Goal: Task Accomplishment & Management: Use online tool/utility

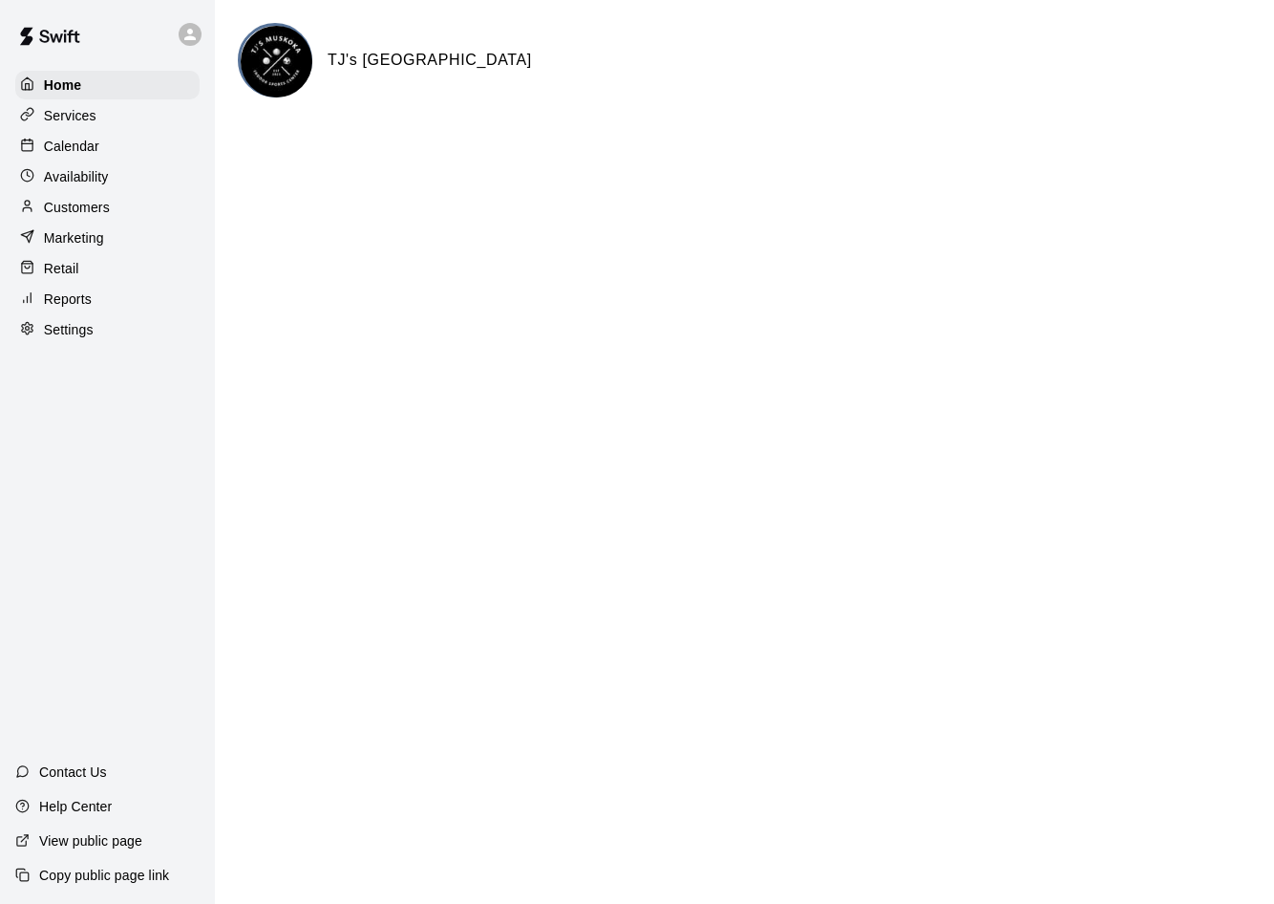
click at [74, 307] on p "Reports" at bounding box center [68, 298] width 48 height 19
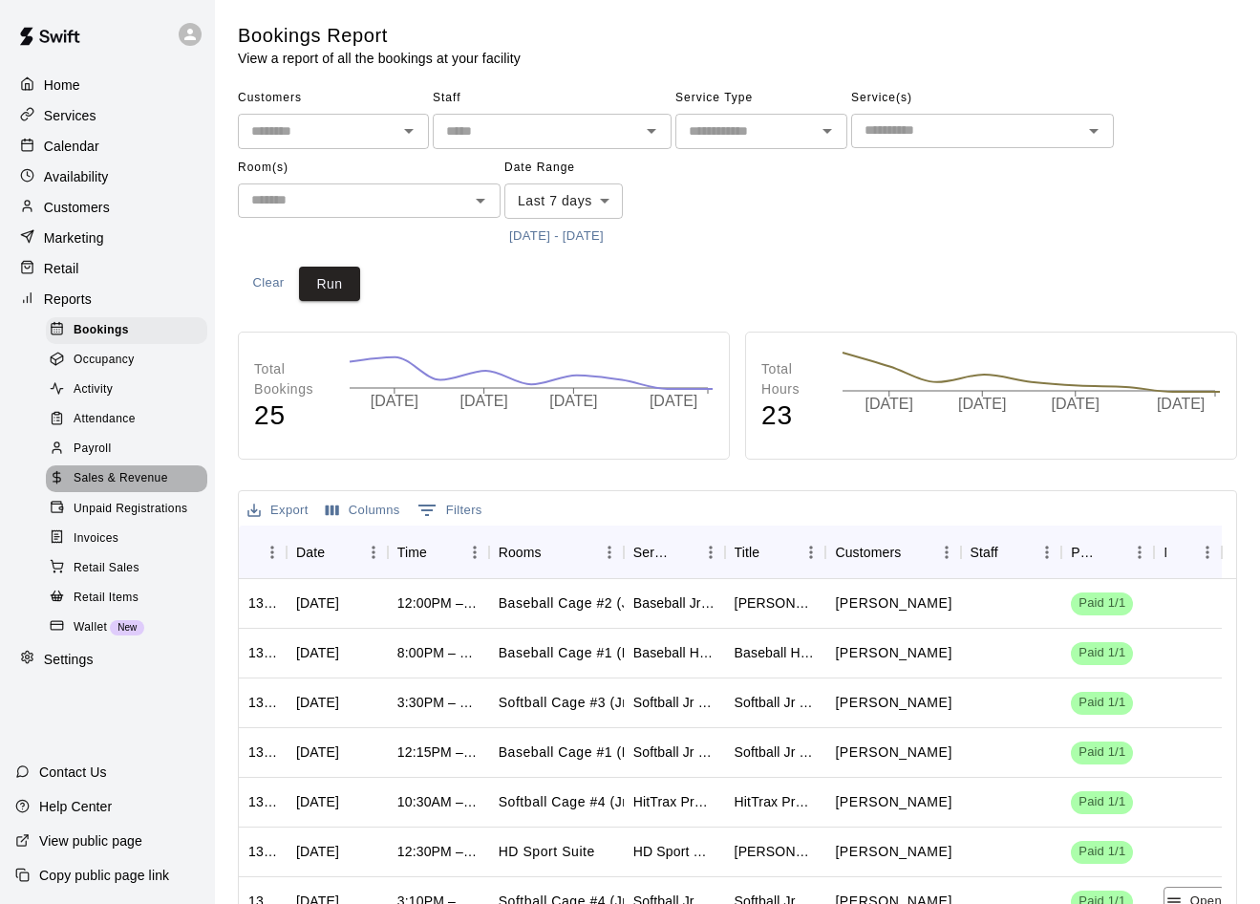
click at [117, 488] on span "Sales & Revenue" at bounding box center [121, 478] width 95 height 19
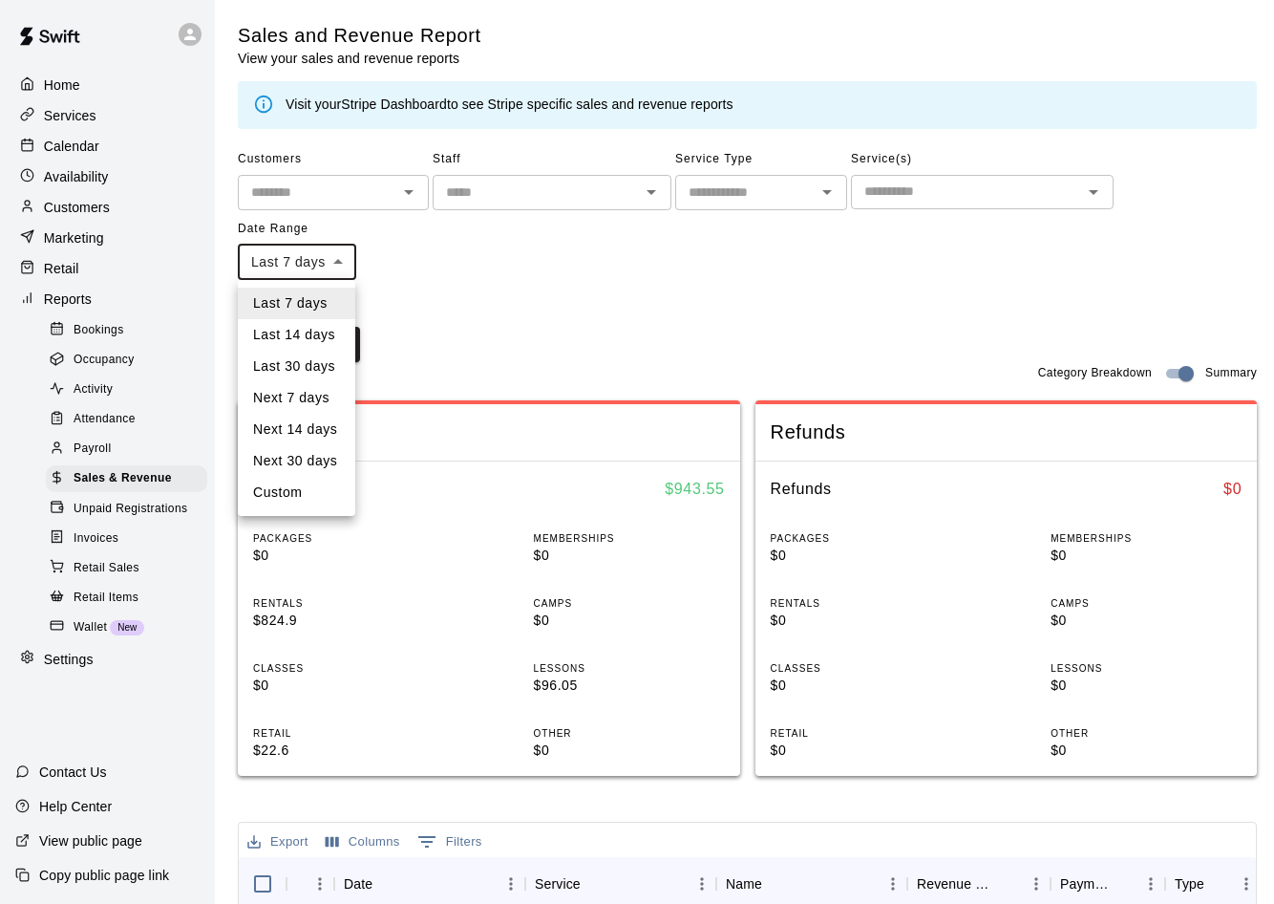
click at [345, 261] on body "Home Services Calendar Availability Customers Marketing Retail Reports Bookings…" at bounding box center [637, 749] width 1274 height 1498
click at [289, 485] on li "Custom" at bounding box center [297, 493] width 118 height 32
type input "******"
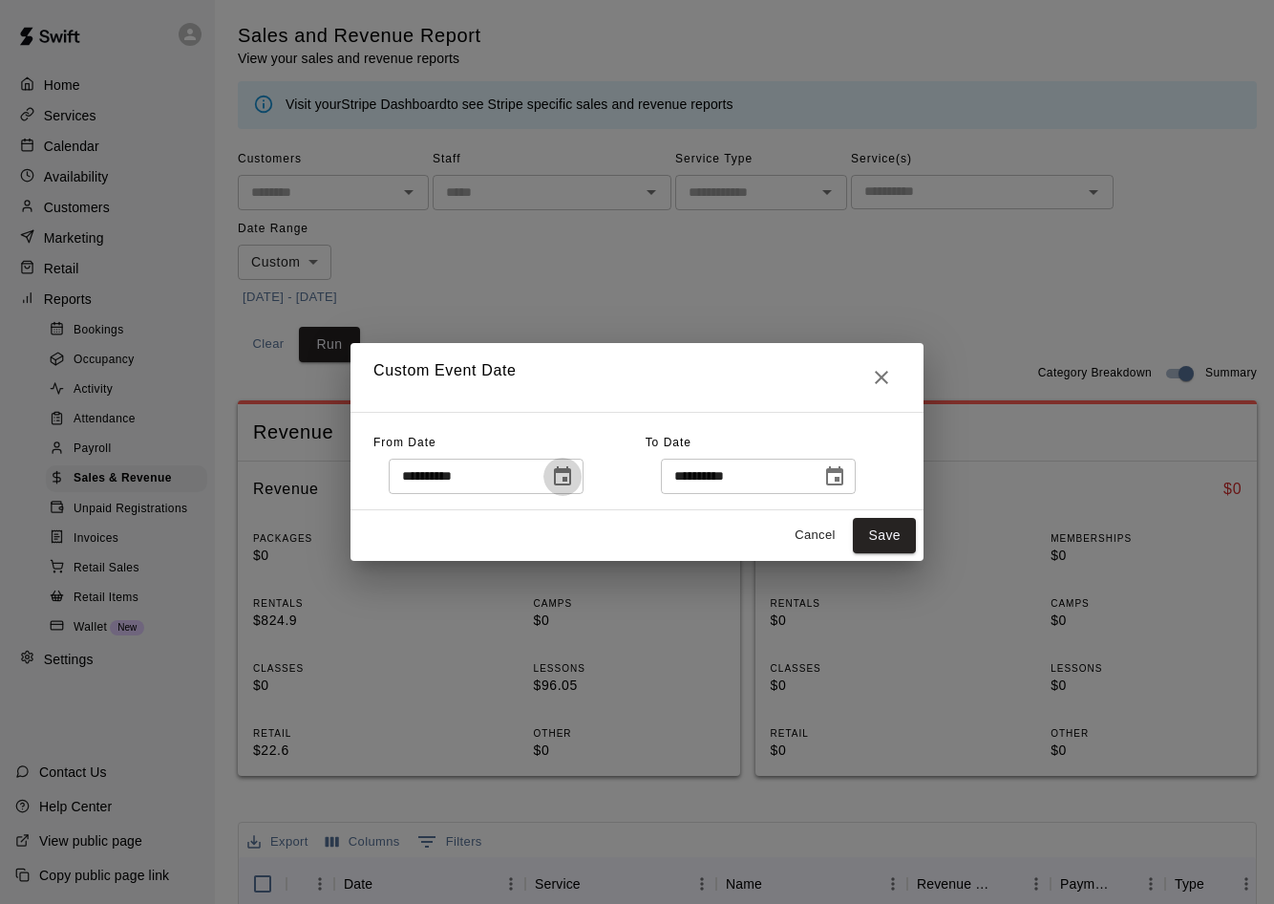
click at [571, 478] on icon "Choose date, selected date is Aug 11, 2025" at bounding box center [562, 475] width 17 height 19
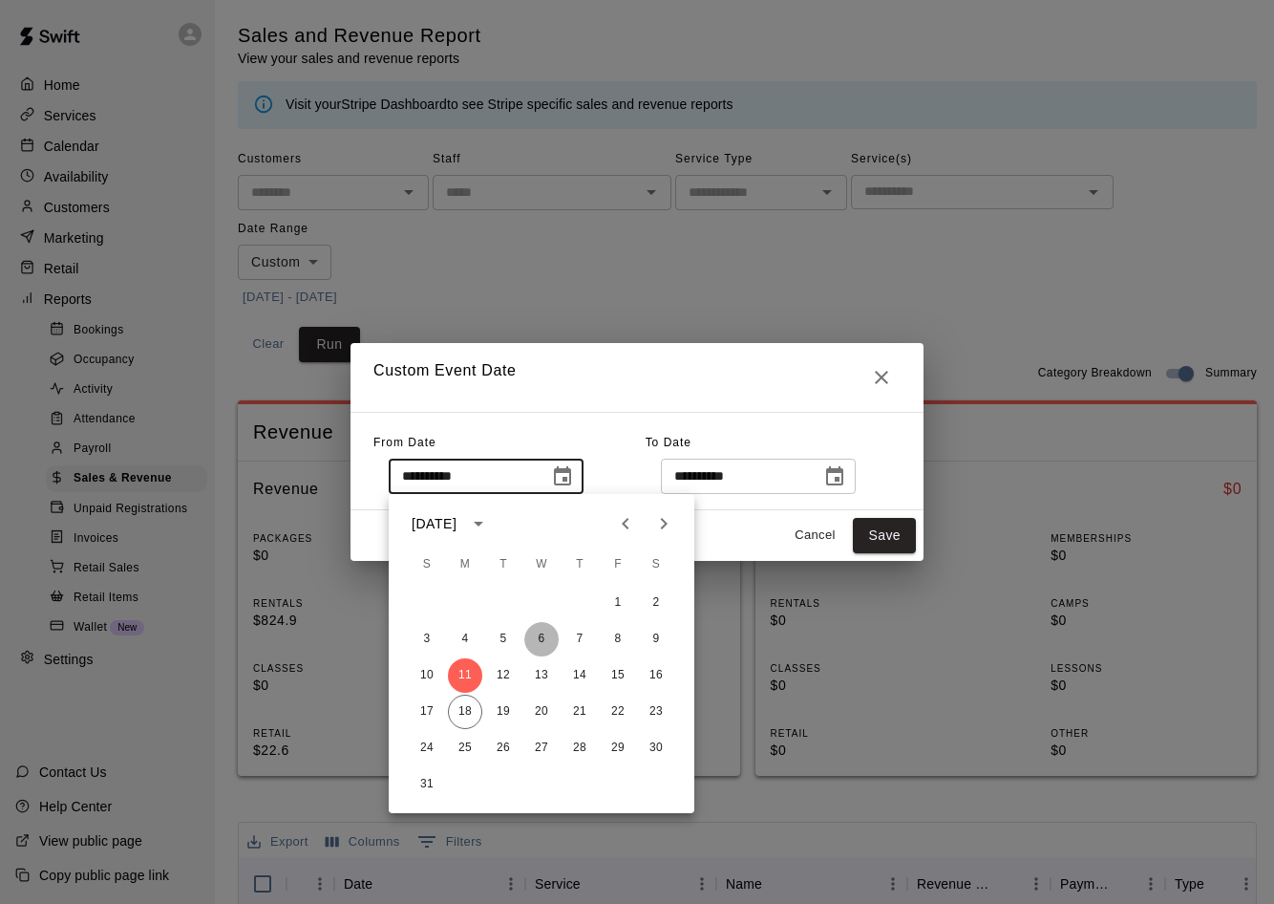
click at [533, 637] on button "6" at bounding box center [541, 639] width 34 height 34
type input "**********"
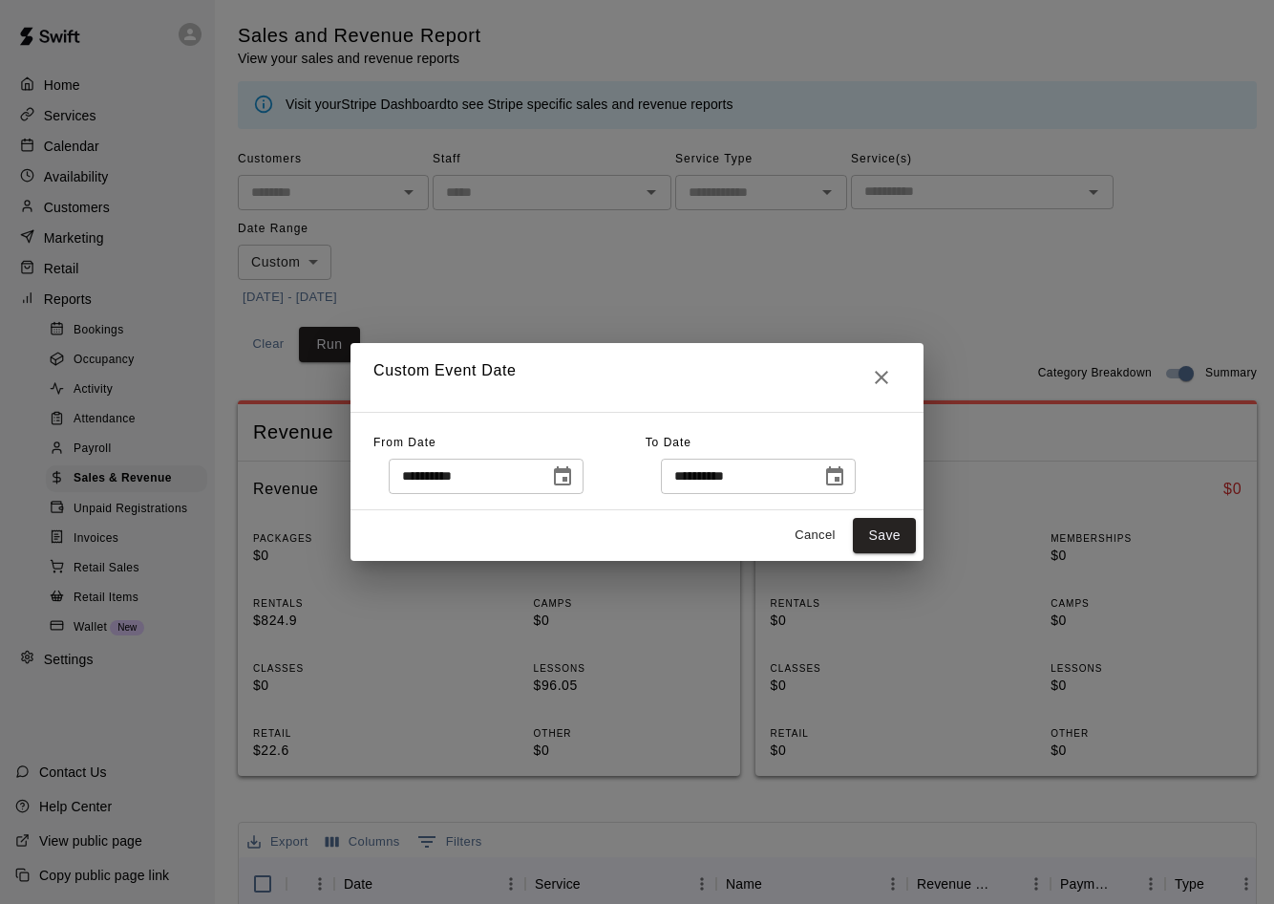
click at [844, 482] on icon "Choose date, selected date is Aug 18, 2025" at bounding box center [834, 475] width 17 height 19
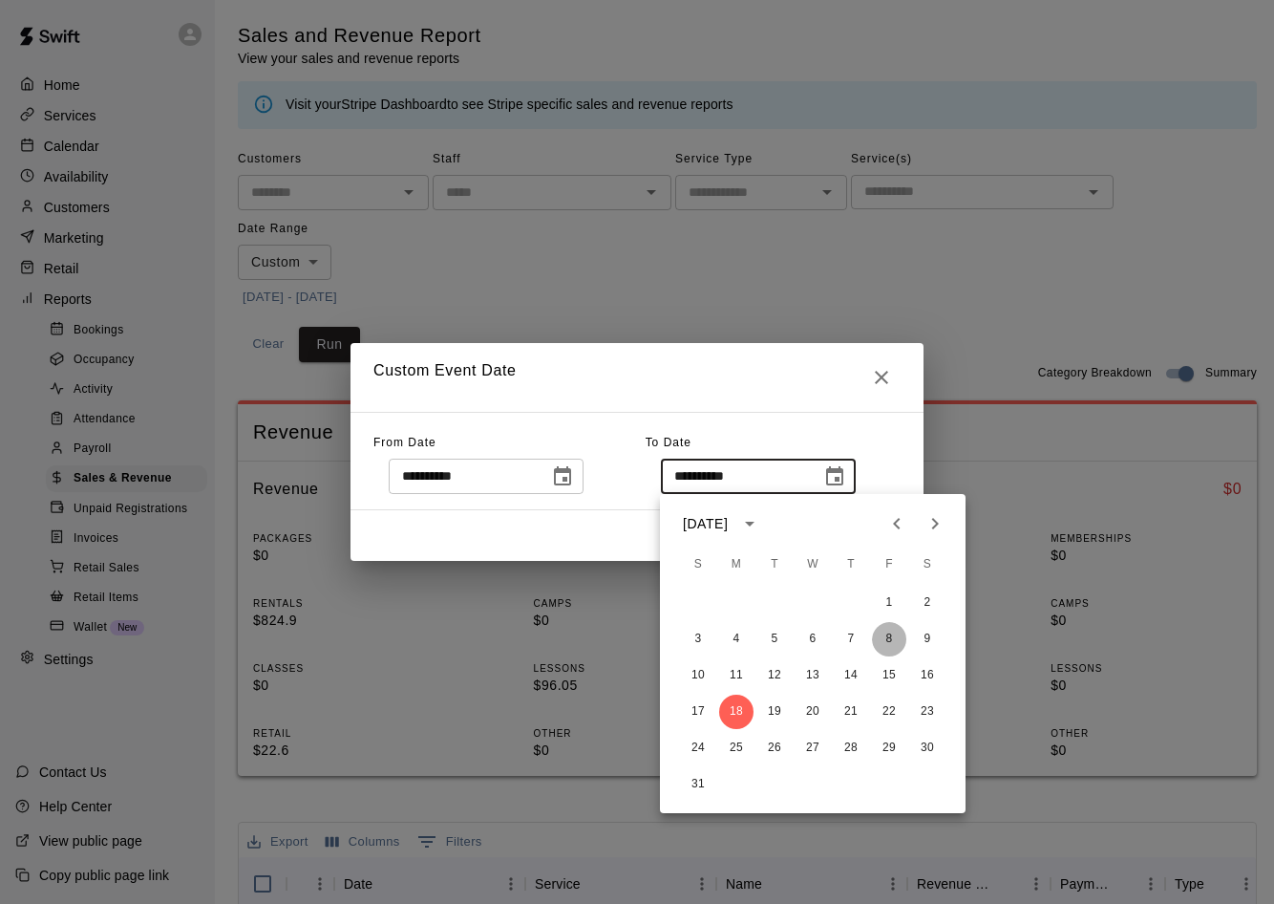
click at [885, 637] on button "8" at bounding box center [889, 639] width 34 height 34
type input "**********"
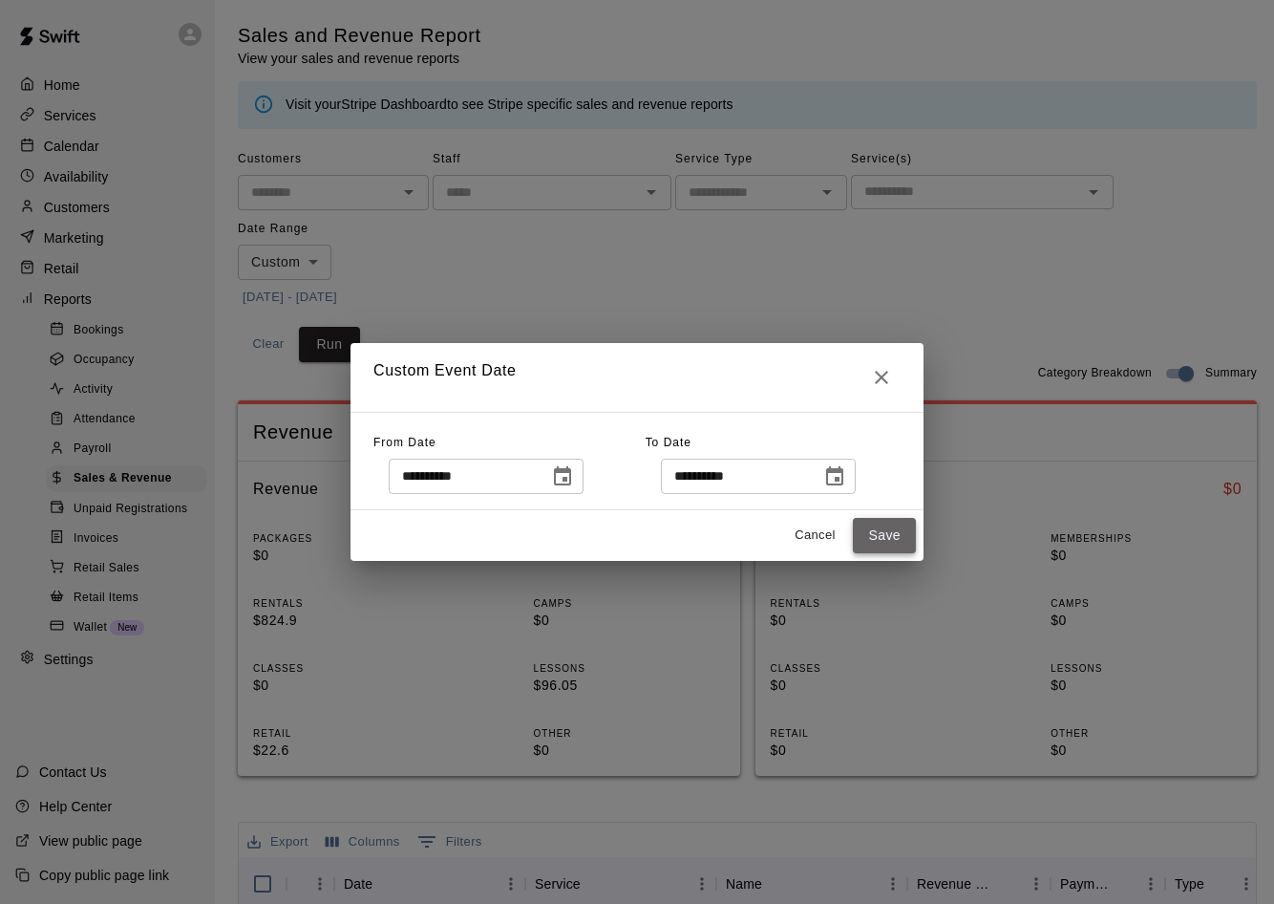
click at [876, 535] on button "Save" at bounding box center [884, 535] width 63 height 35
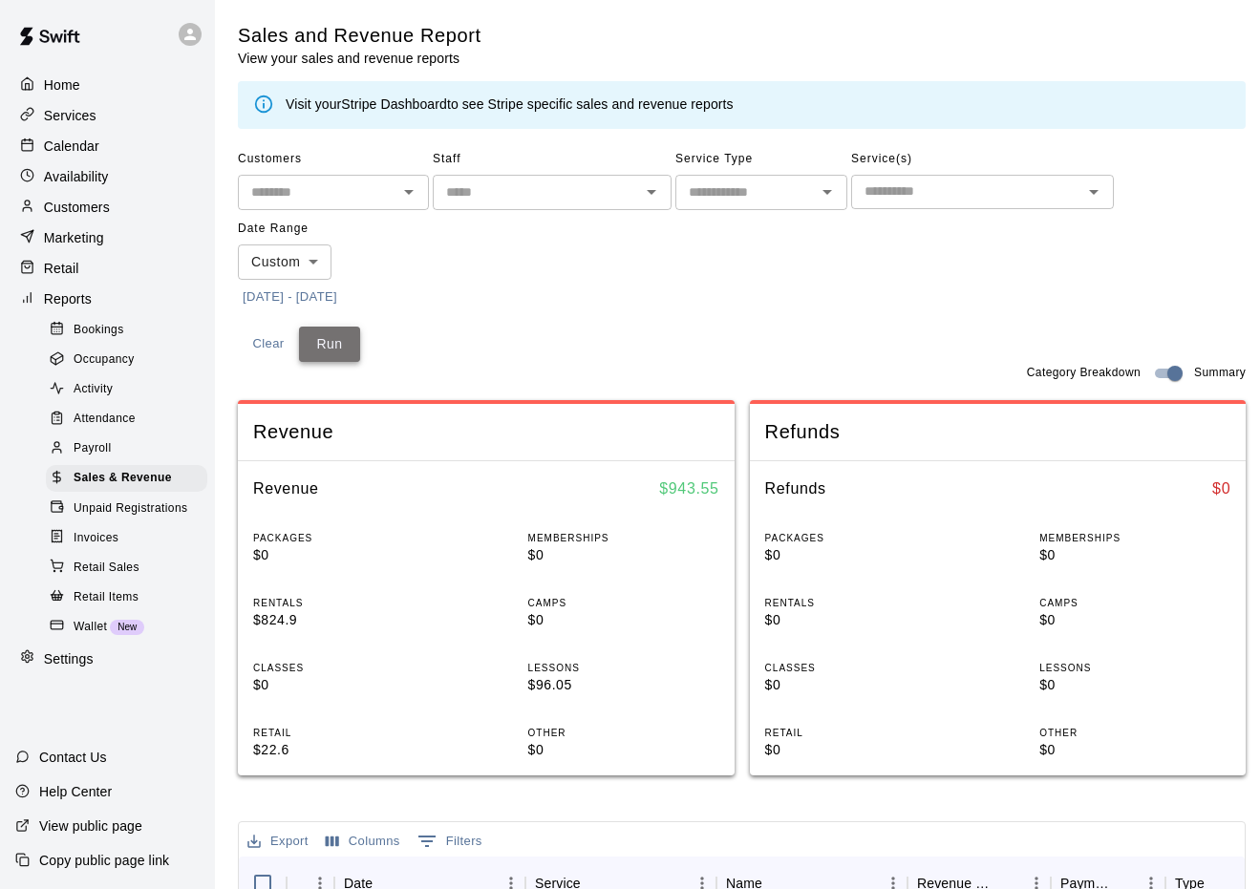
click at [337, 350] on button "Run" at bounding box center [329, 344] width 61 height 35
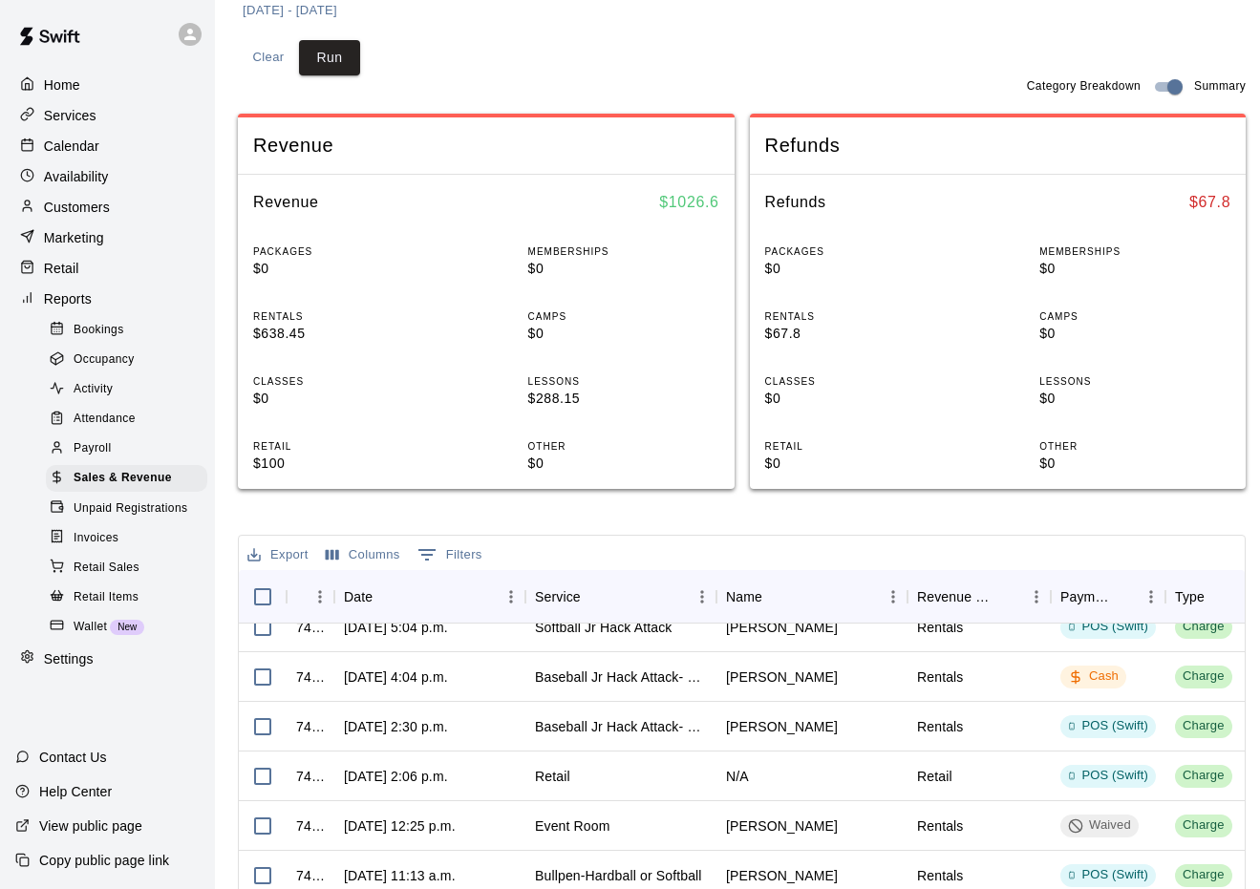
scroll to position [191, 0]
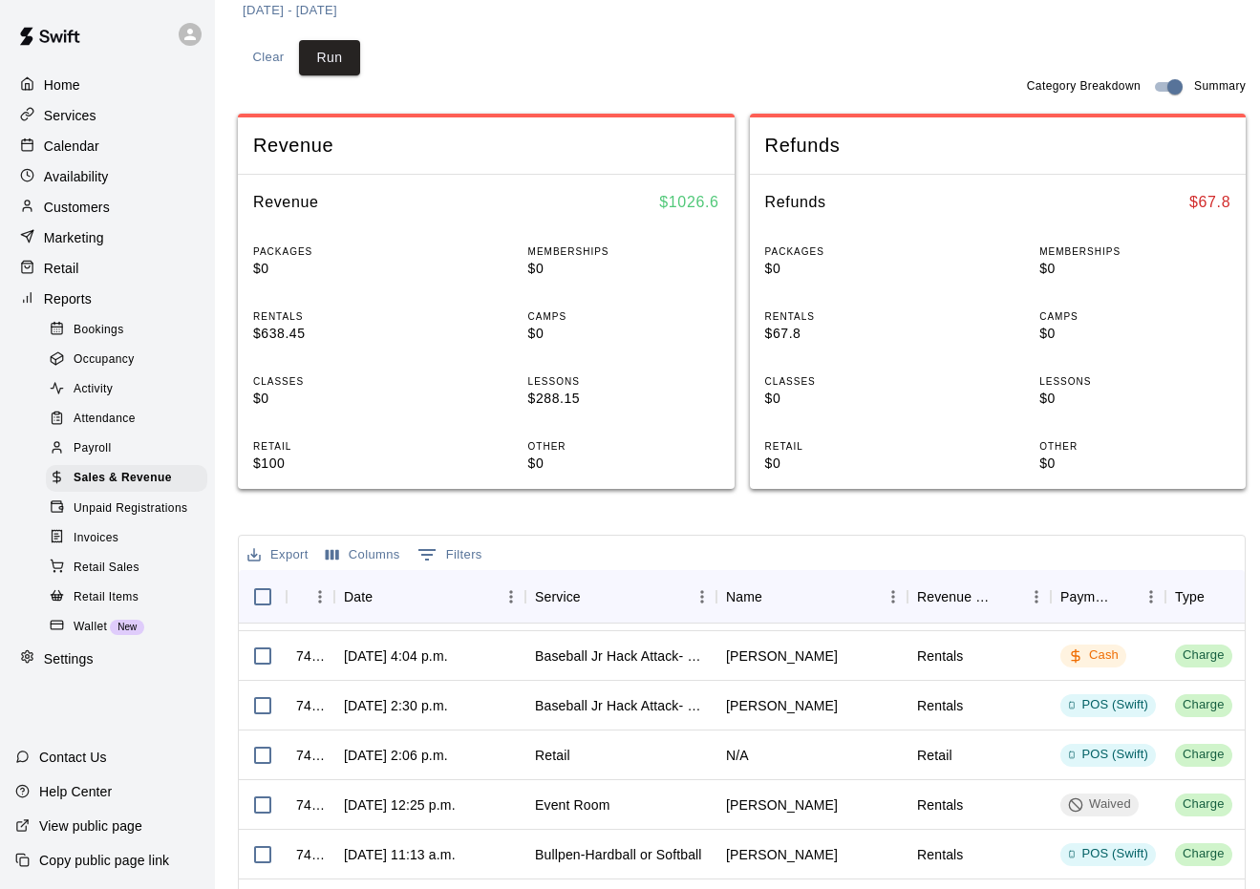
click at [1215, 524] on div "Sales and Revenue Report View your sales and revenue reports Visit your Stripe …" at bounding box center [742, 469] width 1008 height 1467
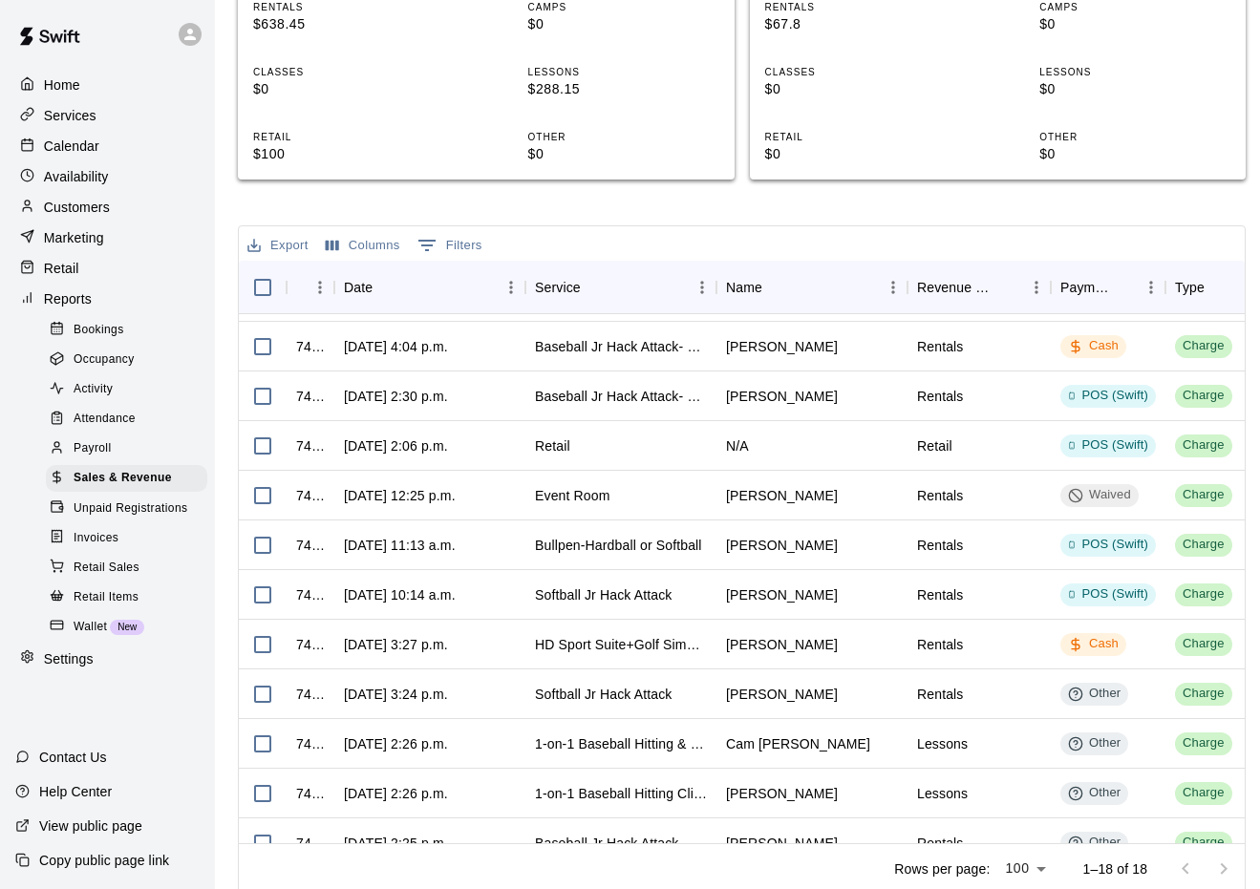
scroll to position [609, 0]
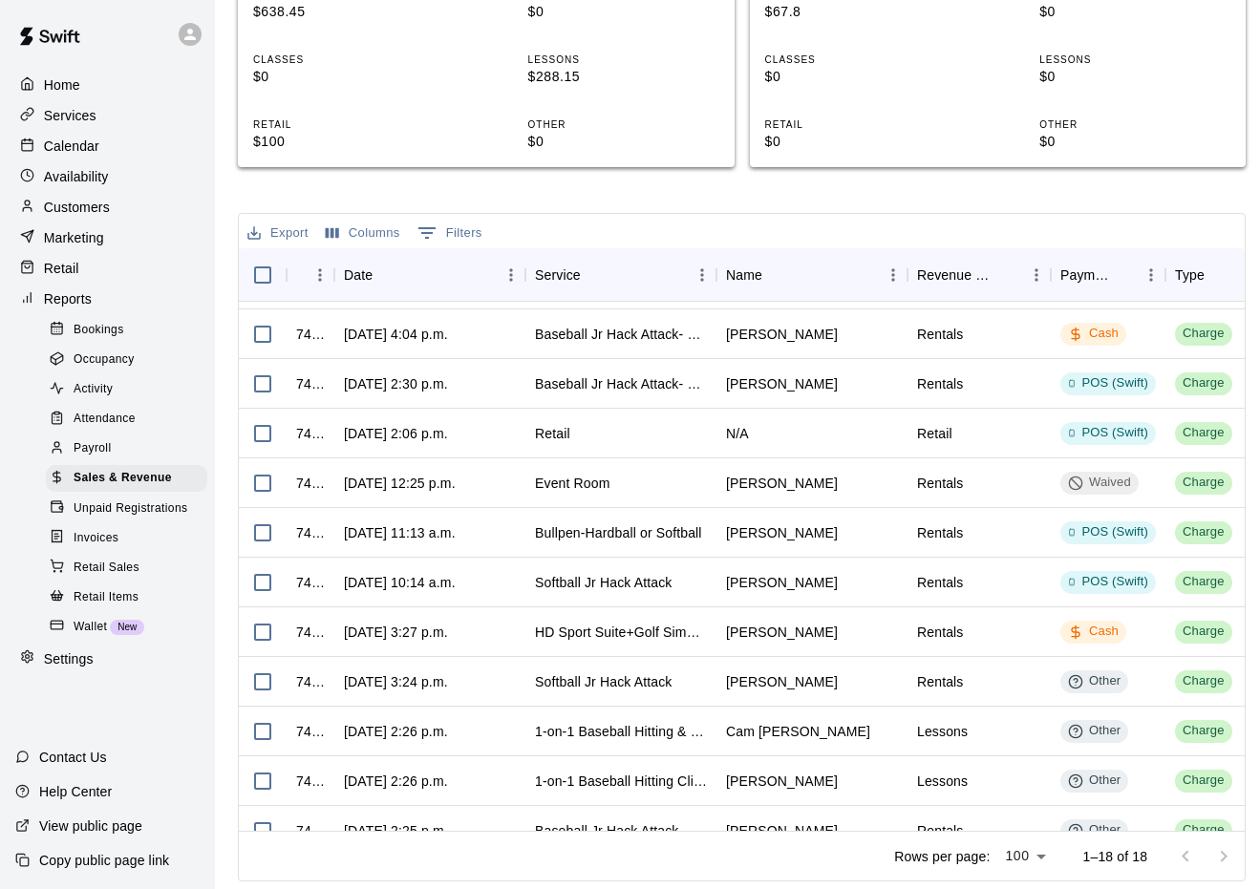
click at [678, 874] on div "Rows per page: 100 *** 1–18 of 18" at bounding box center [742, 856] width 1006 height 50
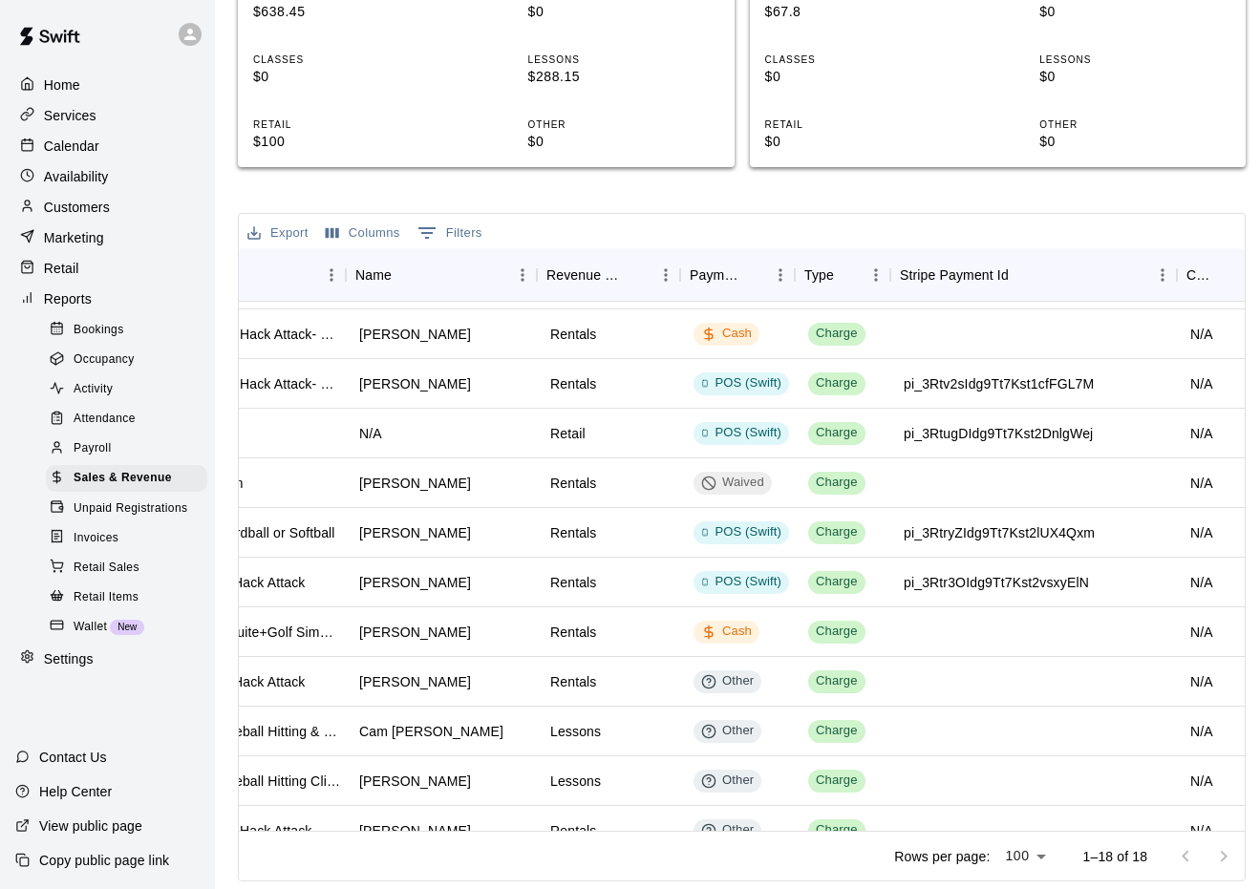
scroll to position [191, 371]
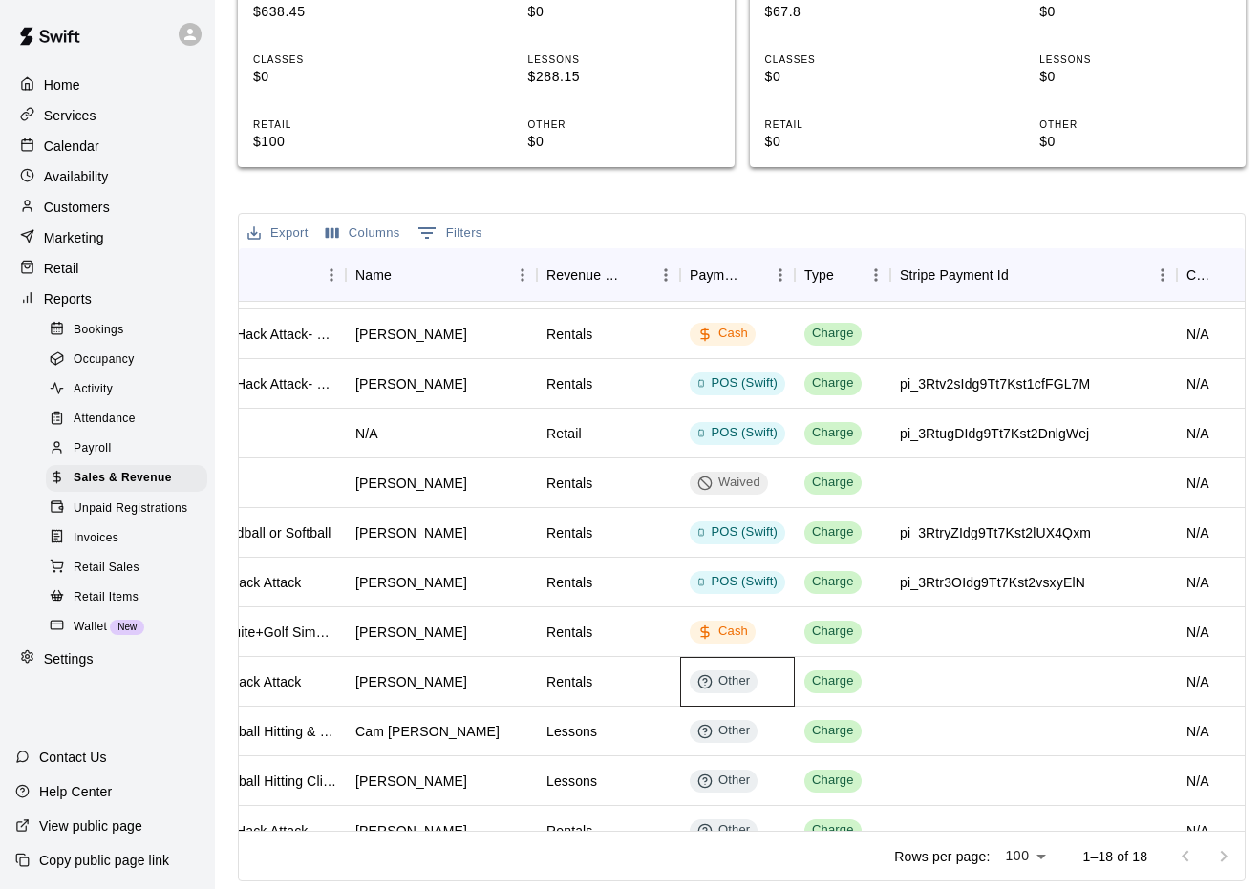
click at [729, 681] on div "Other" at bounding box center [723, 682] width 53 height 18
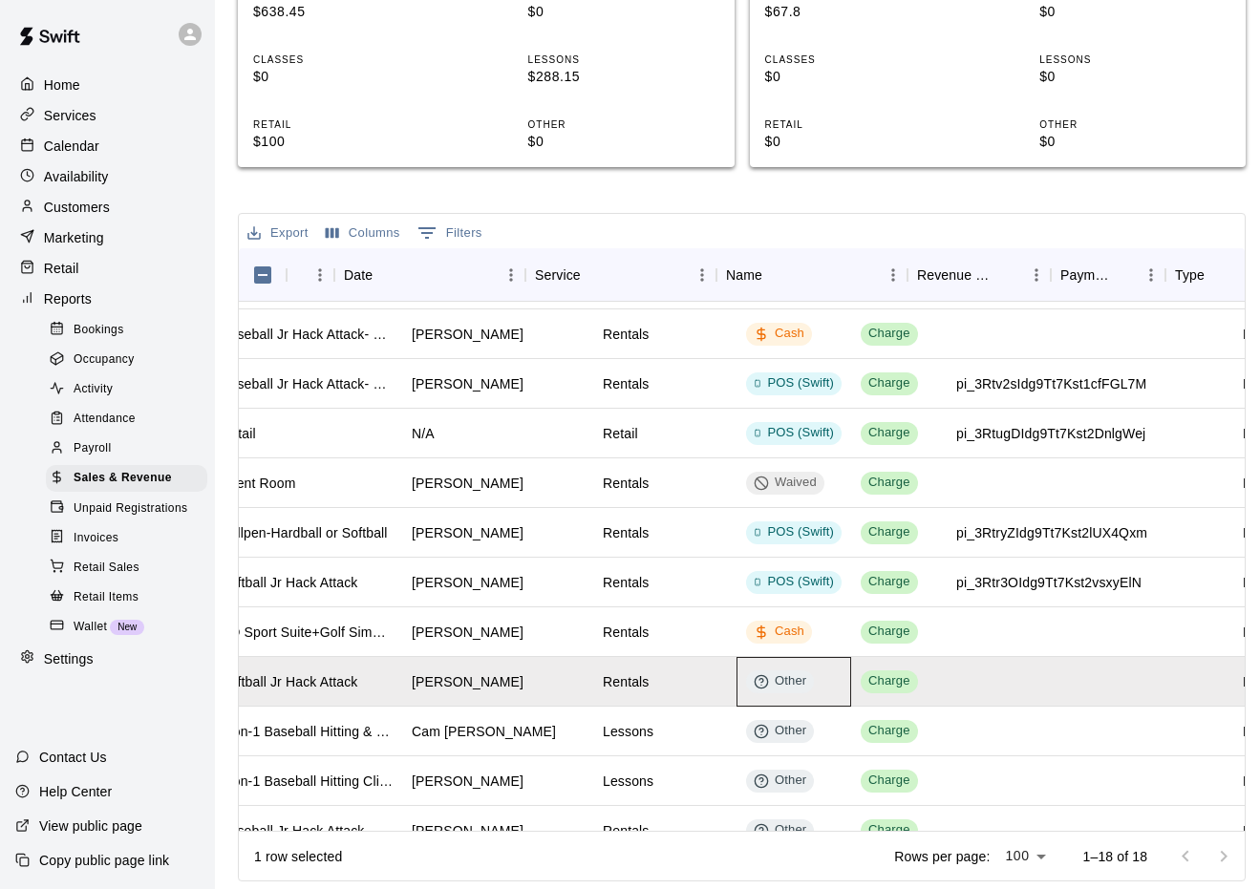
scroll to position [191, 0]
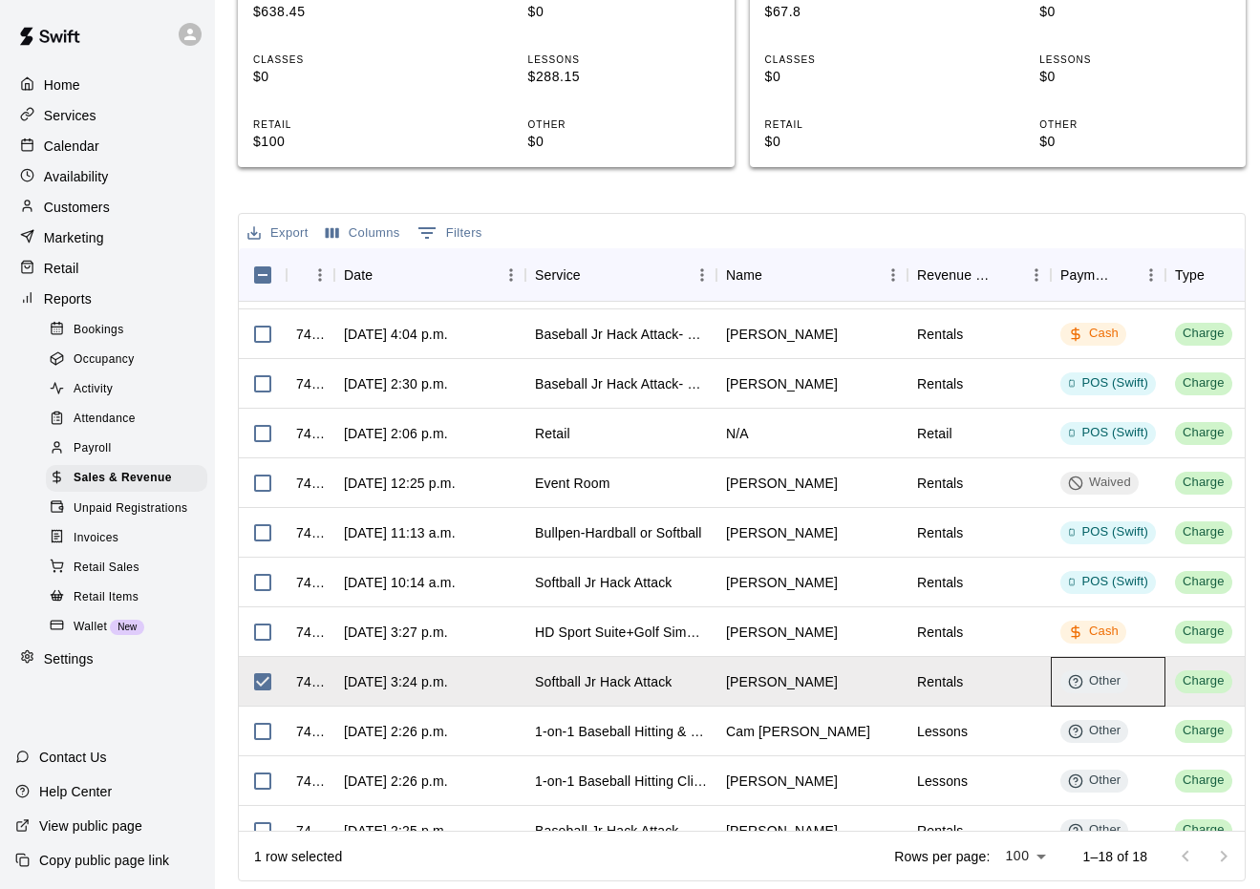
click at [1074, 682] on icon at bounding box center [1075, 681] width 15 height 15
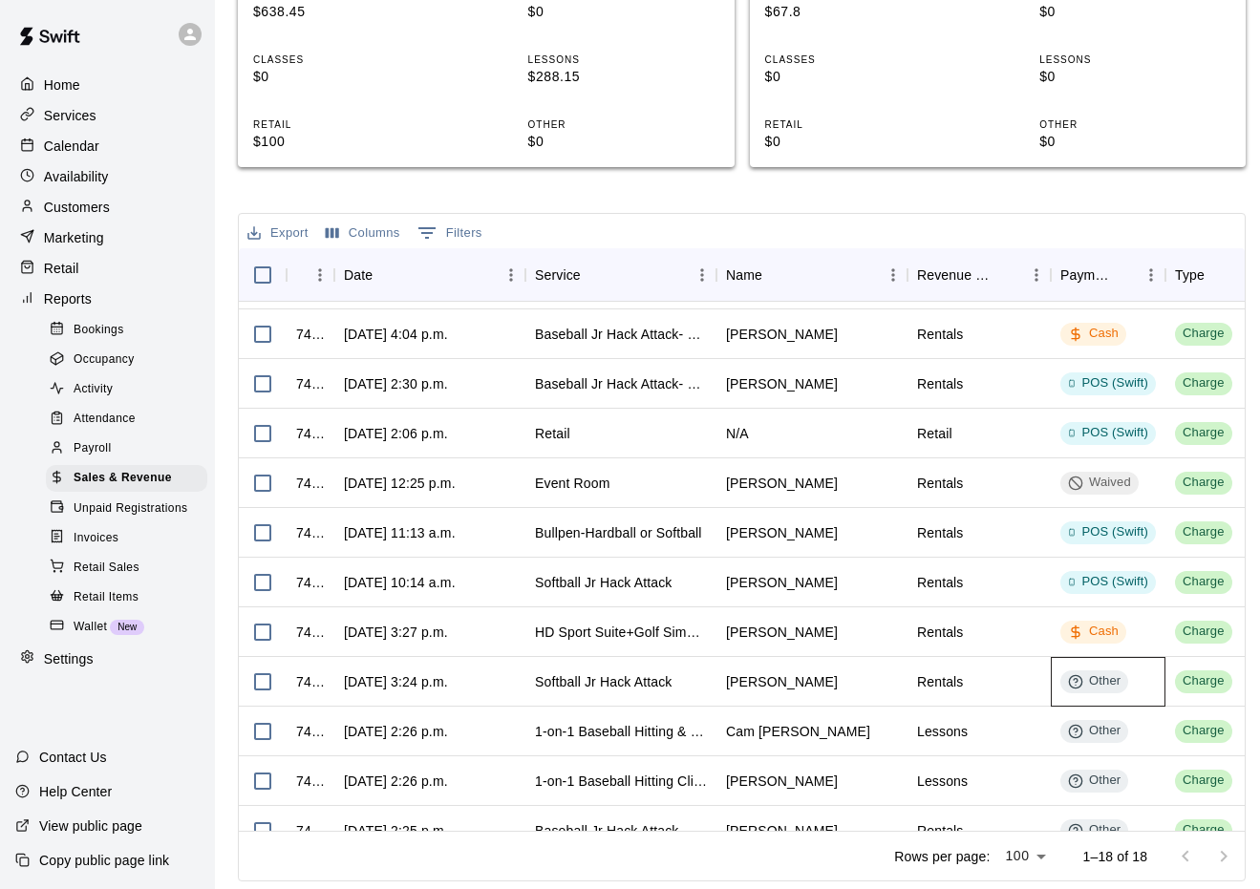
click at [1074, 682] on icon at bounding box center [1075, 681] width 15 height 15
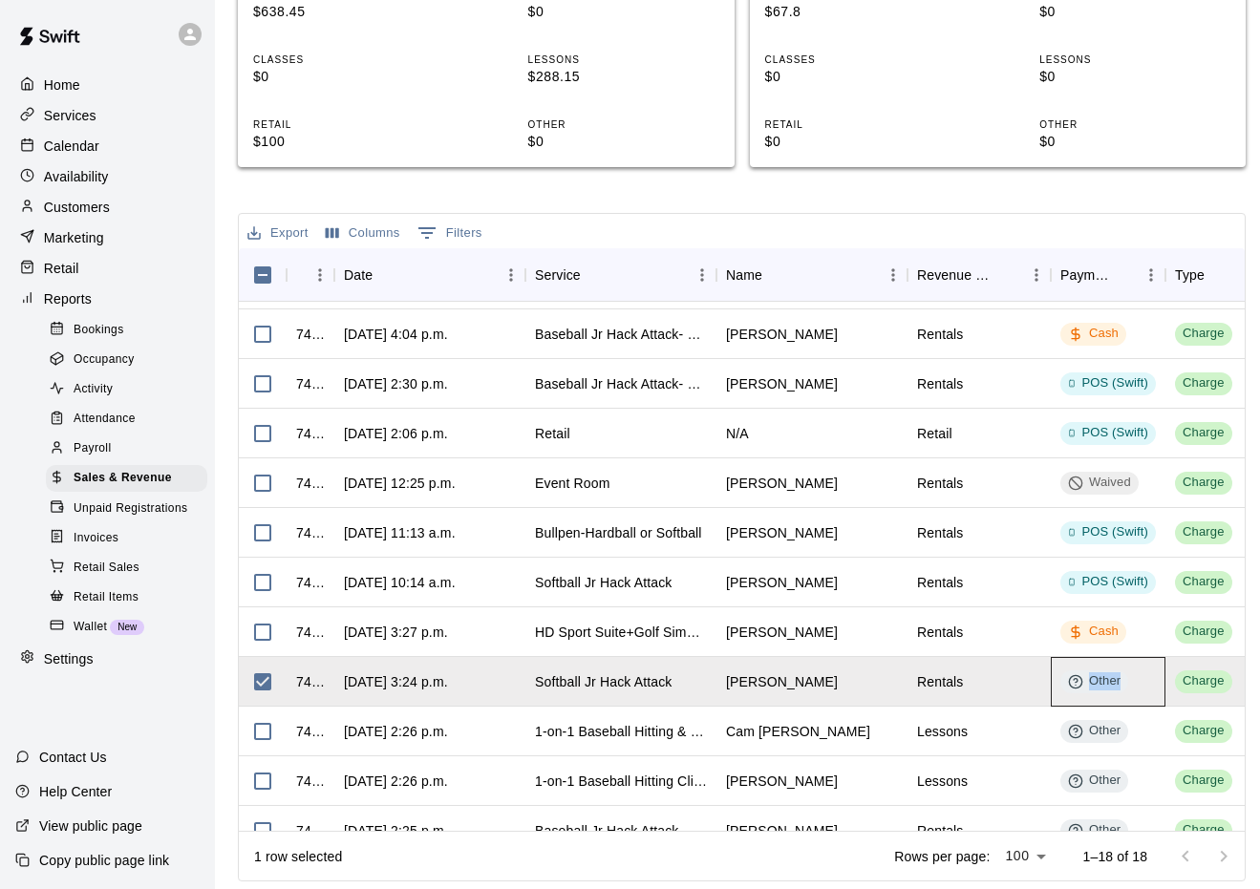
click at [1074, 682] on icon at bounding box center [1075, 681] width 15 height 15
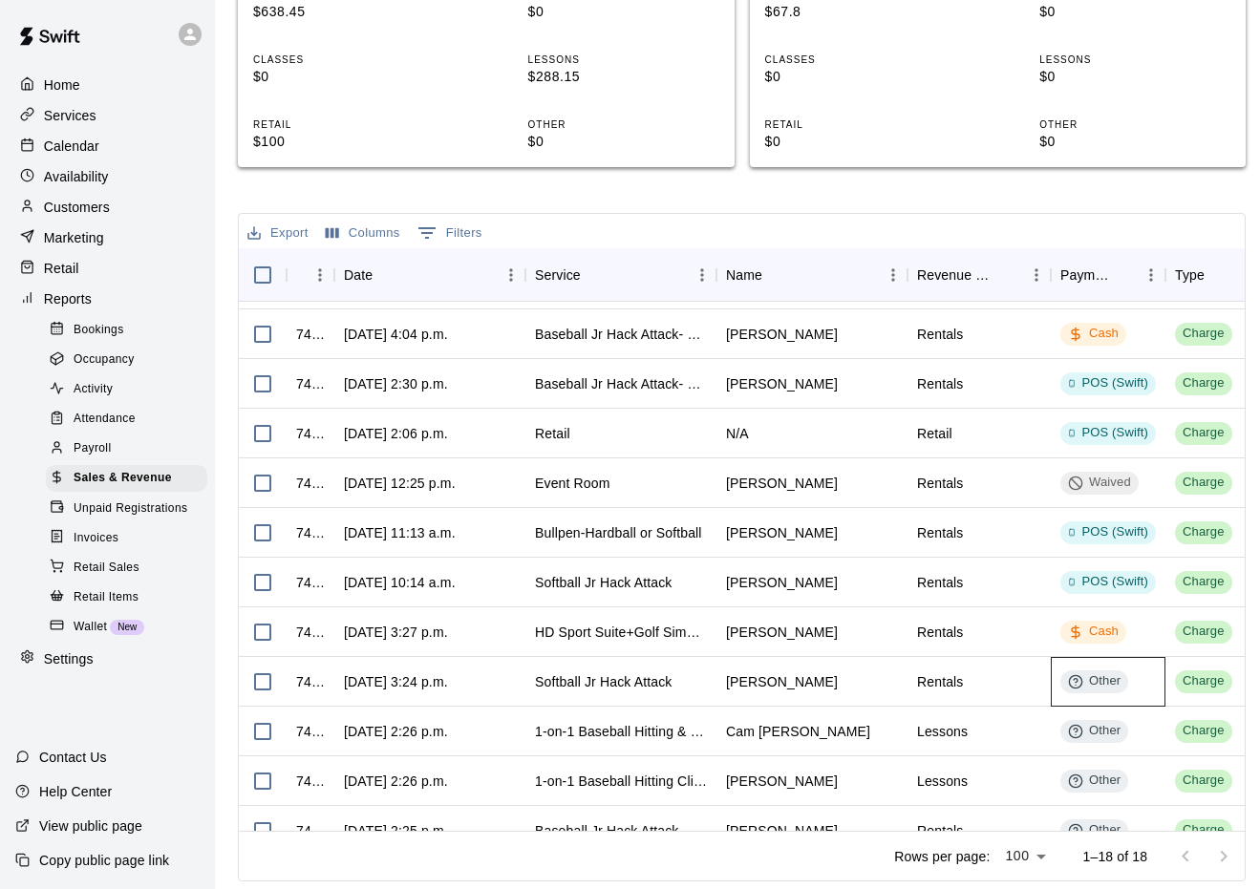
drag, startPoint x: 1074, startPoint y: 682, endPoint x: 1064, endPoint y: 681, distance: 9.6
click at [1064, 681] on span "Other" at bounding box center [1094, 682] width 68 height 18
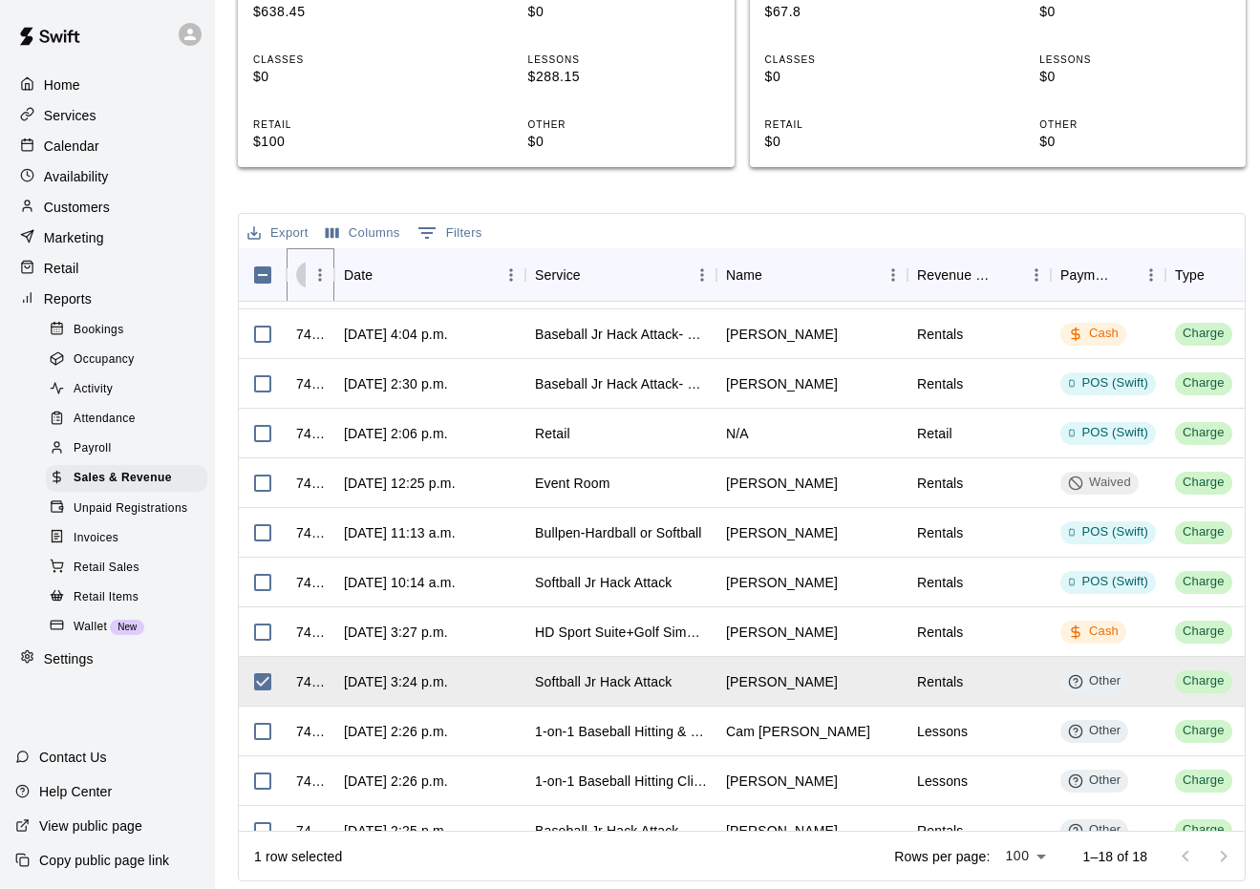
click at [305, 274] on icon "Sort" at bounding box center [309, 274] width 11 height 11
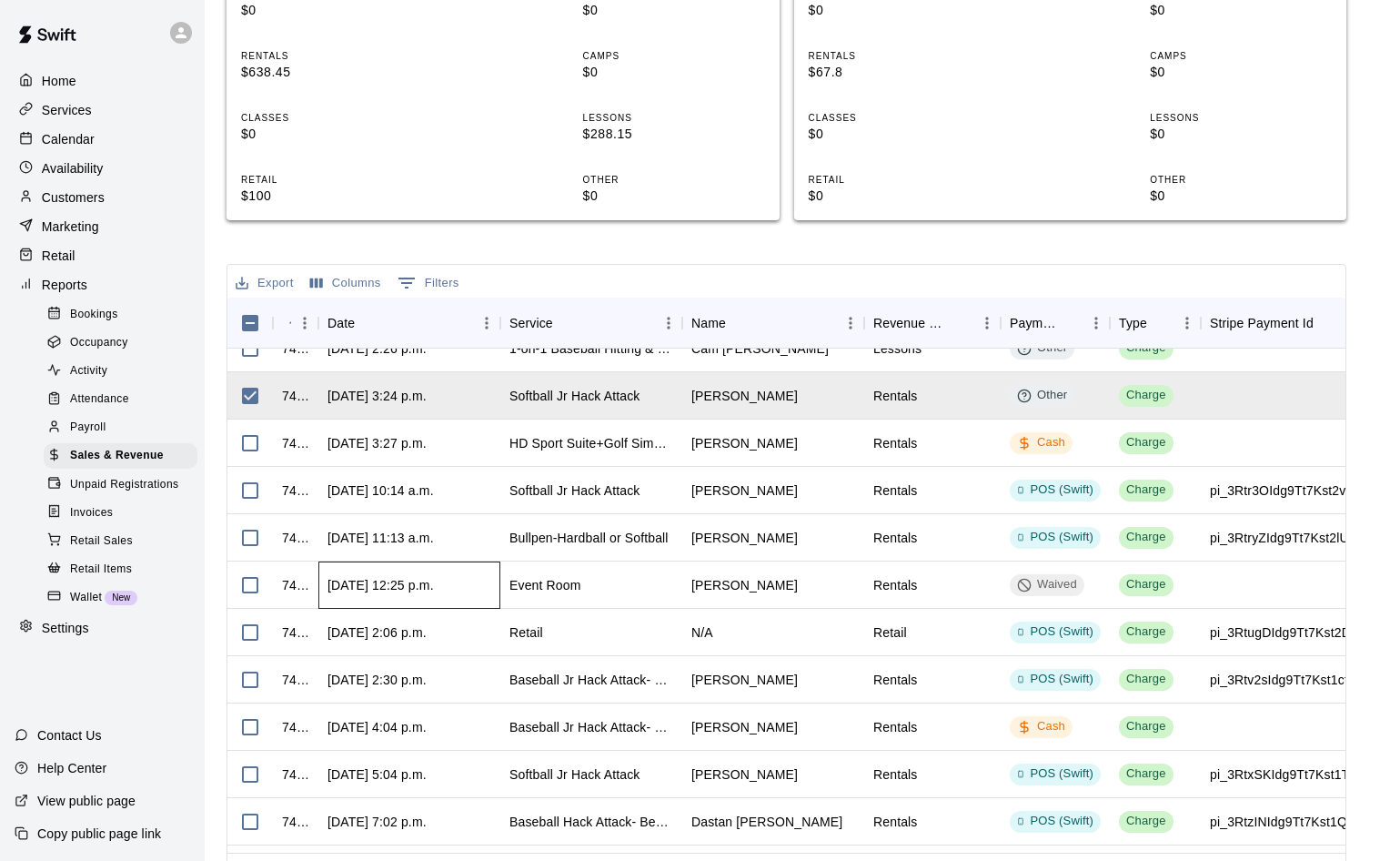
scroll to position [361, 0]
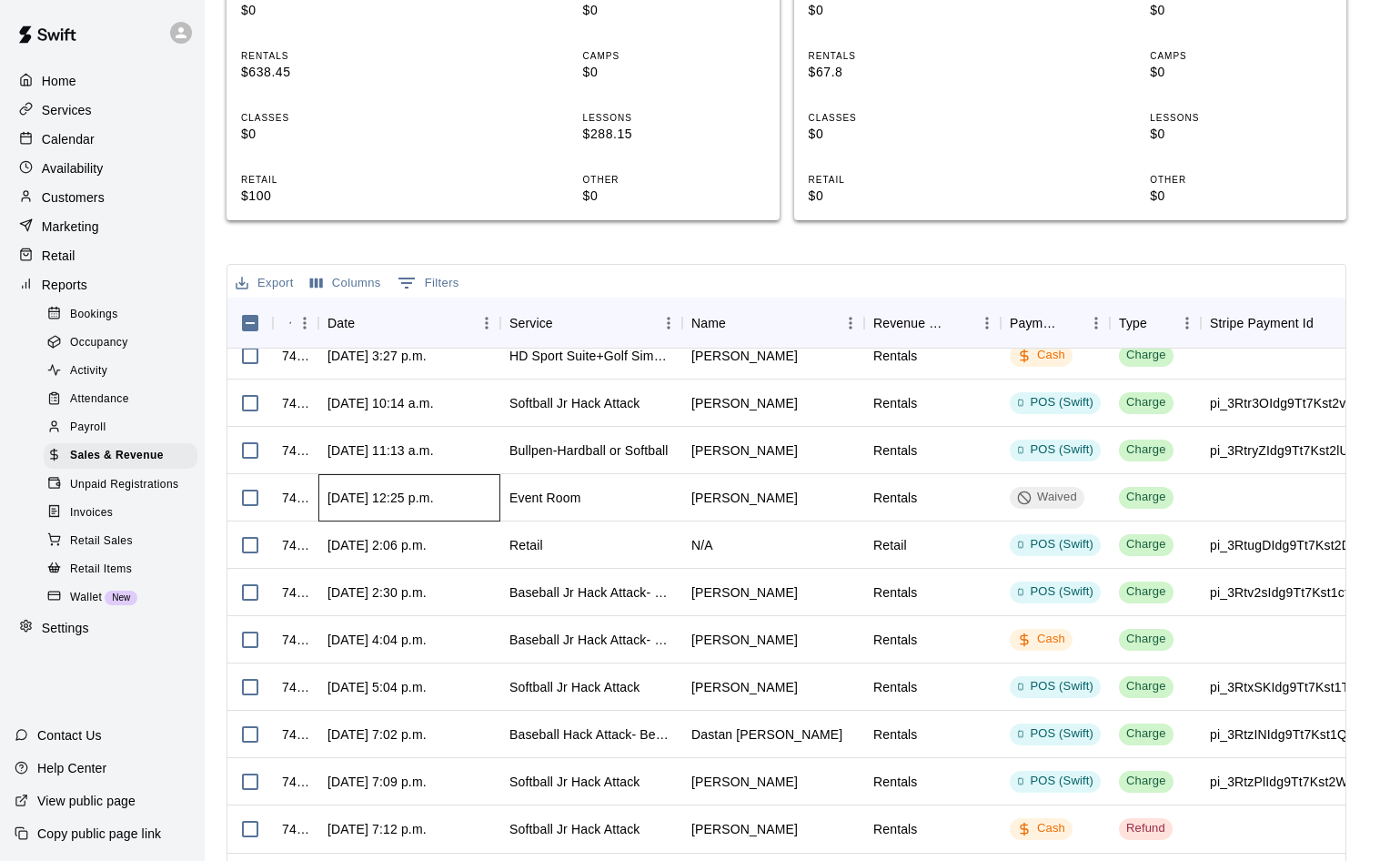
drag, startPoint x: 486, startPoint y: 789, endPoint x: 593, endPoint y: 803, distance: 107.9
click at [593, 803] on div "743187 [DATE] 2:26 p.m. 1-on-1 Baseball Hitting & Pitching Clinic Cam [PERSON_N…" at bounding box center [787, 600] width 1118 height 504
drag, startPoint x: 593, startPoint y: 803, endPoint x: 536, endPoint y: 829, distance: 62.6
click at [536, 852] on div "1 row selected Rows per page: 100 *** 1–18 of 18" at bounding box center [787, 876] width 1118 height 48
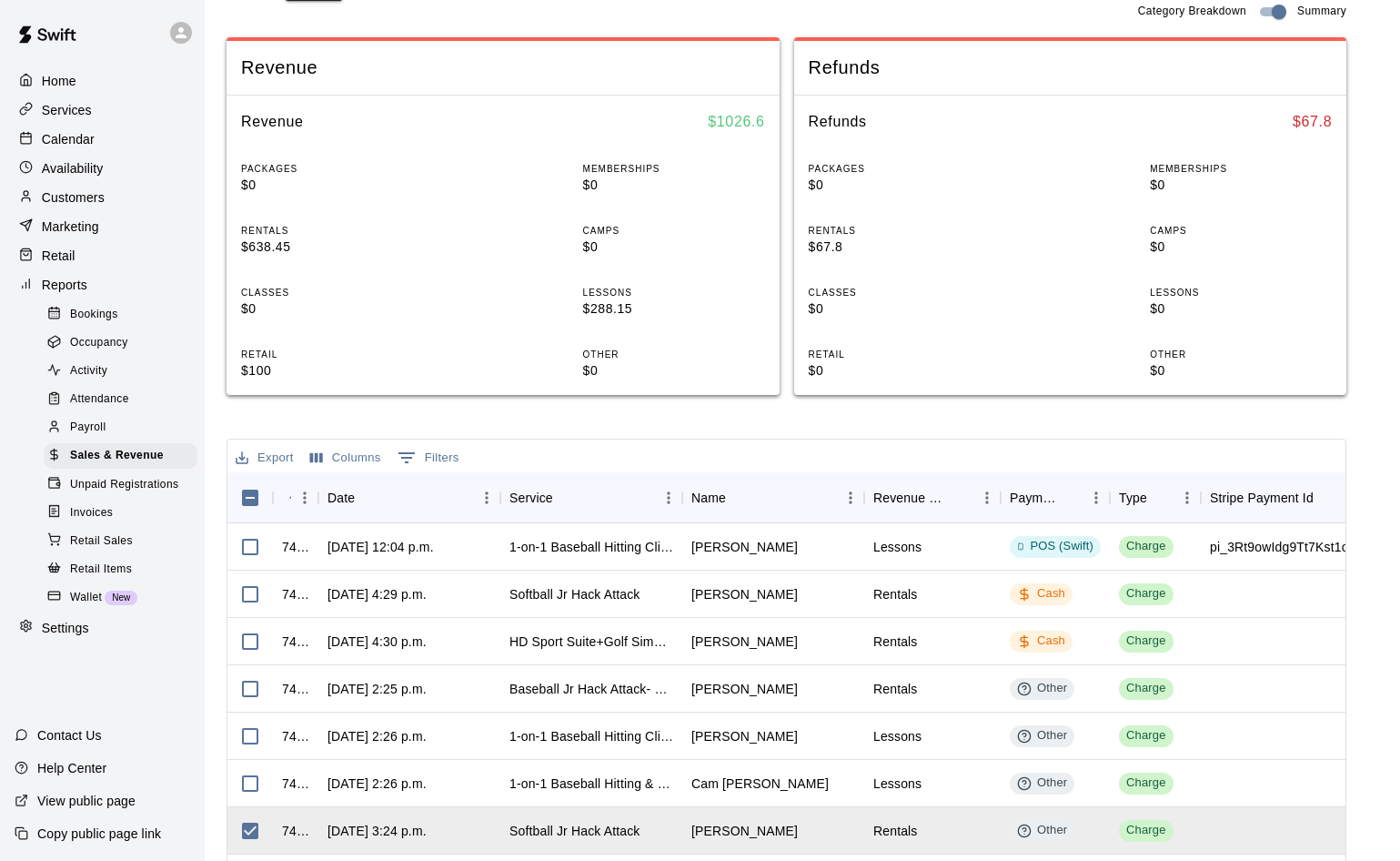
scroll to position [0, 0]
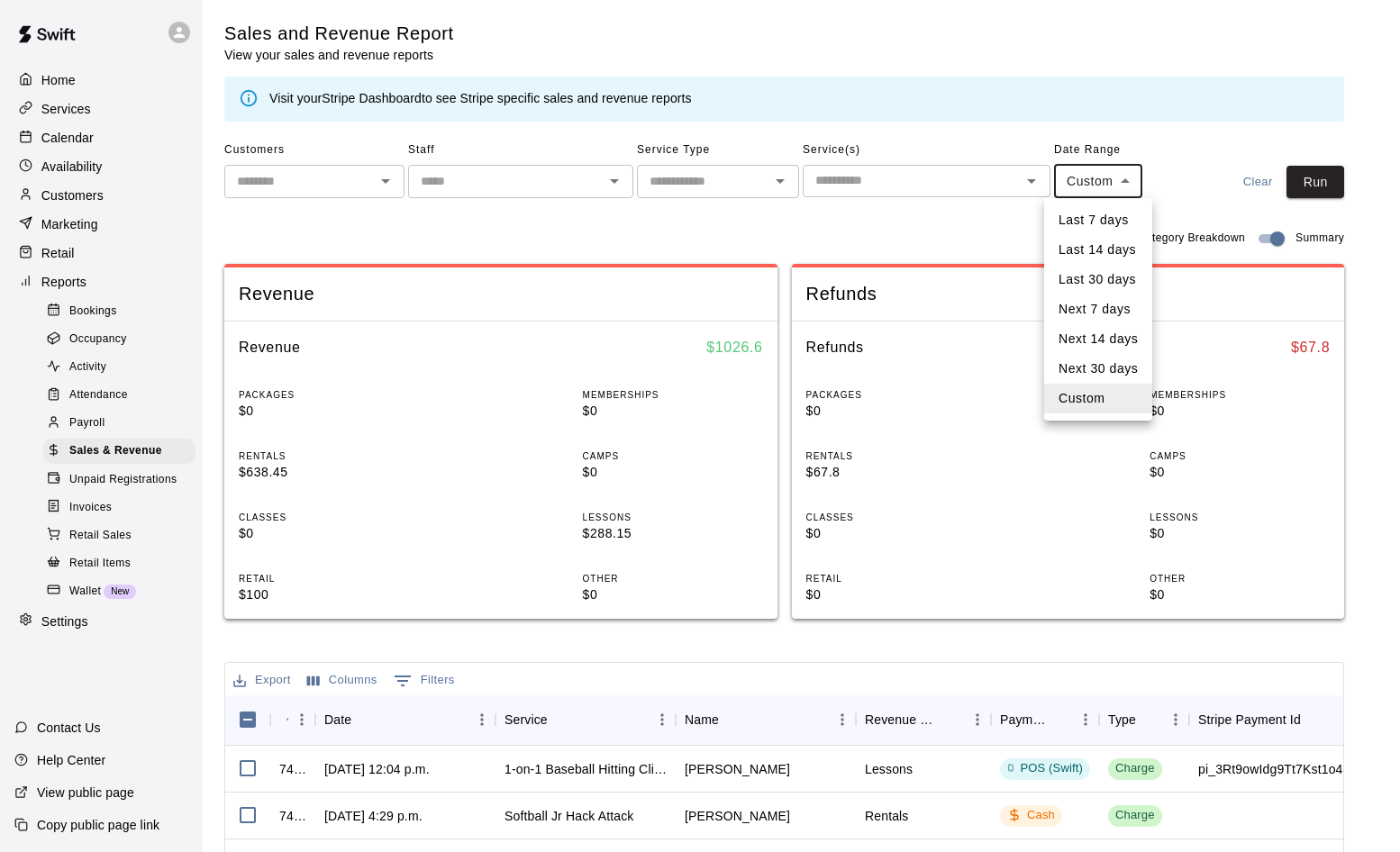
click at [1087, 187] on body "Home Services Calendar Availability Customers Marketing Retail Reports Bookings…" at bounding box center [700, 649] width 1400 height 1300
click at [1073, 400] on li "Custom" at bounding box center [1097, 399] width 108 height 30
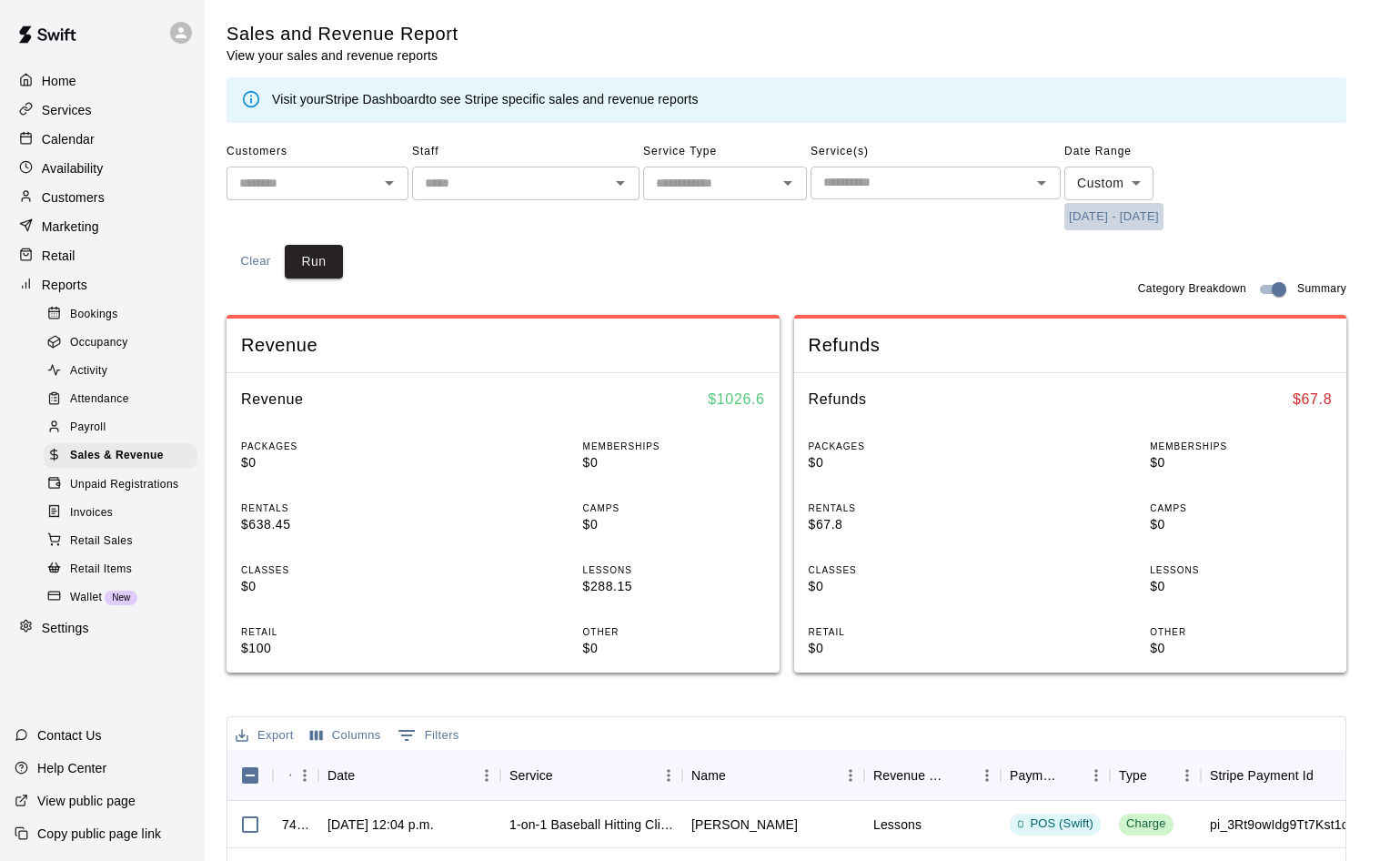
click at [1126, 213] on button "[DATE] - [DATE]" at bounding box center [1114, 217] width 99 height 29
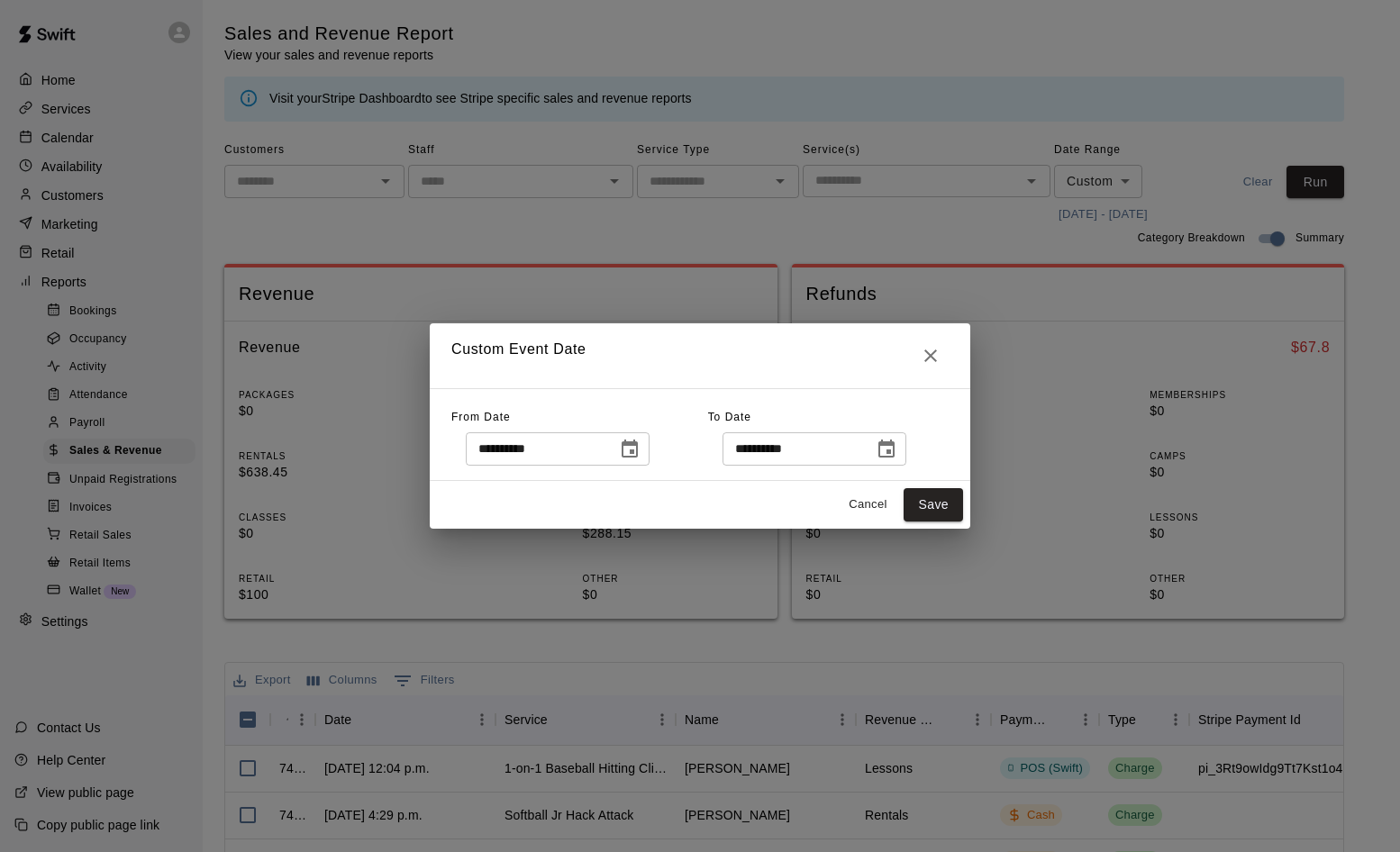
click at [640, 451] on icon "Choose date, selected date is Aug 6, 2025" at bounding box center [629, 449] width 22 height 22
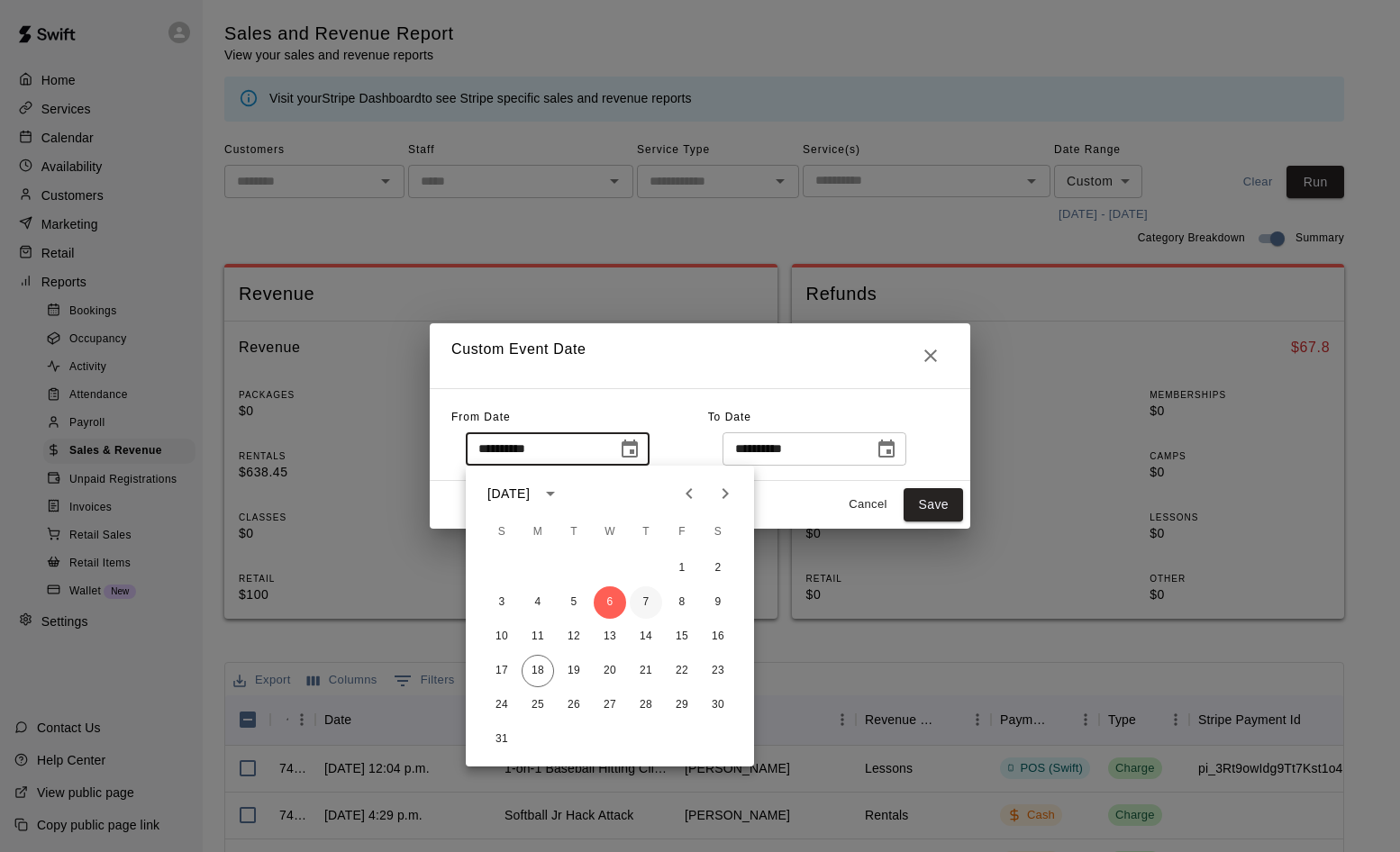
click at [643, 598] on button "7" at bounding box center [646, 602] width 32 height 32
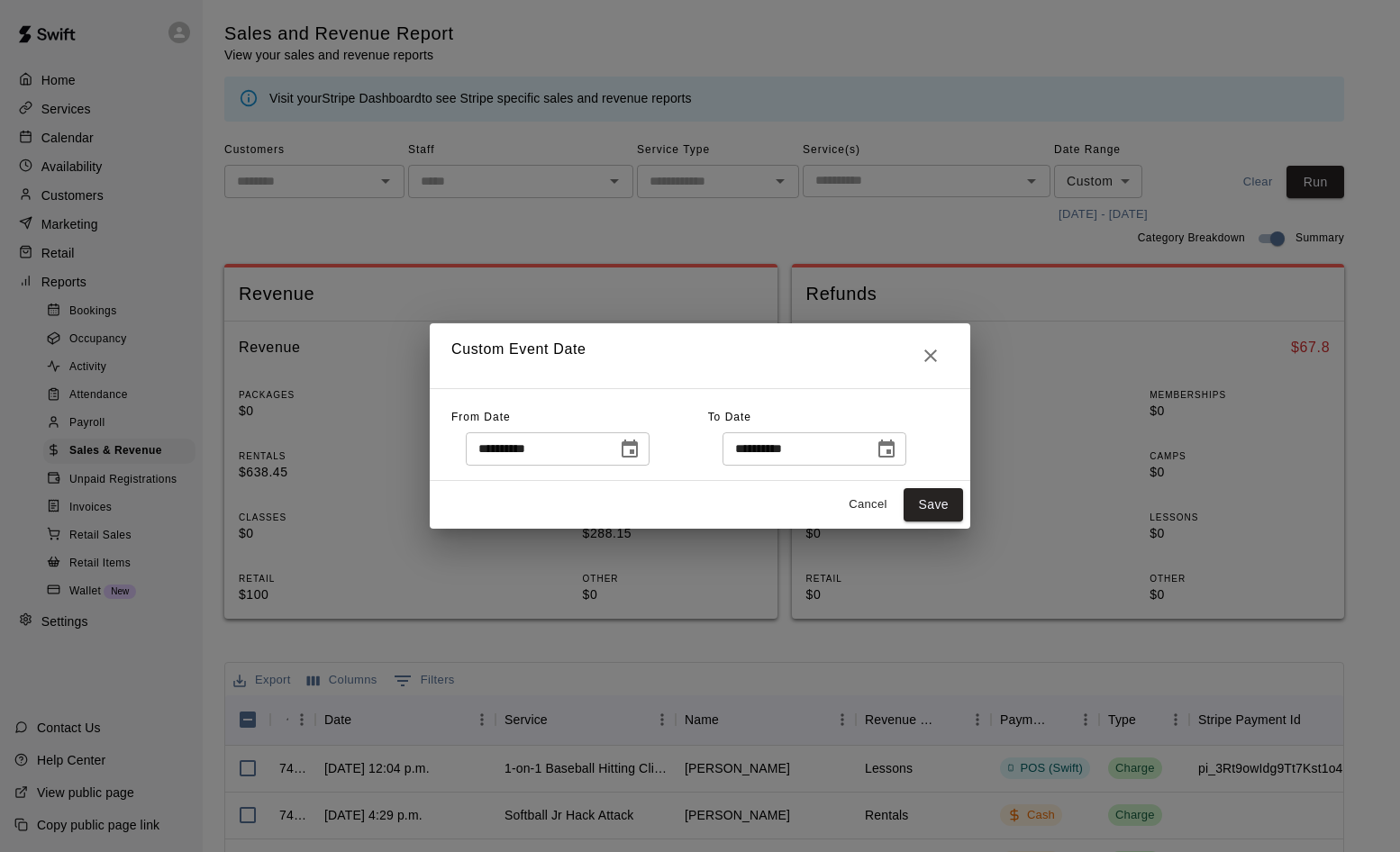
type input "**********"
click at [769, 454] on input "**********" at bounding box center [791, 449] width 139 height 33
click at [898, 451] on icon "Choose date, selected date is Aug 8, 2025" at bounding box center [886, 449] width 22 height 22
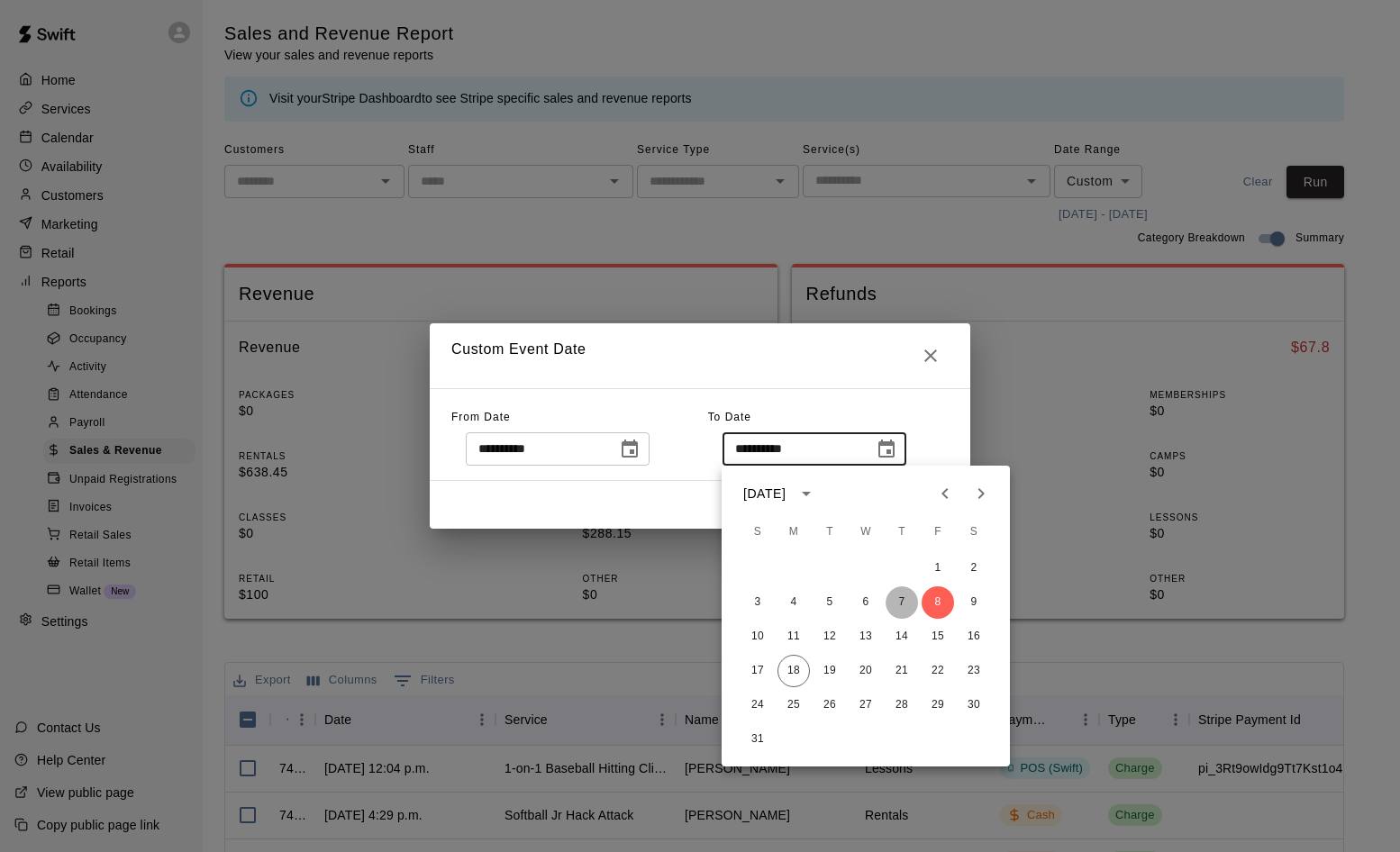
click at [902, 605] on button "7" at bounding box center [901, 602] width 32 height 32
type input "**********"
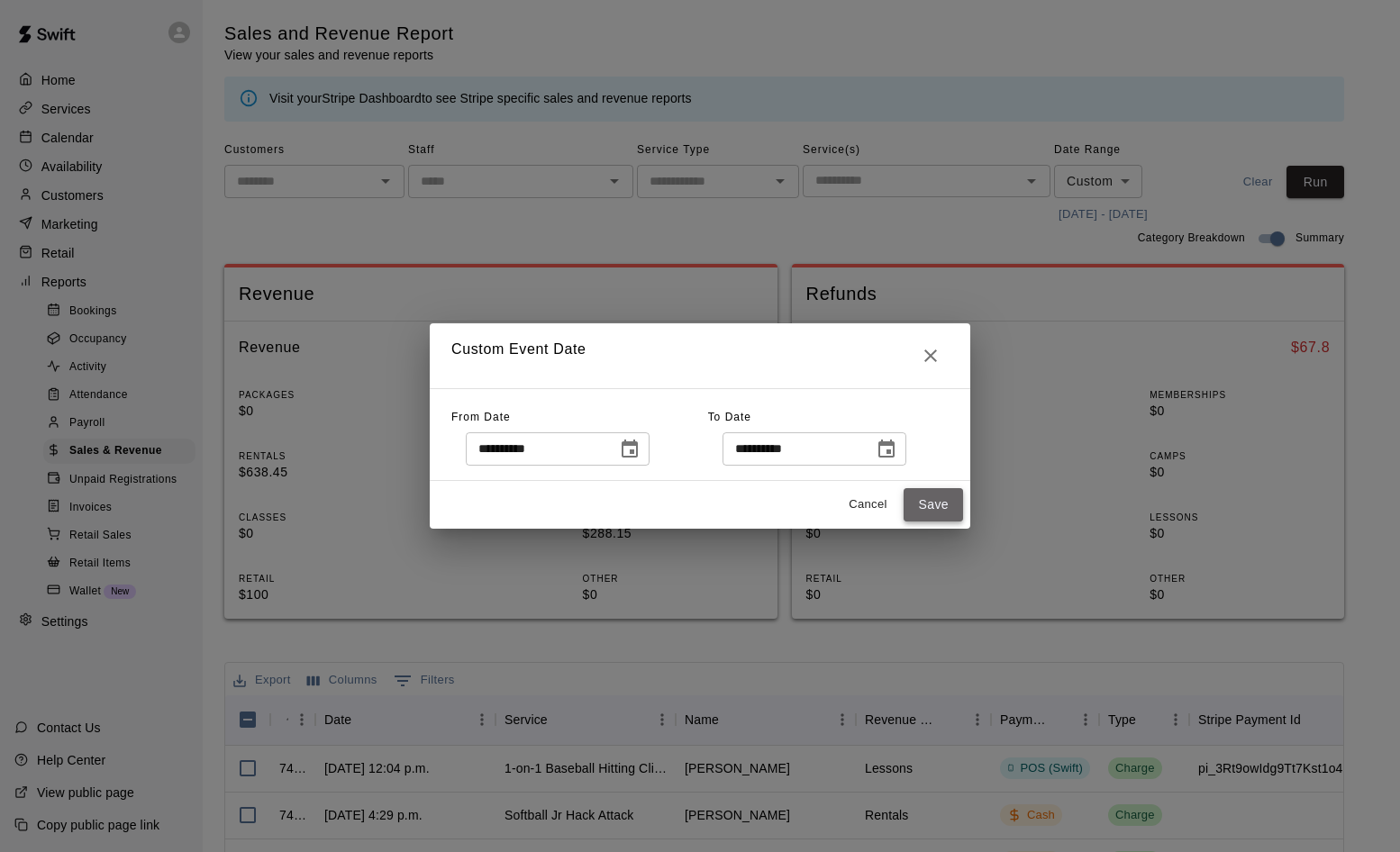
click at [933, 507] on button "Save" at bounding box center [932, 504] width 59 height 33
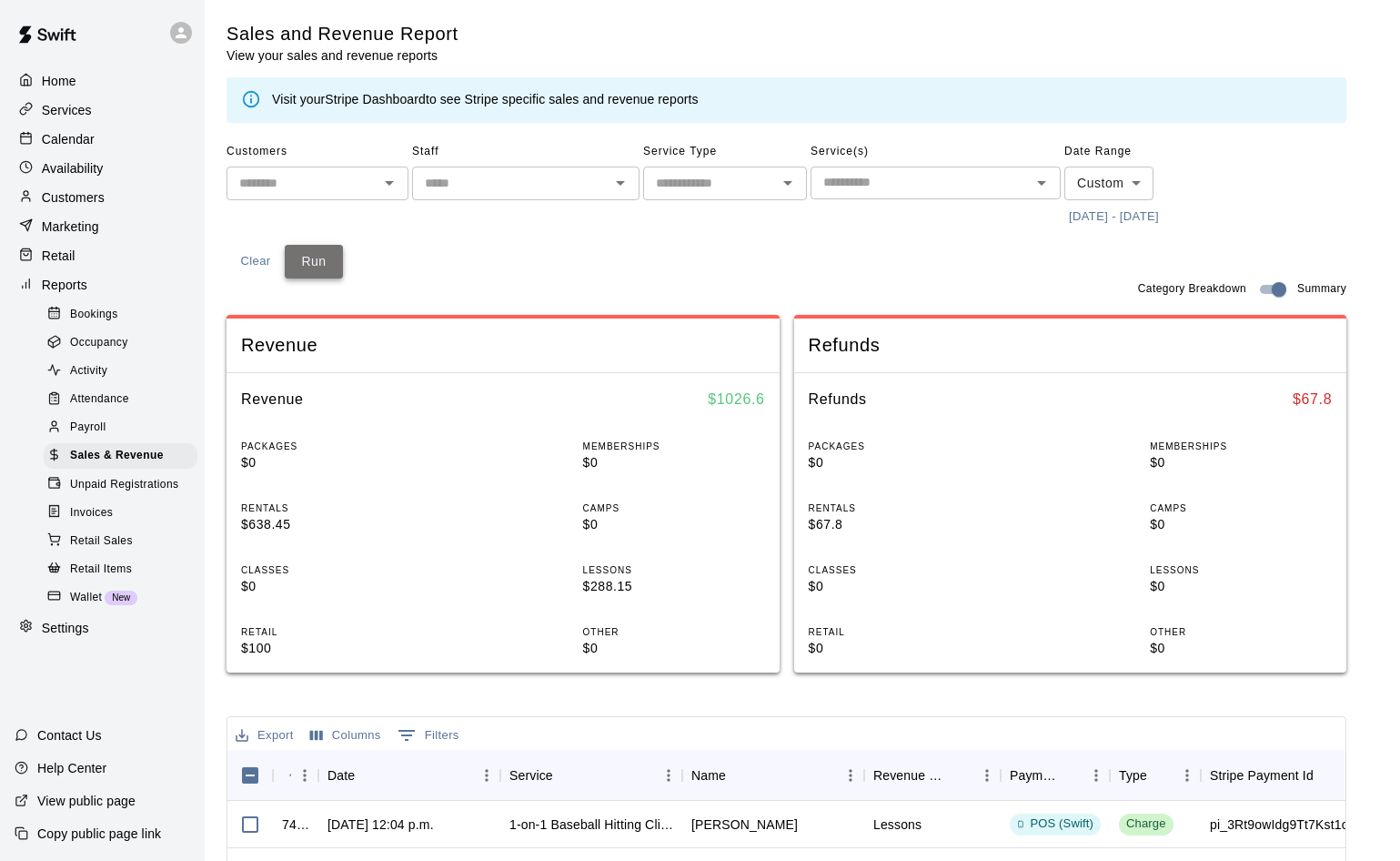
click at [343, 245] on button "Run" at bounding box center [313, 261] width 58 height 33
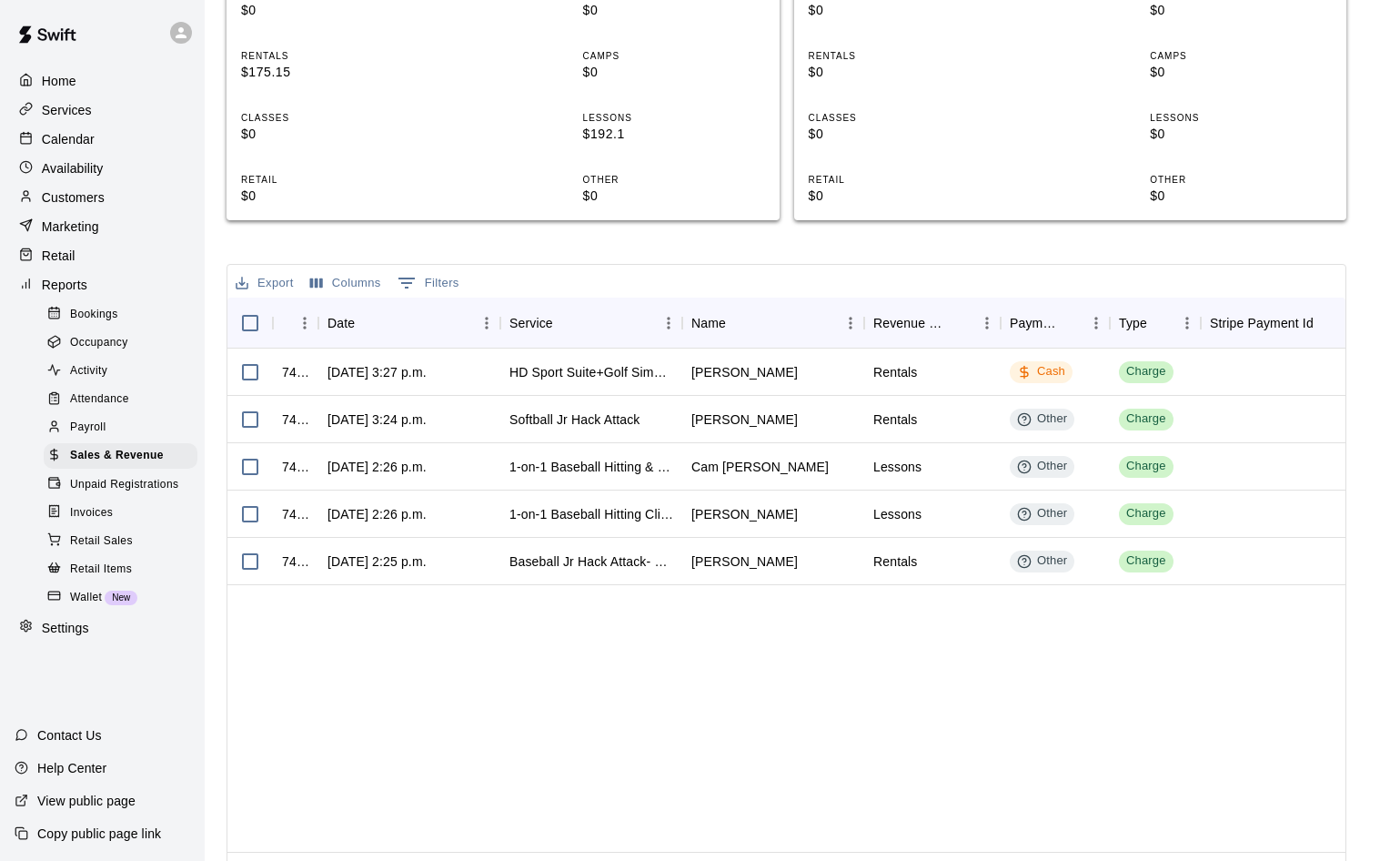
click at [825, 729] on div "743318 [DATE] 3:27 p.m. HD Sport Suite+Golf Simulator- Private Room [PERSON_NAM…" at bounding box center [1160, 600] width 1865 height 503
click at [103, 522] on span "Invoices" at bounding box center [91, 512] width 43 height 18
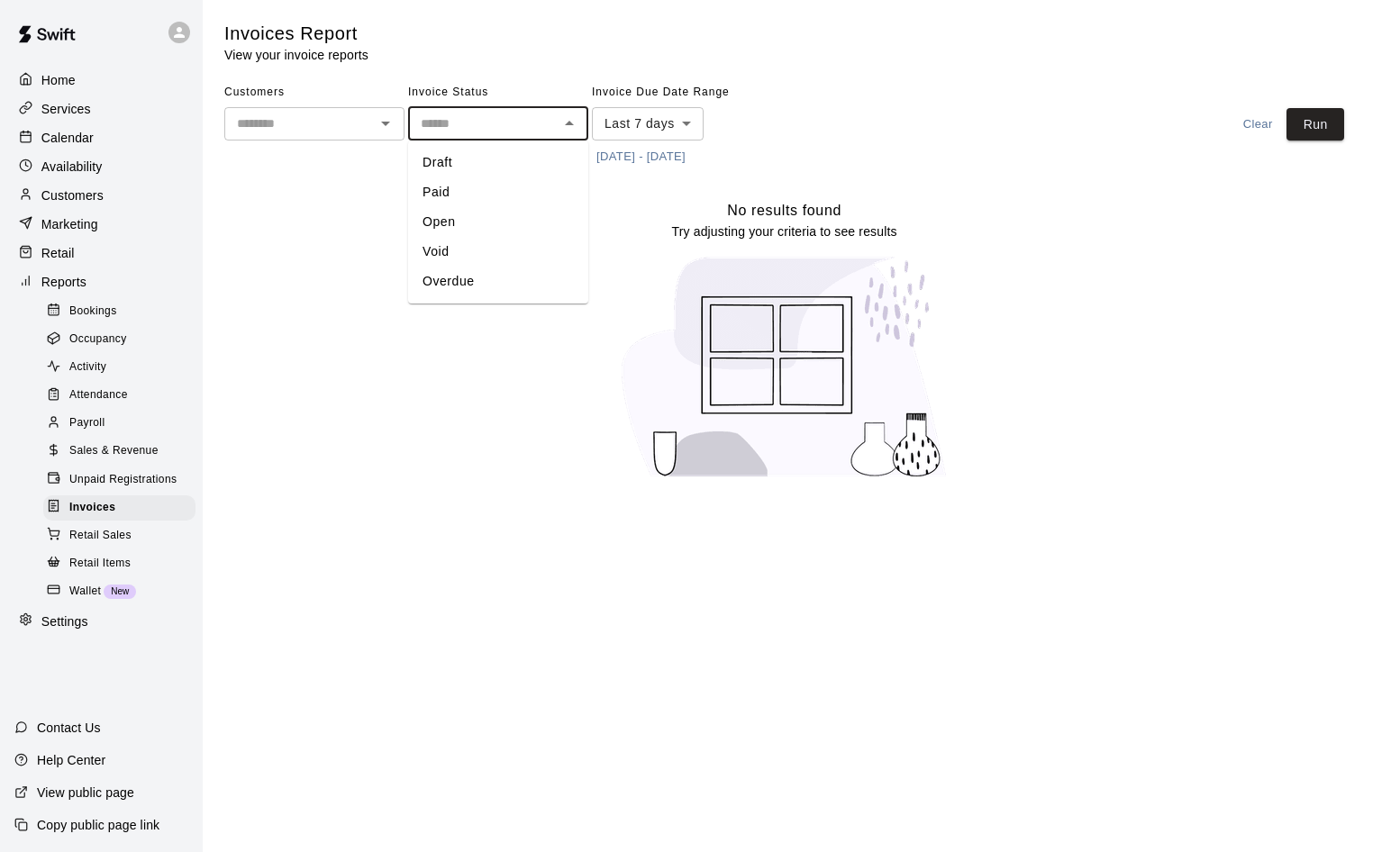
click at [484, 125] on input "text" at bounding box center [483, 123] width 140 height 23
click at [471, 222] on li "Open" at bounding box center [498, 222] width 180 height 30
type input "****"
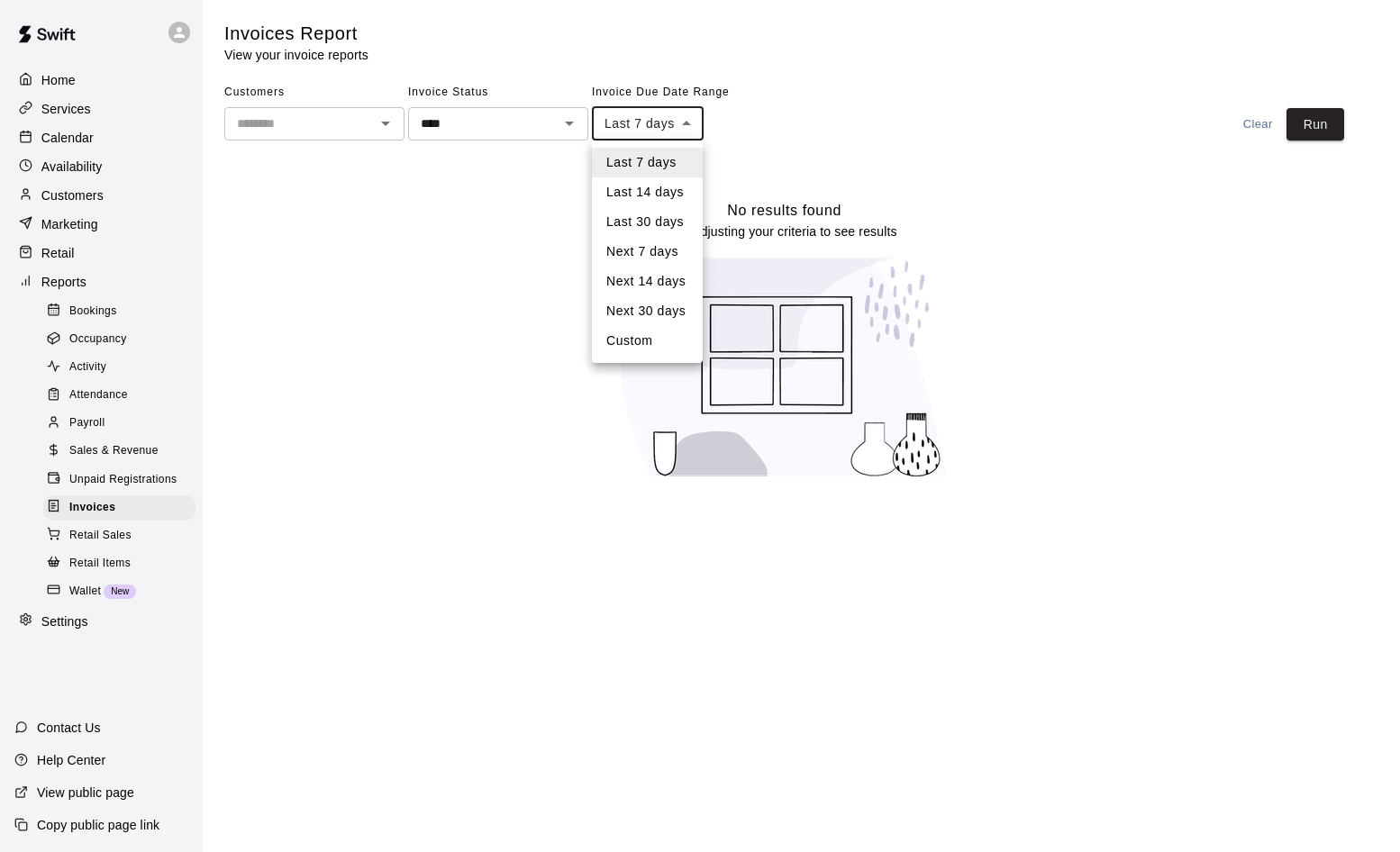
click at [696, 124] on body "Home Services Calendar Availability Customers Marketing Retail Reports Bookings…" at bounding box center [700, 250] width 1400 height 500
click at [623, 336] on li "Custom" at bounding box center [648, 341] width 111 height 30
type input "******"
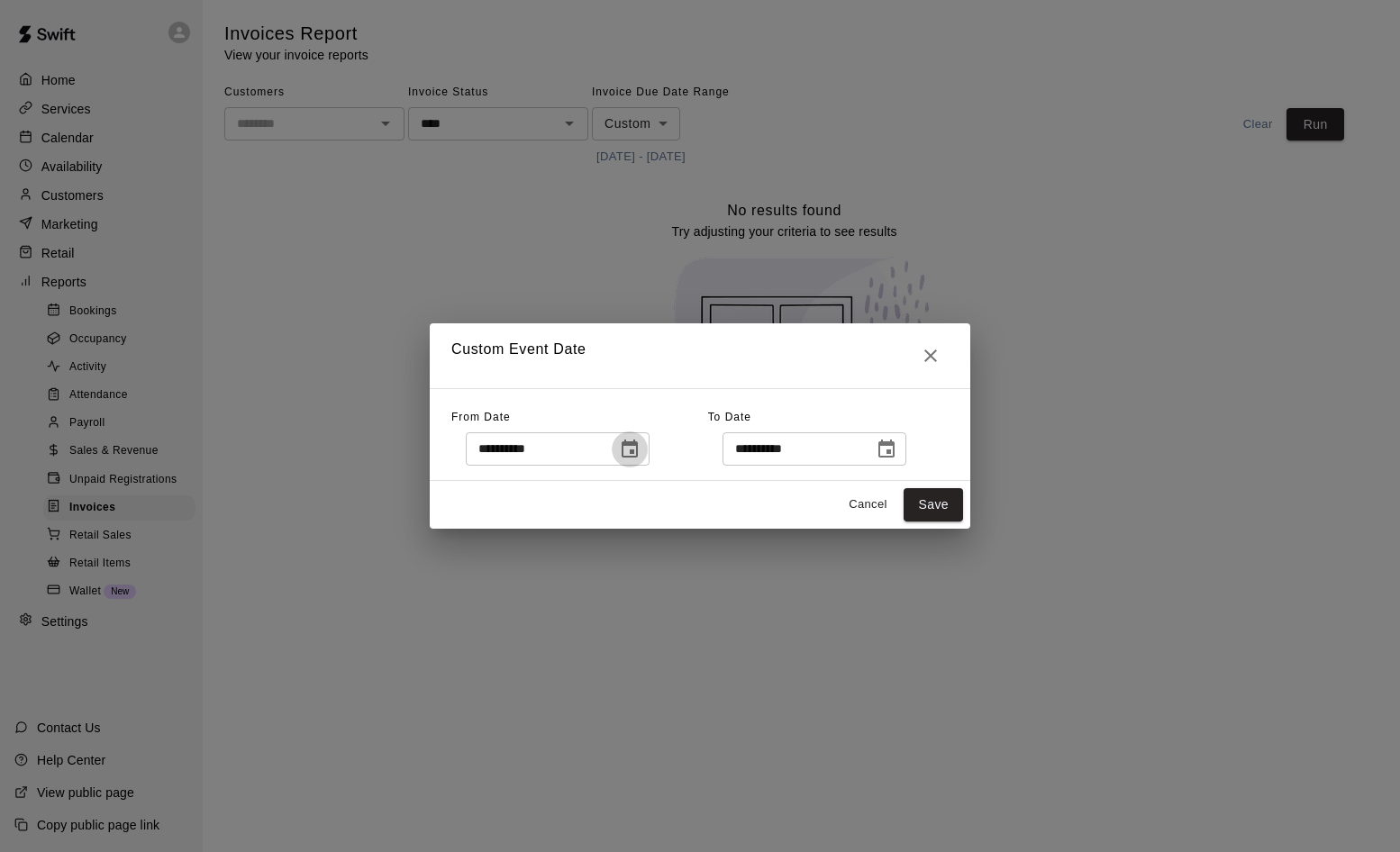
click at [637, 453] on icon "Choose date, selected date is Aug 11, 2025" at bounding box center [629, 448] width 16 height 18
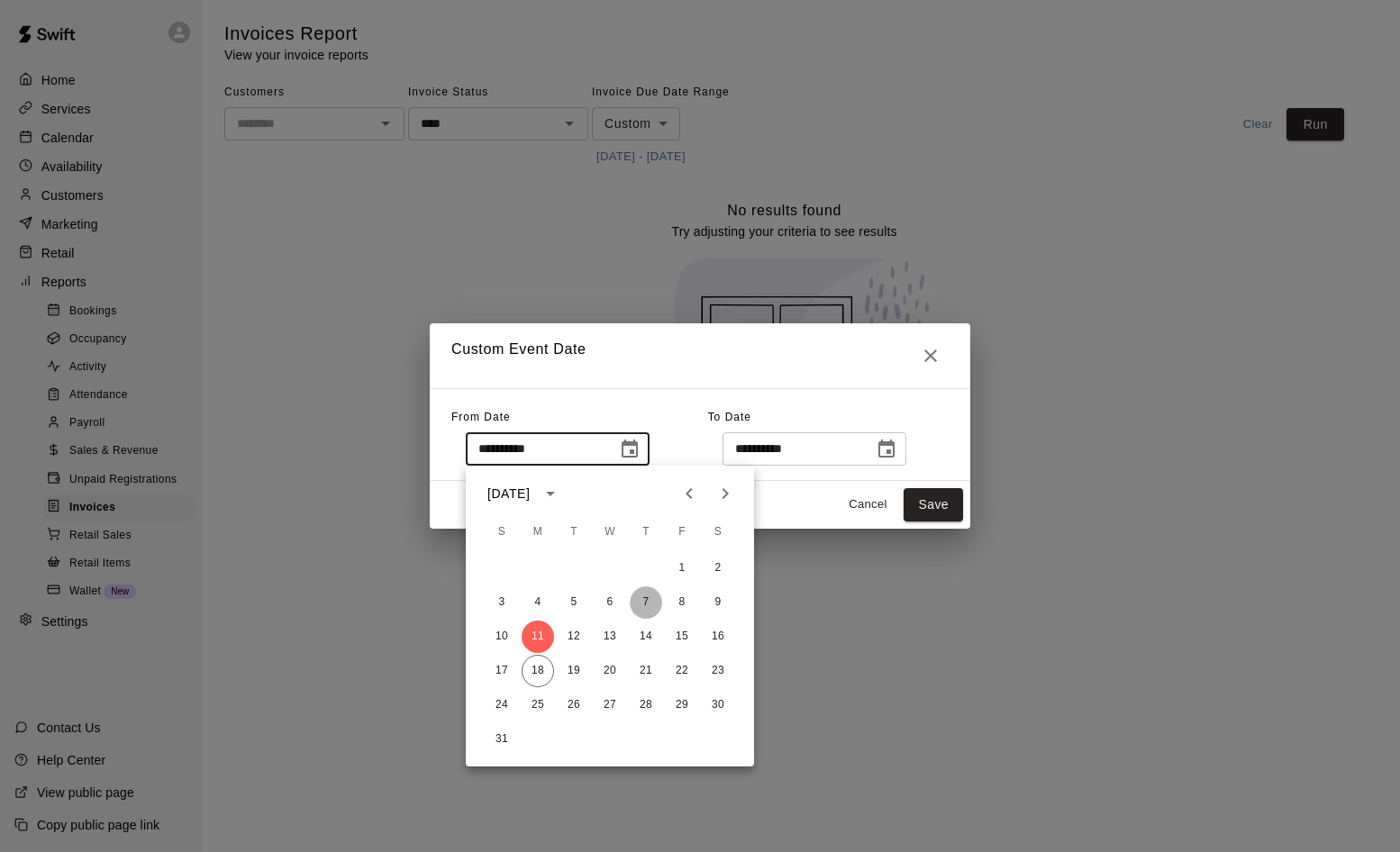
click at [647, 603] on button "7" at bounding box center [646, 602] width 32 height 32
type input "**********"
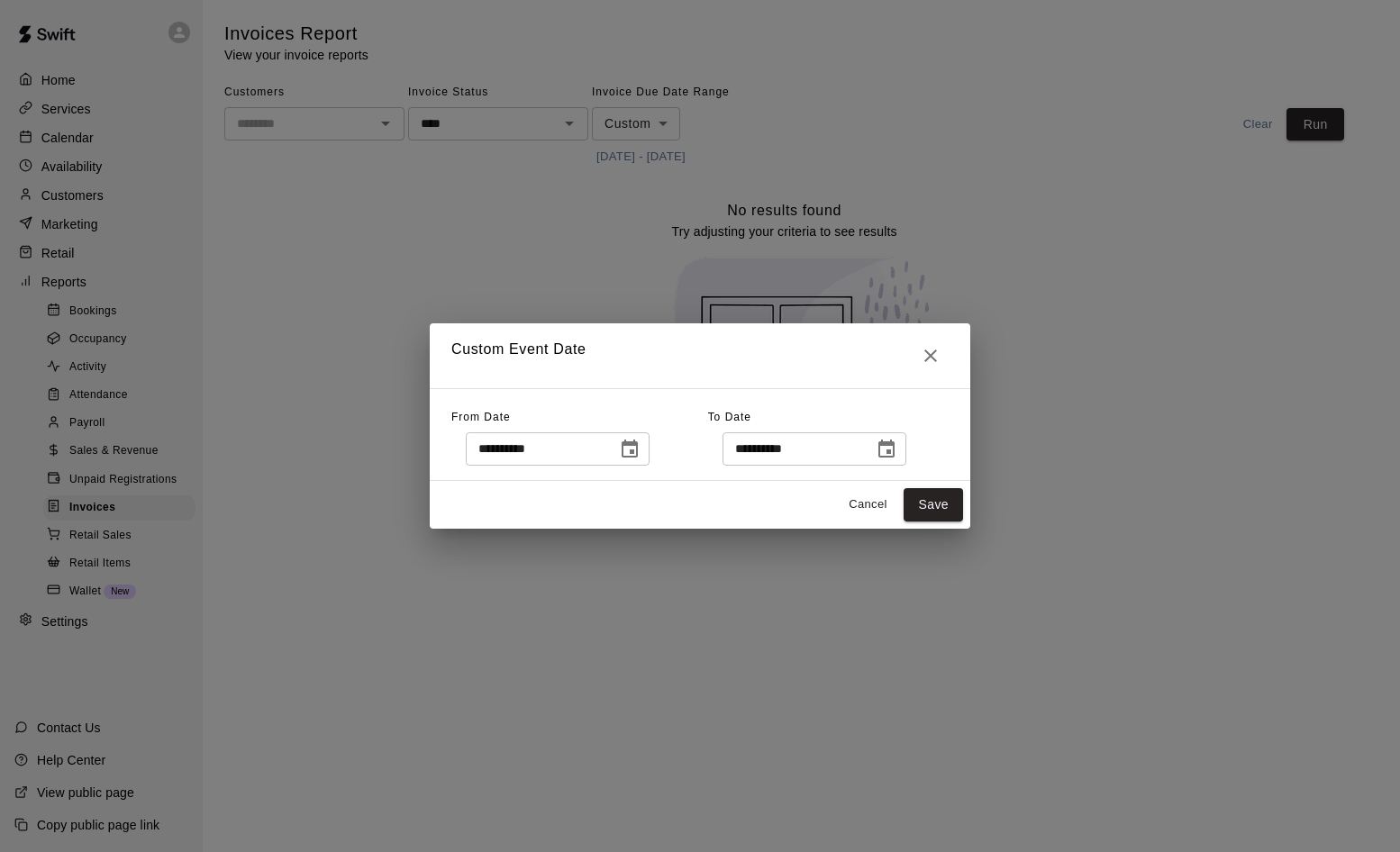
click at [904, 453] on button "Choose date, selected date is Aug 18, 2025" at bounding box center [886, 450] width 36 height 36
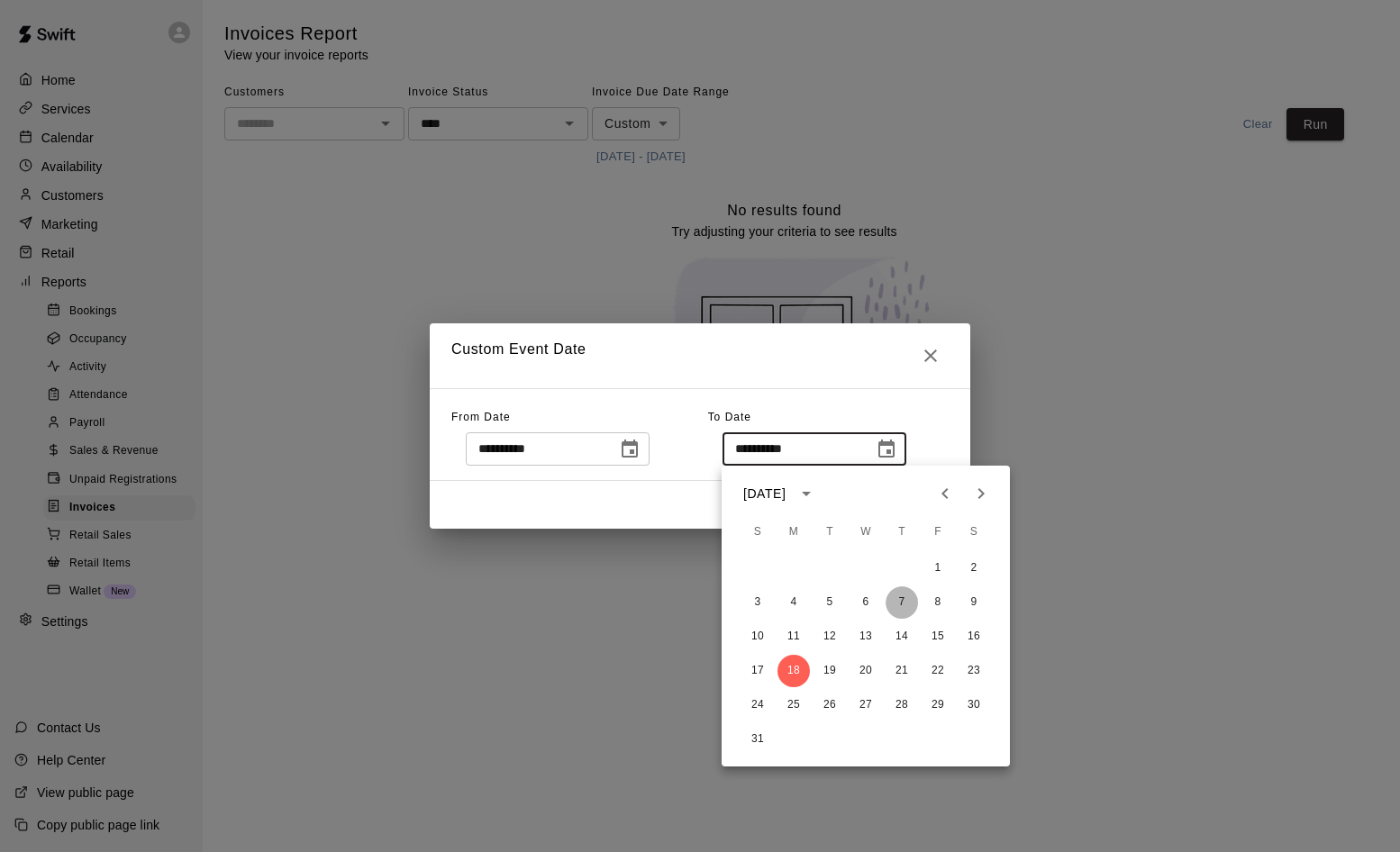
click at [898, 601] on button "7" at bounding box center [901, 602] width 32 height 32
type input "**********"
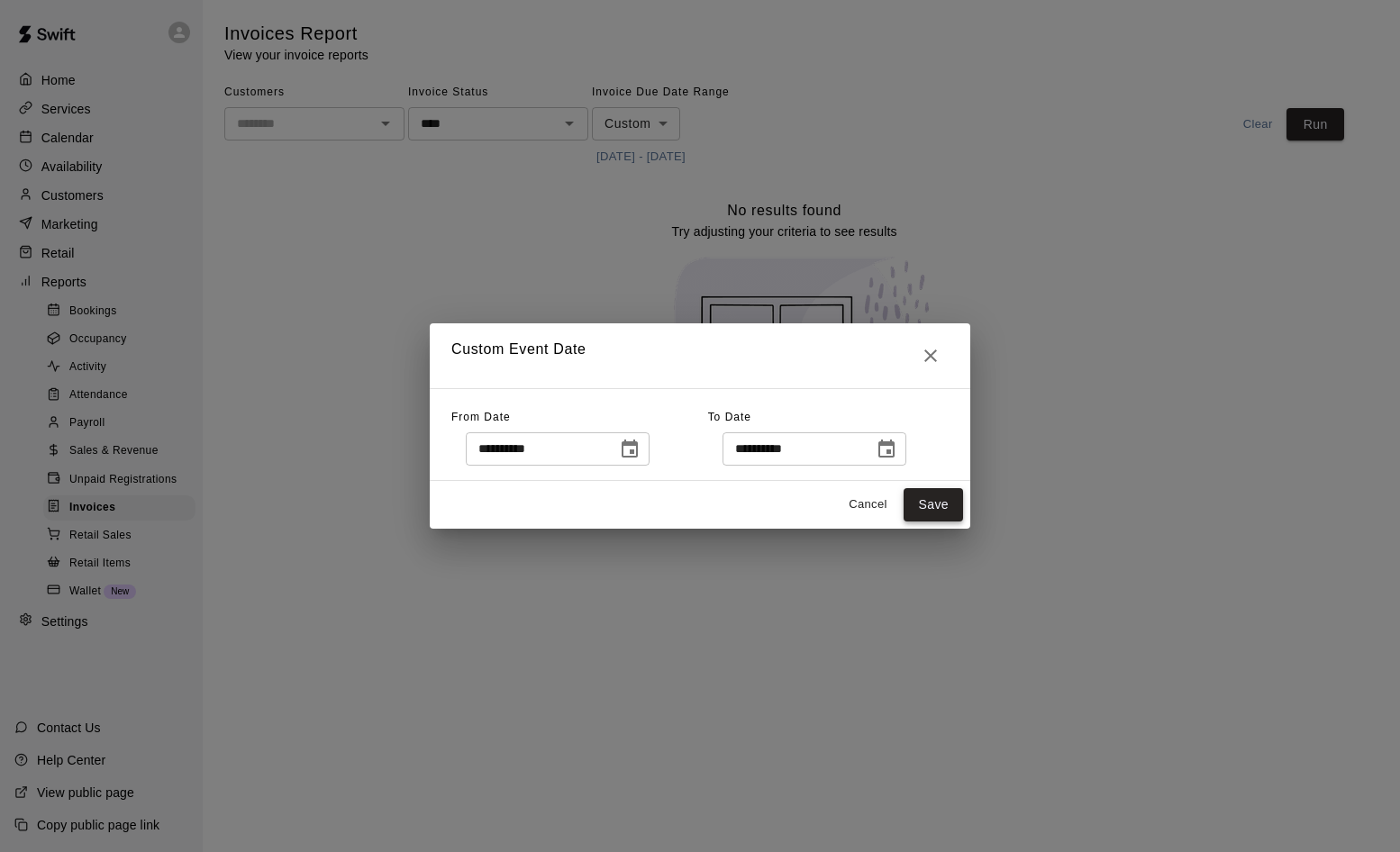
click at [936, 508] on button "Save" at bounding box center [932, 504] width 59 height 33
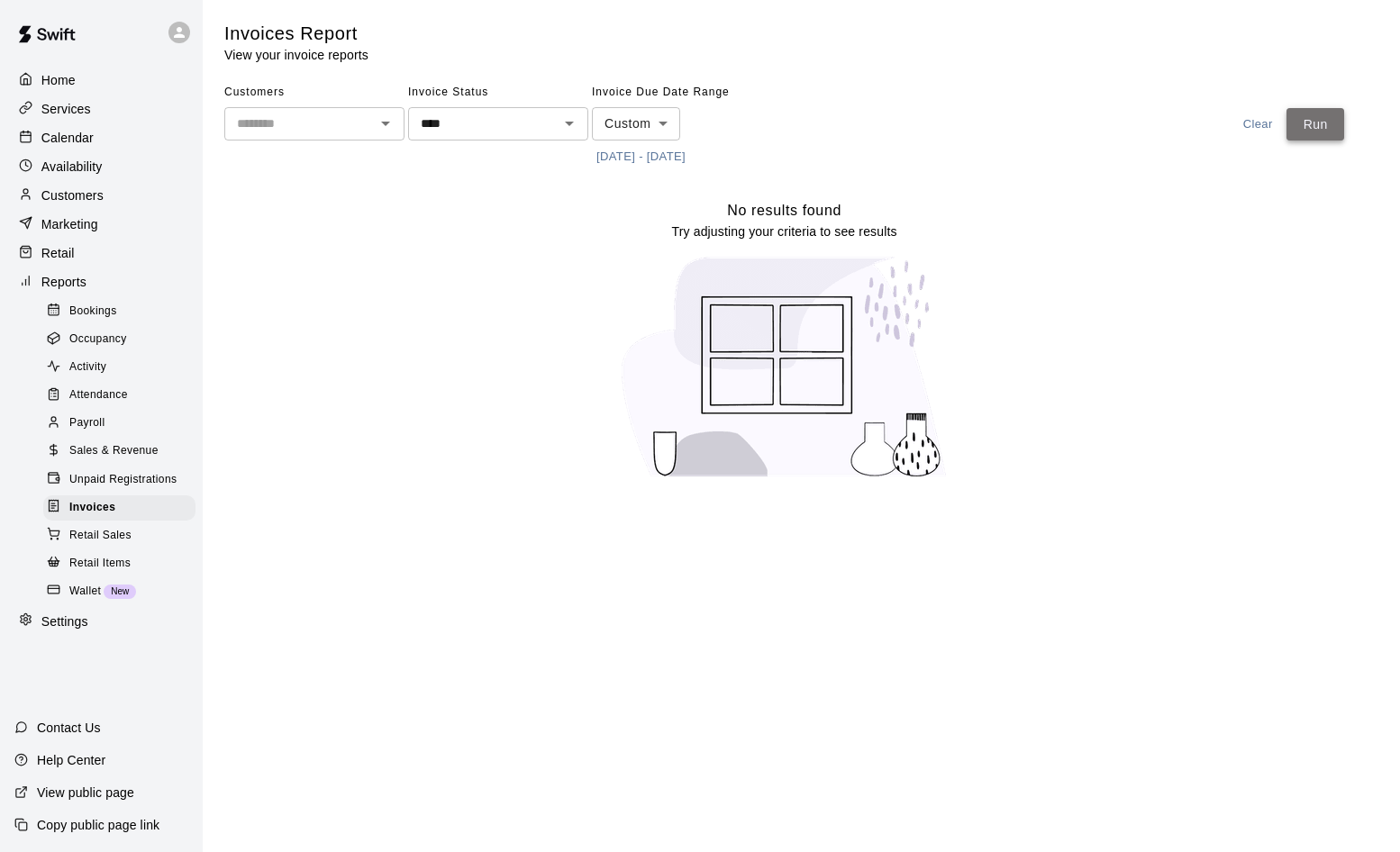
click at [1200, 129] on button "Run" at bounding box center [1314, 124] width 58 height 33
click at [1028, 500] on html "Home Services Calendar Availability Customers Marketing Retail Reports Bookings…" at bounding box center [700, 250] width 1400 height 500
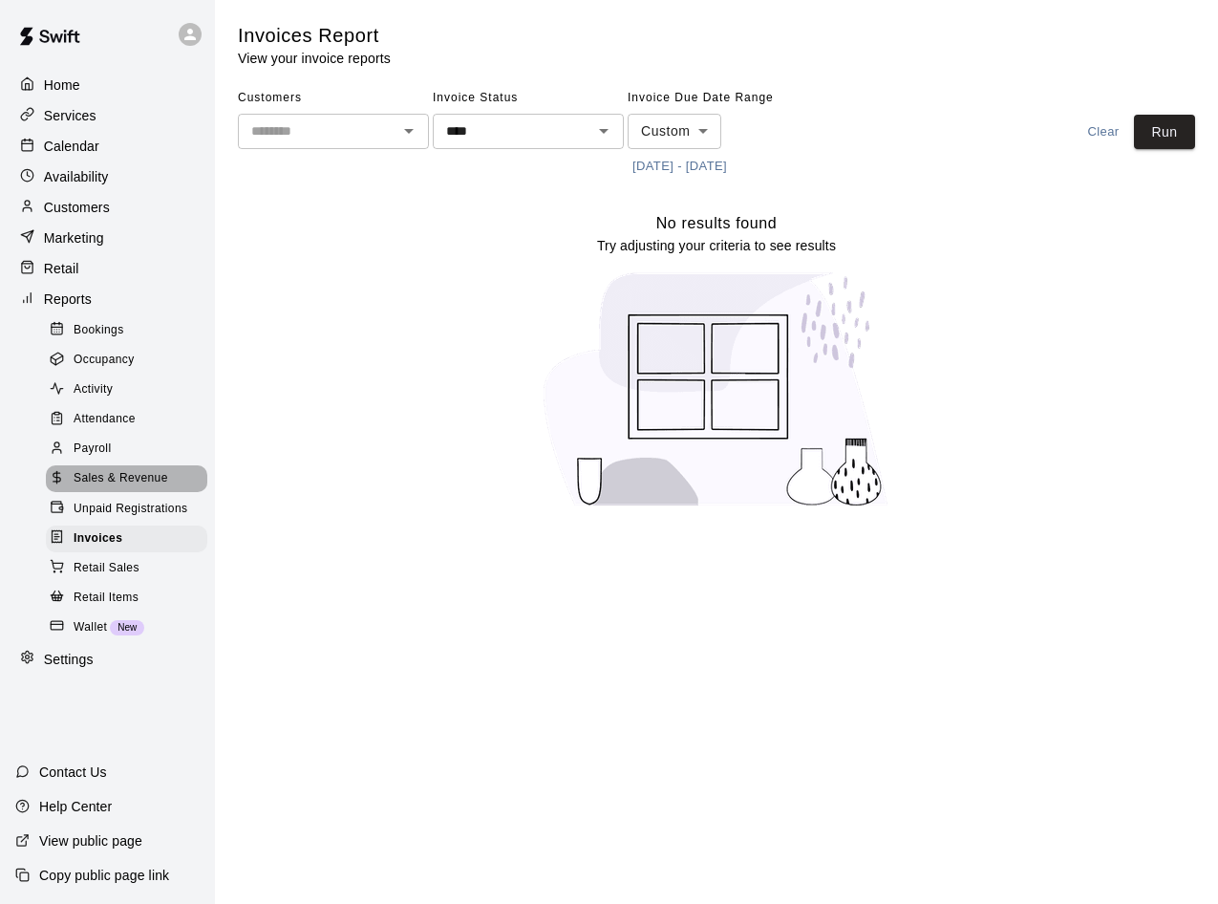
click at [124, 488] on span "Sales & Revenue" at bounding box center [121, 478] width 95 height 19
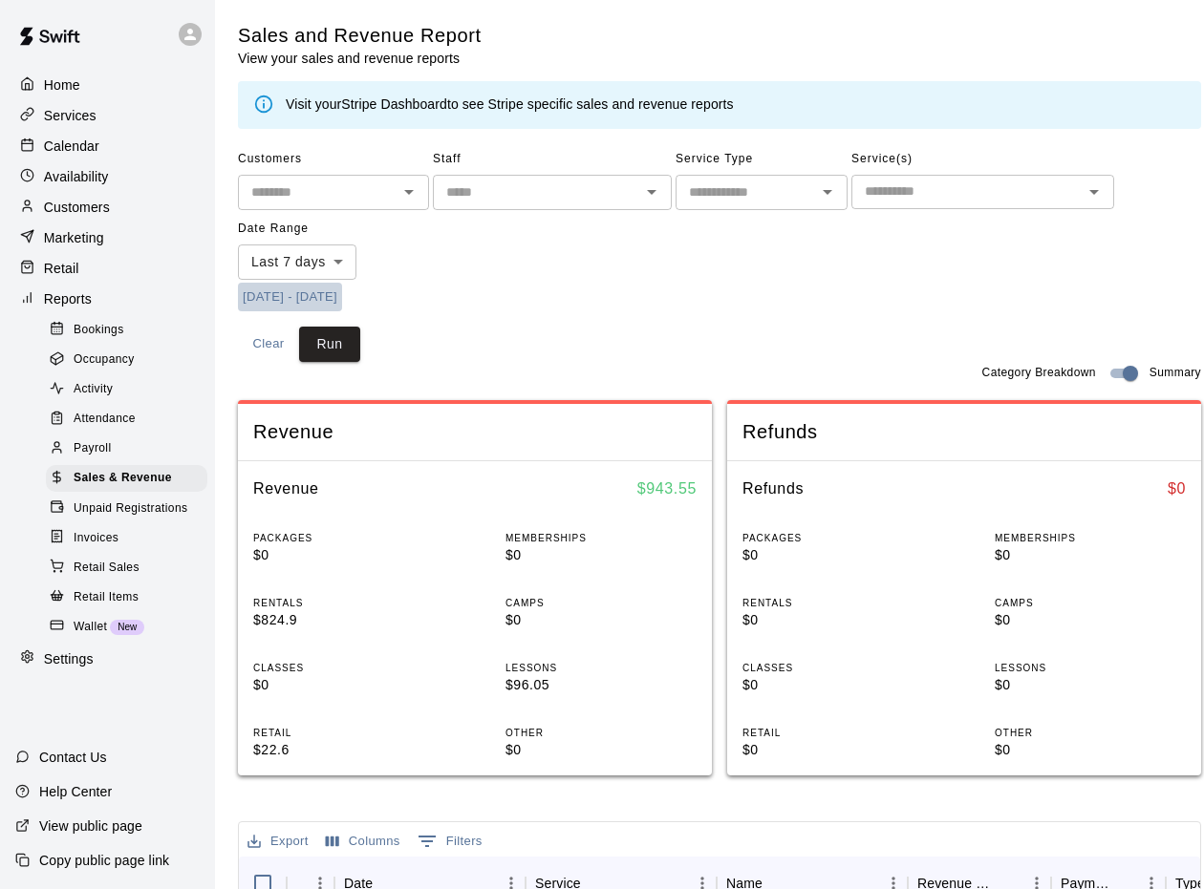
click at [296, 292] on button "[DATE] - [DATE]" at bounding box center [290, 298] width 104 height 30
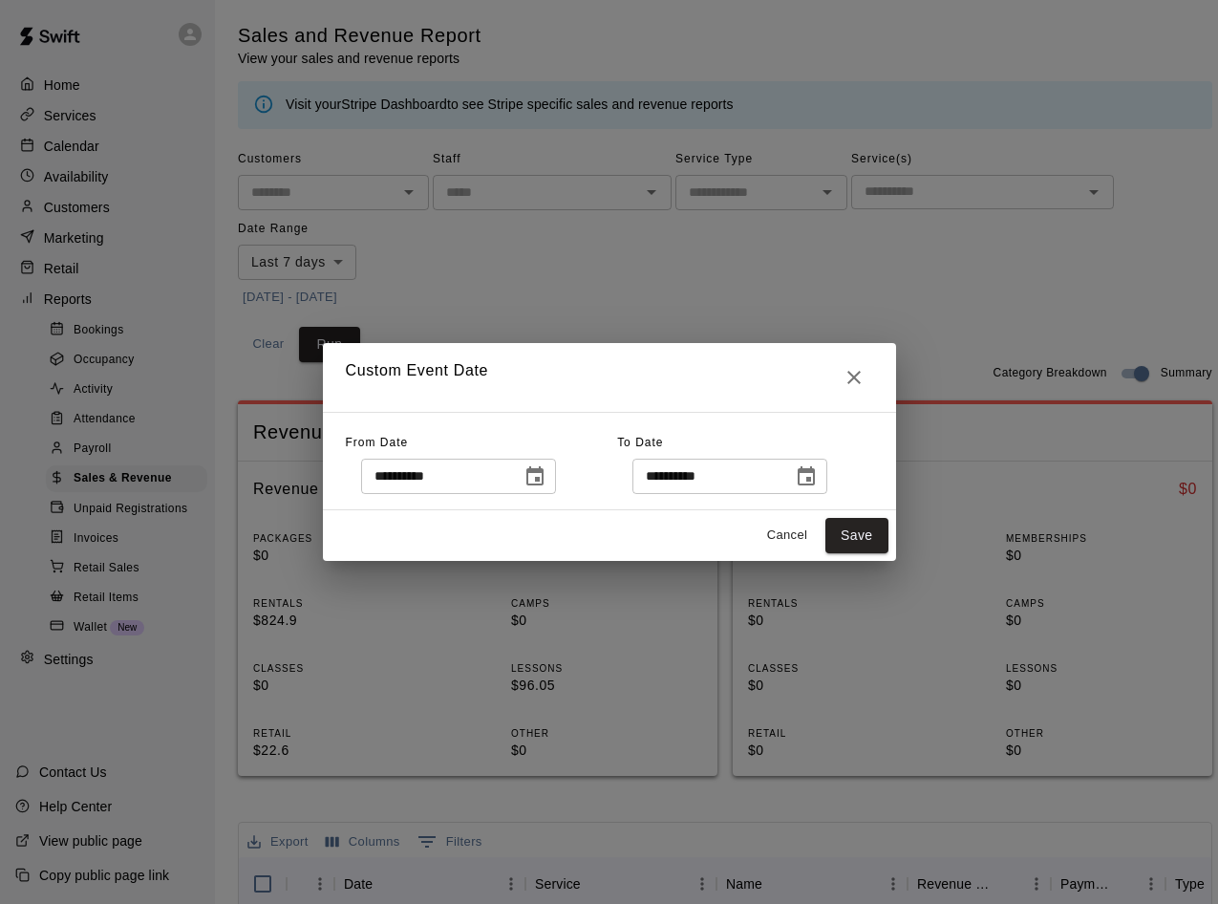
click at [546, 478] on icon "Choose date, selected date is Aug 11, 2025" at bounding box center [535, 476] width 23 height 23
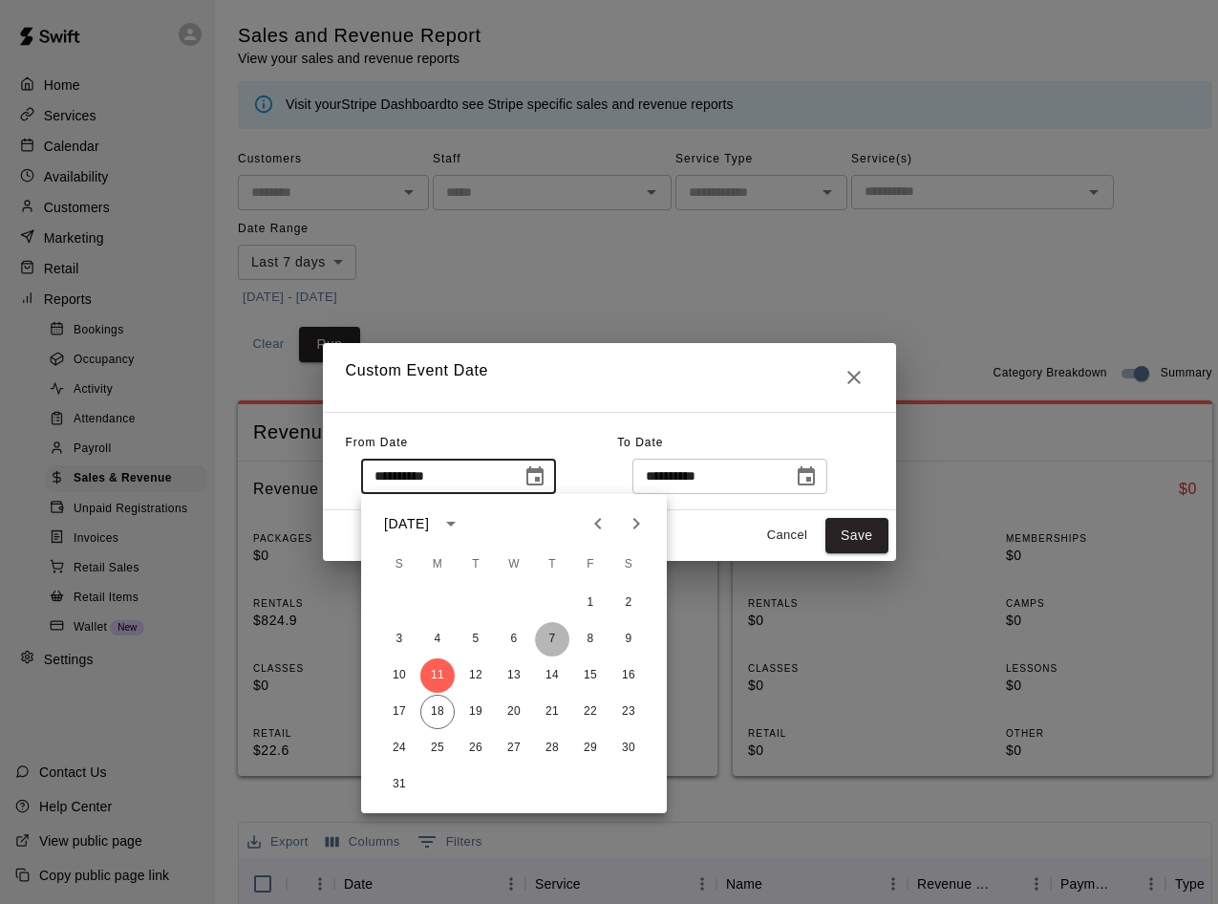
click at [555, 636] on button "7" at bounding box center [552, 639] width 34 height 34
type input "**********"
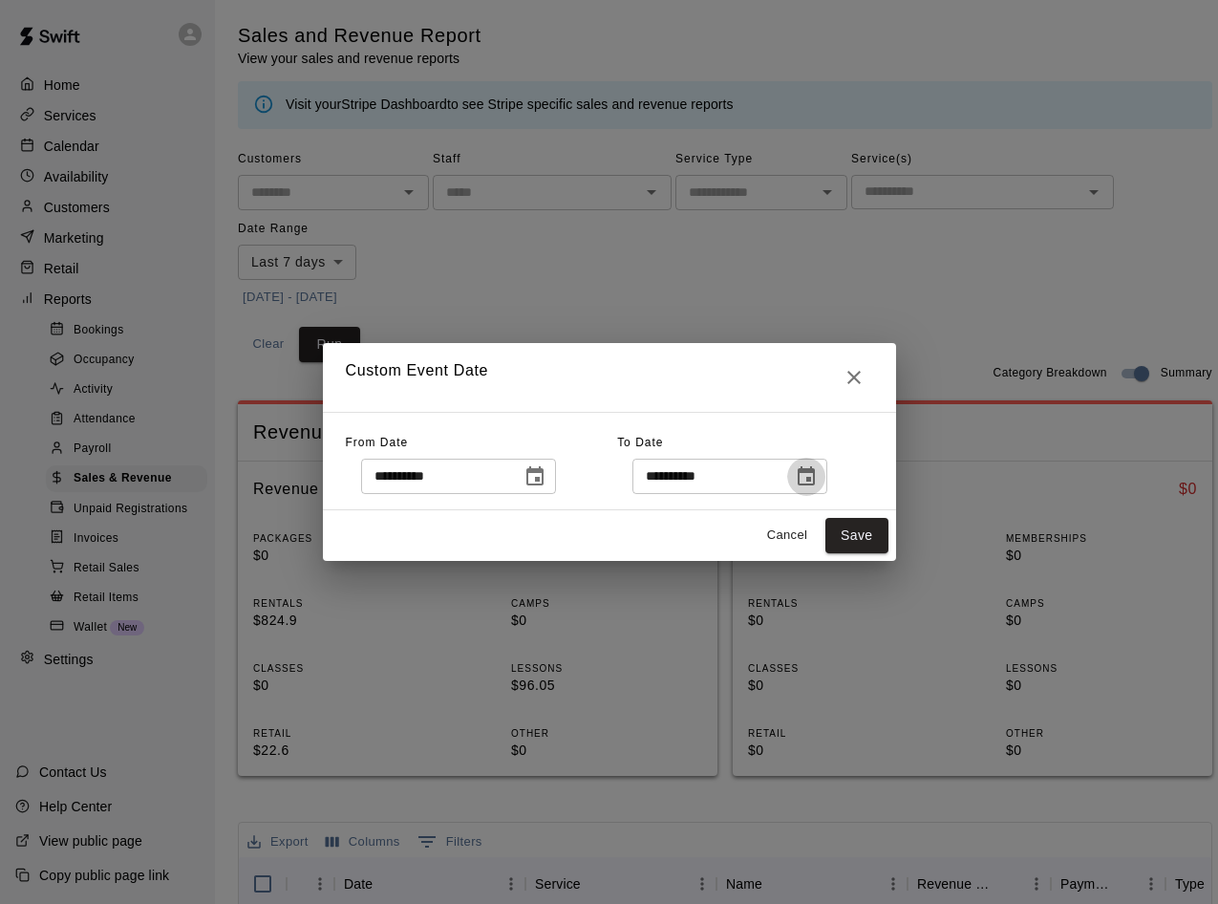
click at [815, 478] on icon "Choose date, selected date is Aug 18, 2025" at bounding box center [806, 475] width 17 height 19
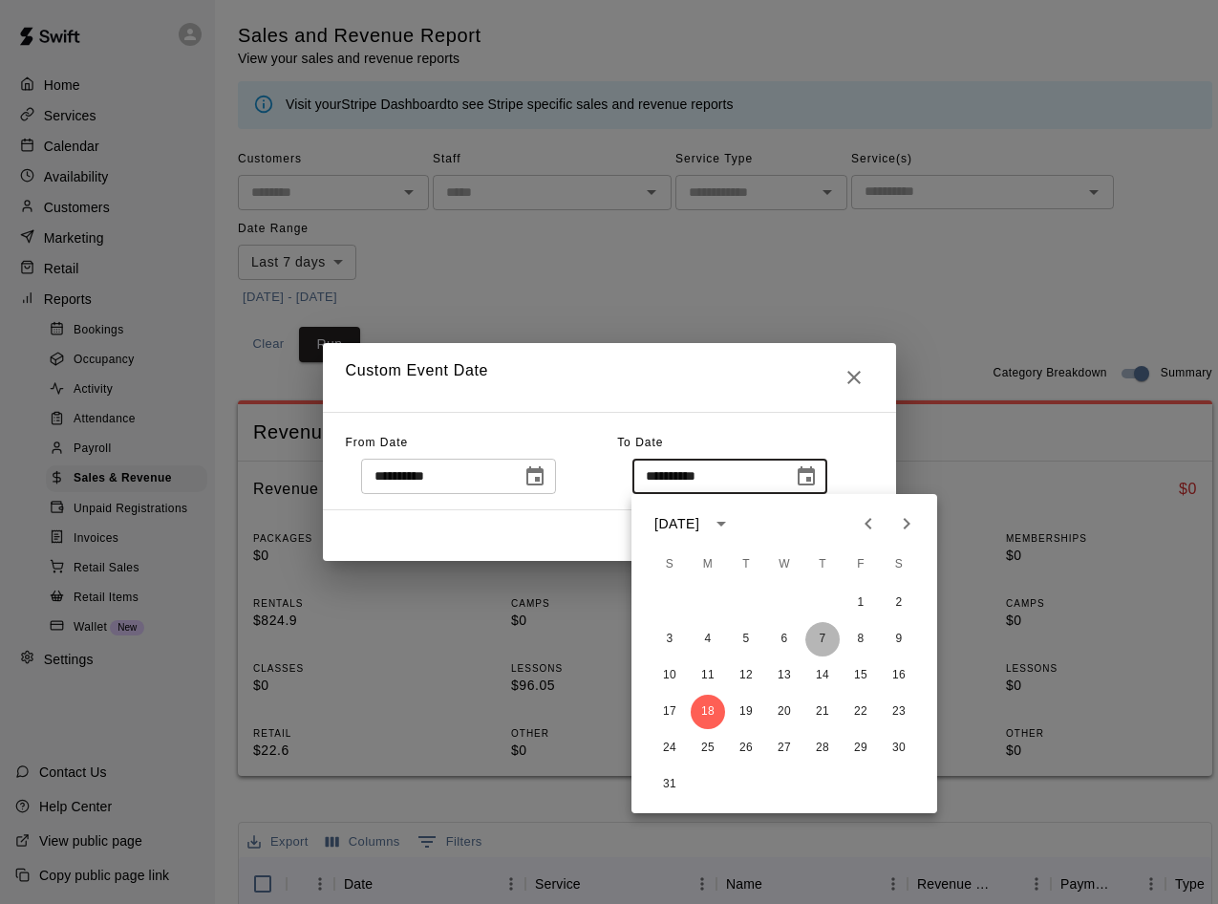
click at [832, 638] on button "7" at bounding box center [822, 639] width 34 height 34
type input "**********"
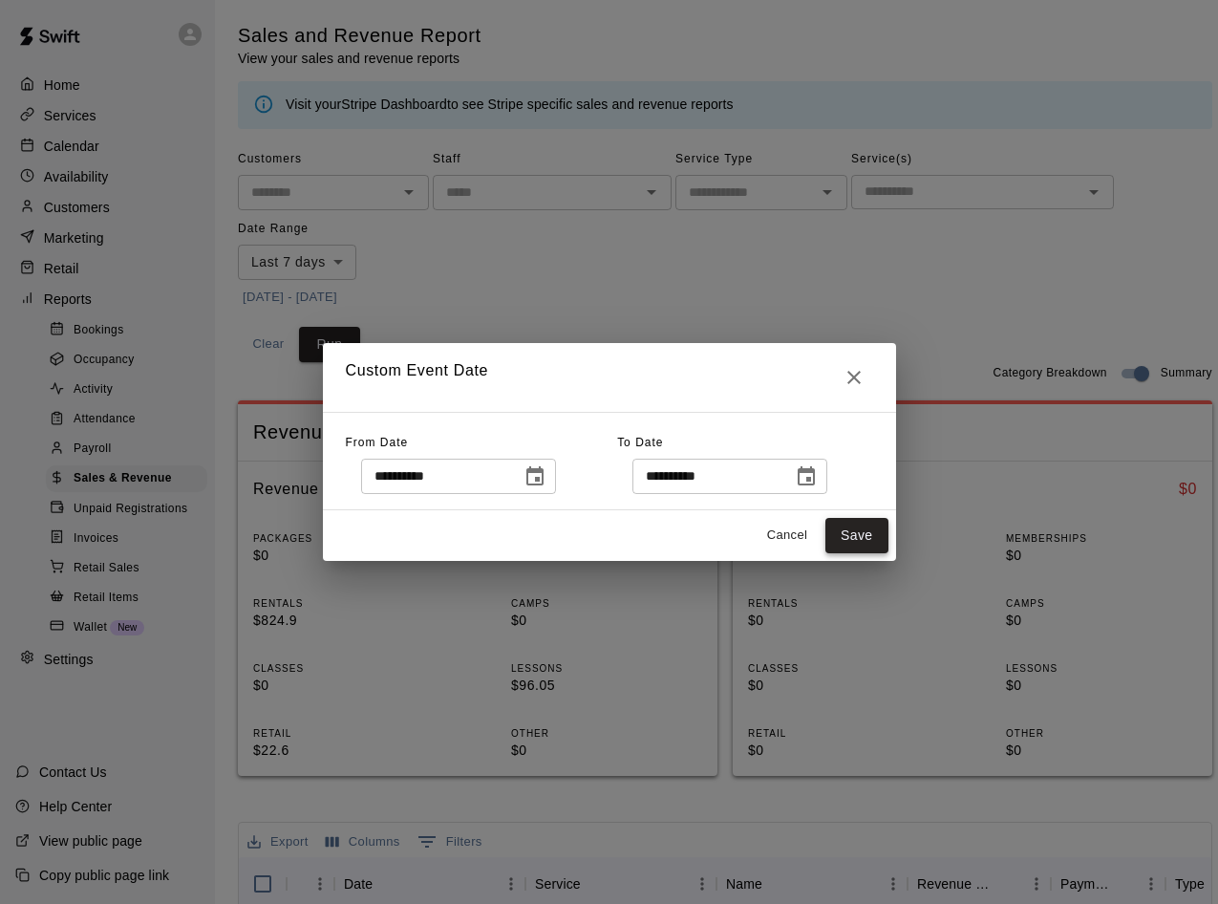
click at [863, 535] on button "Save" at bounding box center [856, 535] width 63 height 35
type input "******"
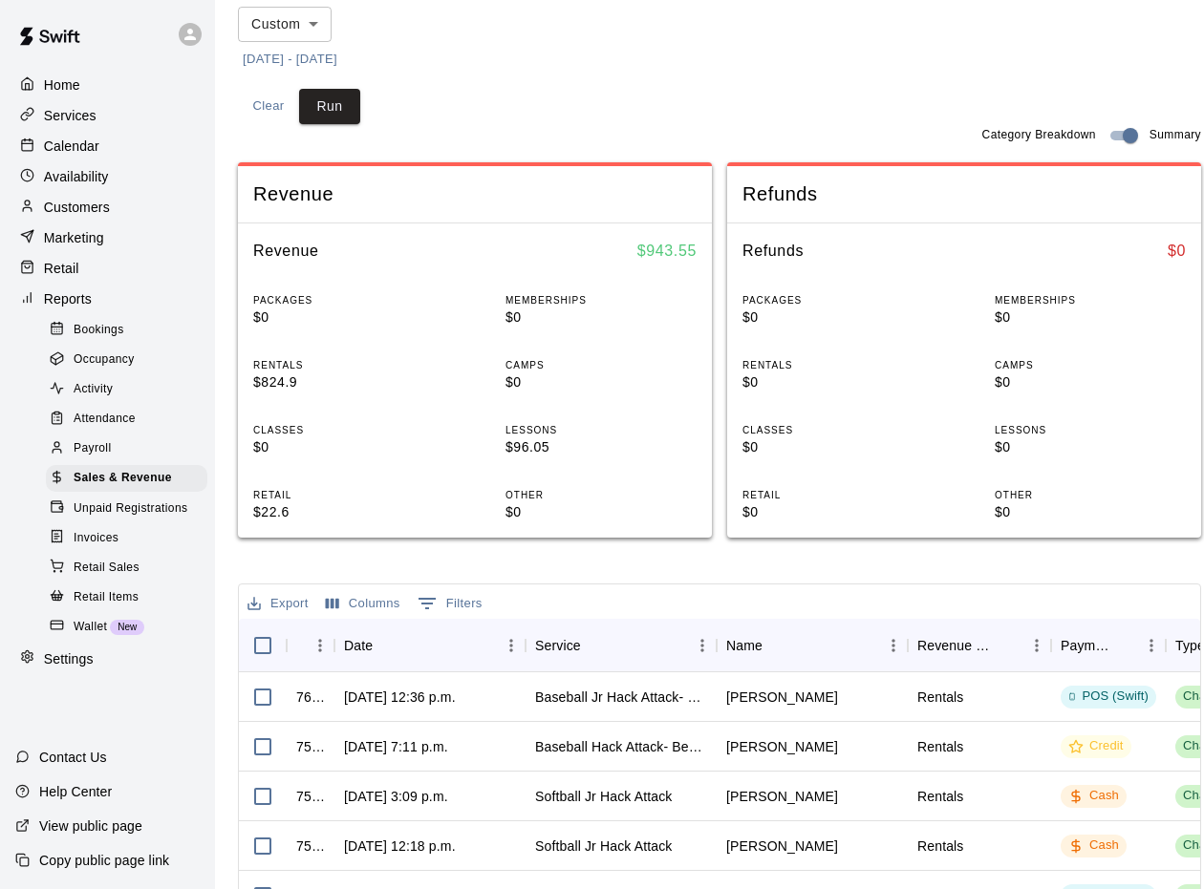
scroll to position [191, 0]
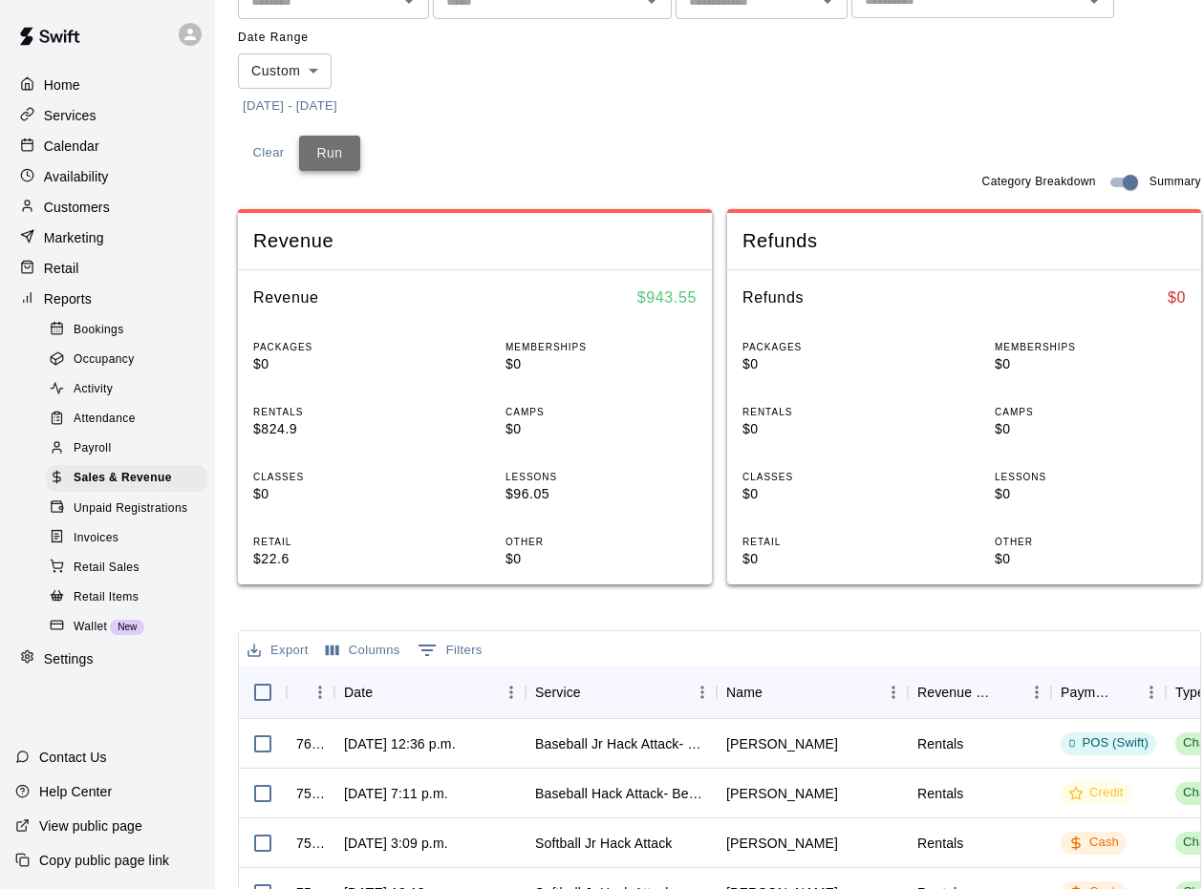
click at [329, 156] on button "Run" at bounding box center [329, 153] width 61 height 35
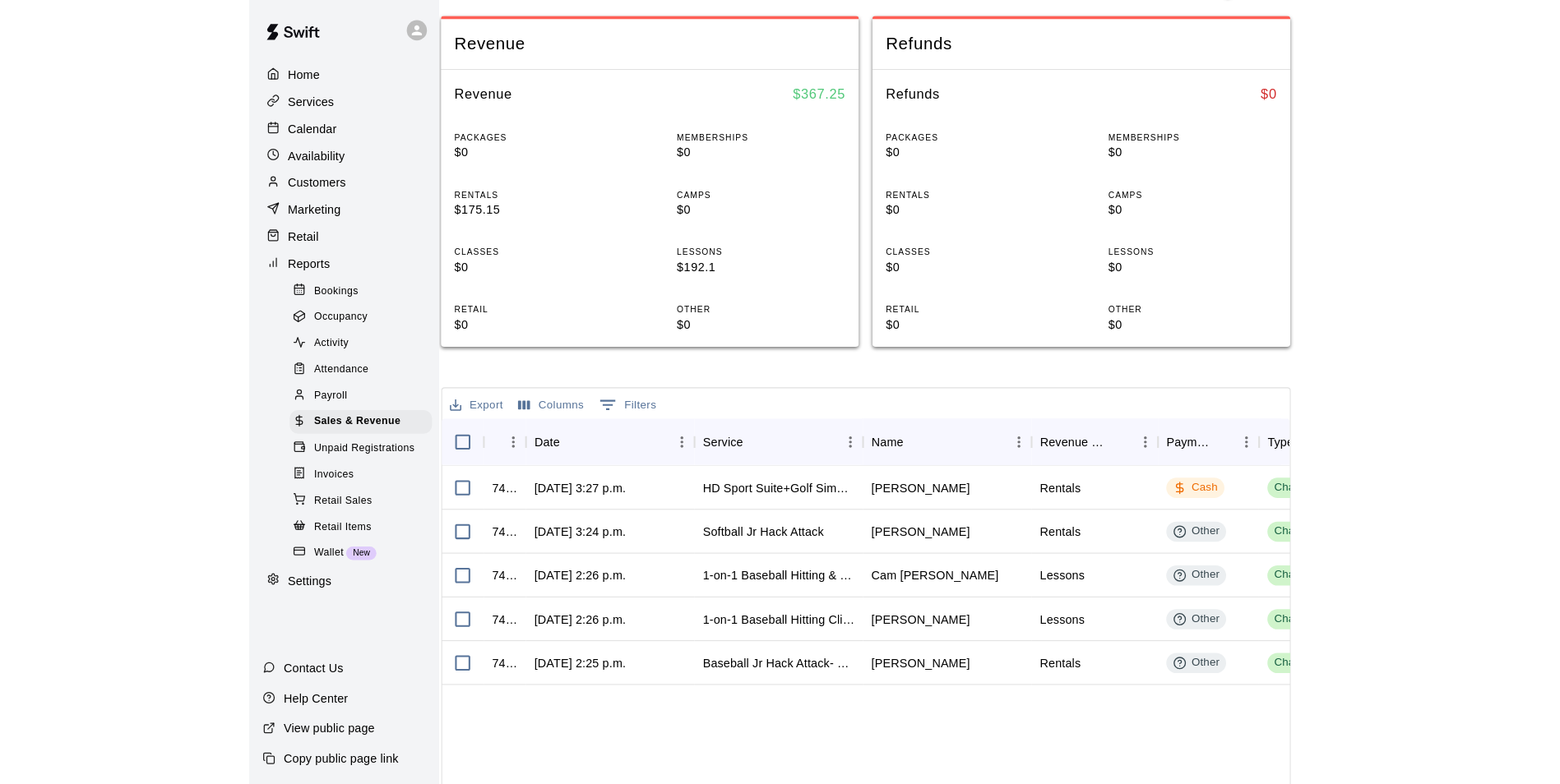
scroll to position [329, 0]
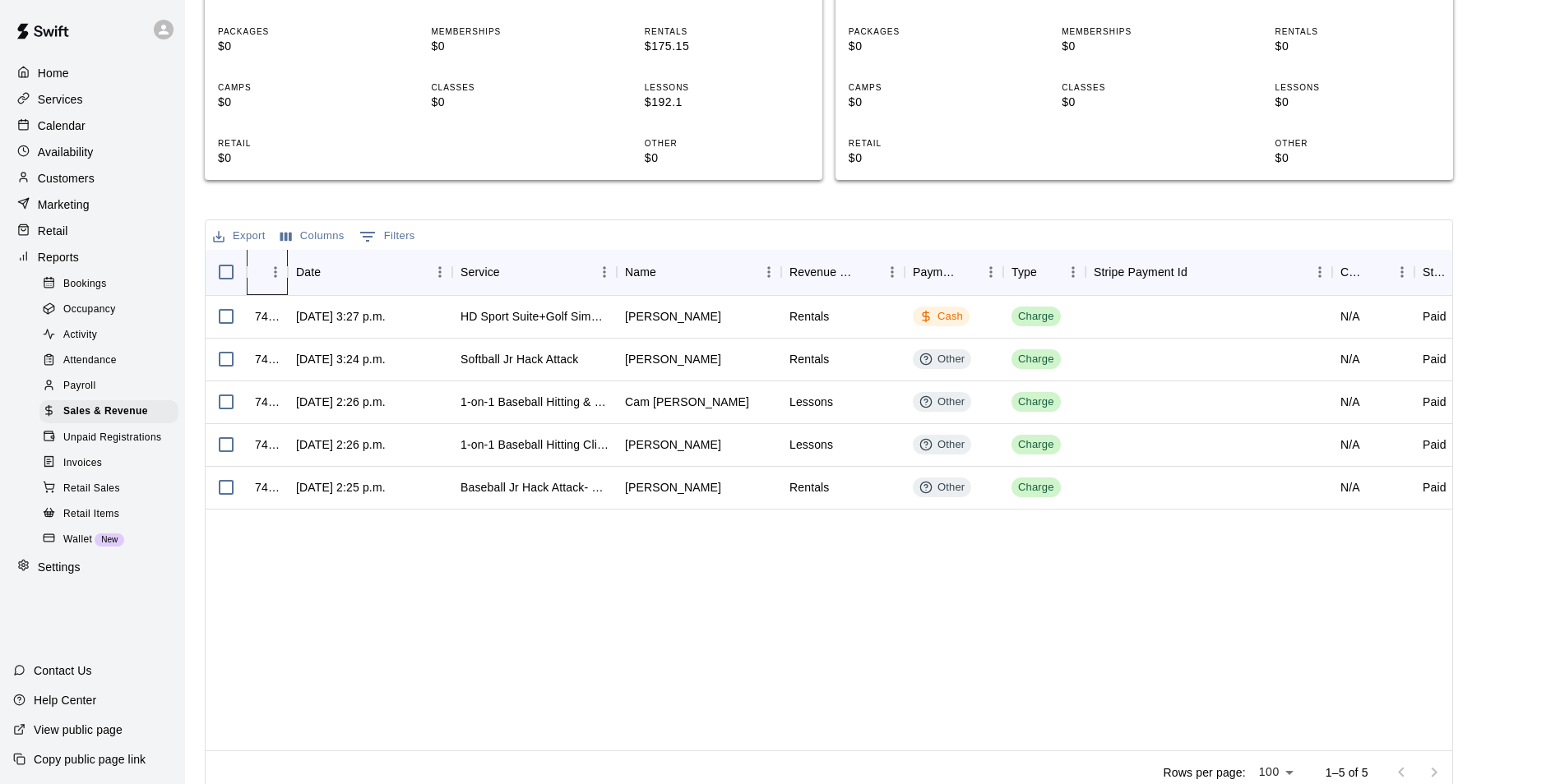
drag, startPoint x: 291, startPoint y: 275, endPoint x: 317, endPoint y: 275, distance: 26.0
click at [317, 275] on div "InvoiceId Date Service Name Revenue Category Payment Method Type Stripe Payment…" at bounding box center [975, 271] width 1538 height 46
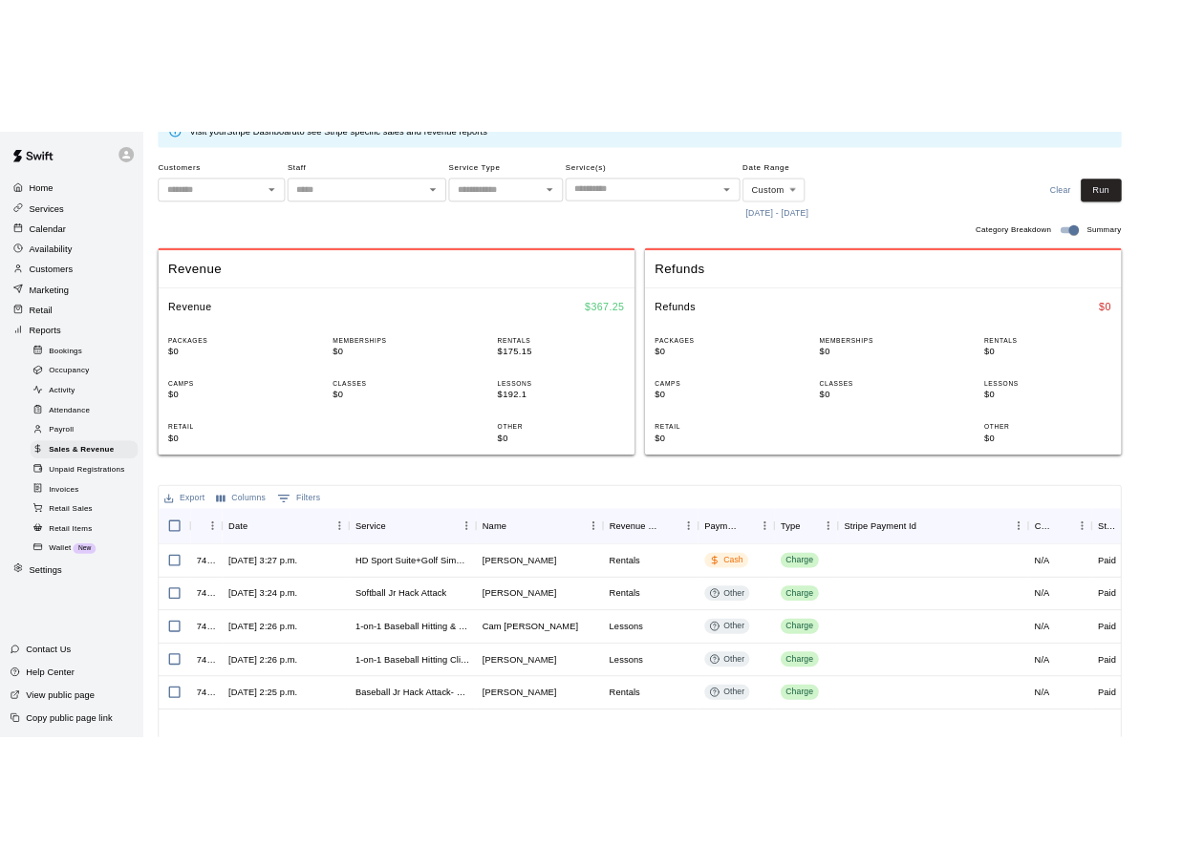
scroll to position [96, 0]
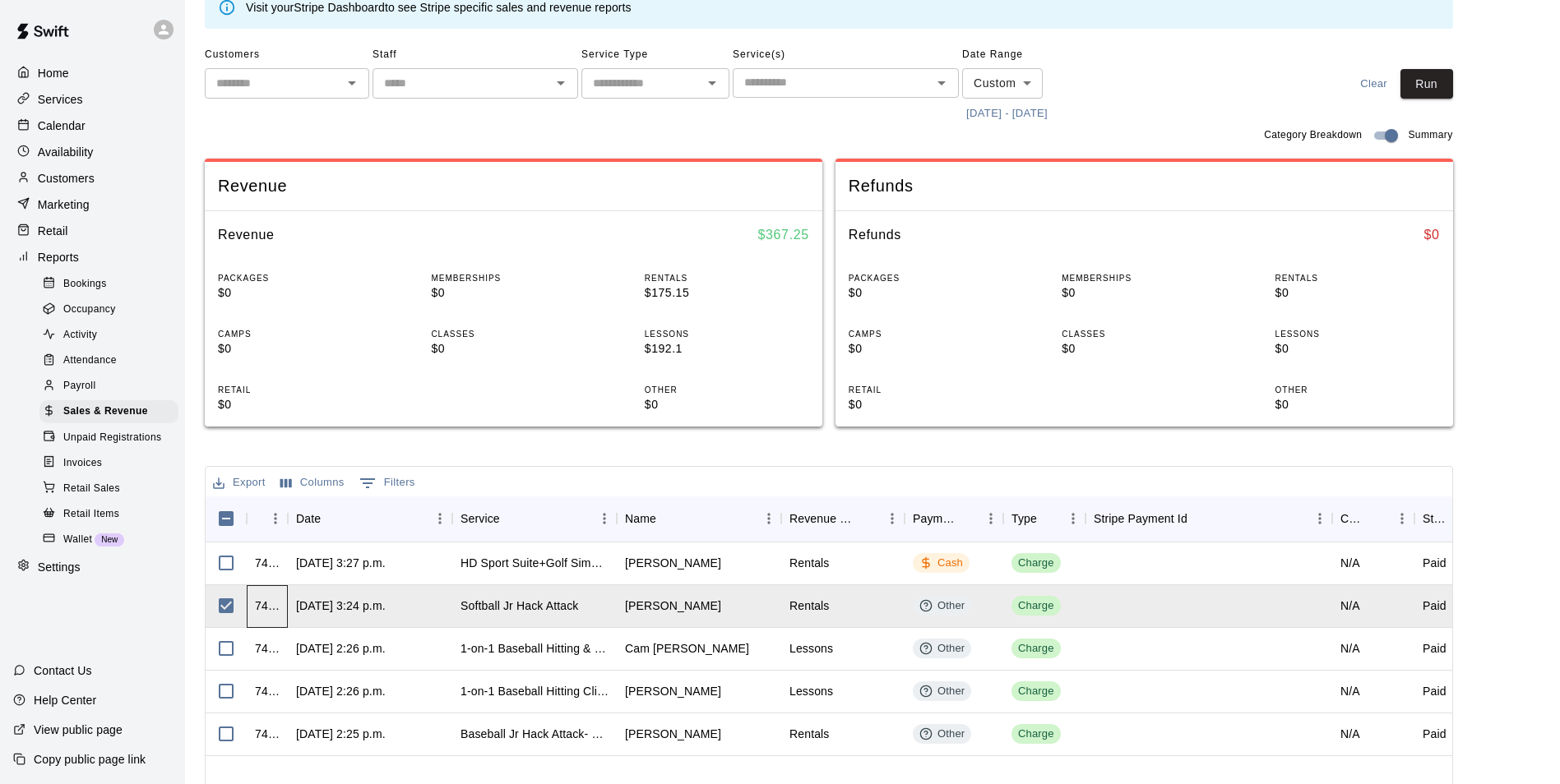
drag, startPoint x: 284, startPoint y: 608, endPoint x: 295, endPoint y: 609, distance: 11.0
click at [295, 609] on div "743309 [DATE] 3:24 p.m. Softball Jr Hack Attack [PERSON_NAME] Rentals Other Cha…" at bounding box center [975, 607] width 1538 height 43
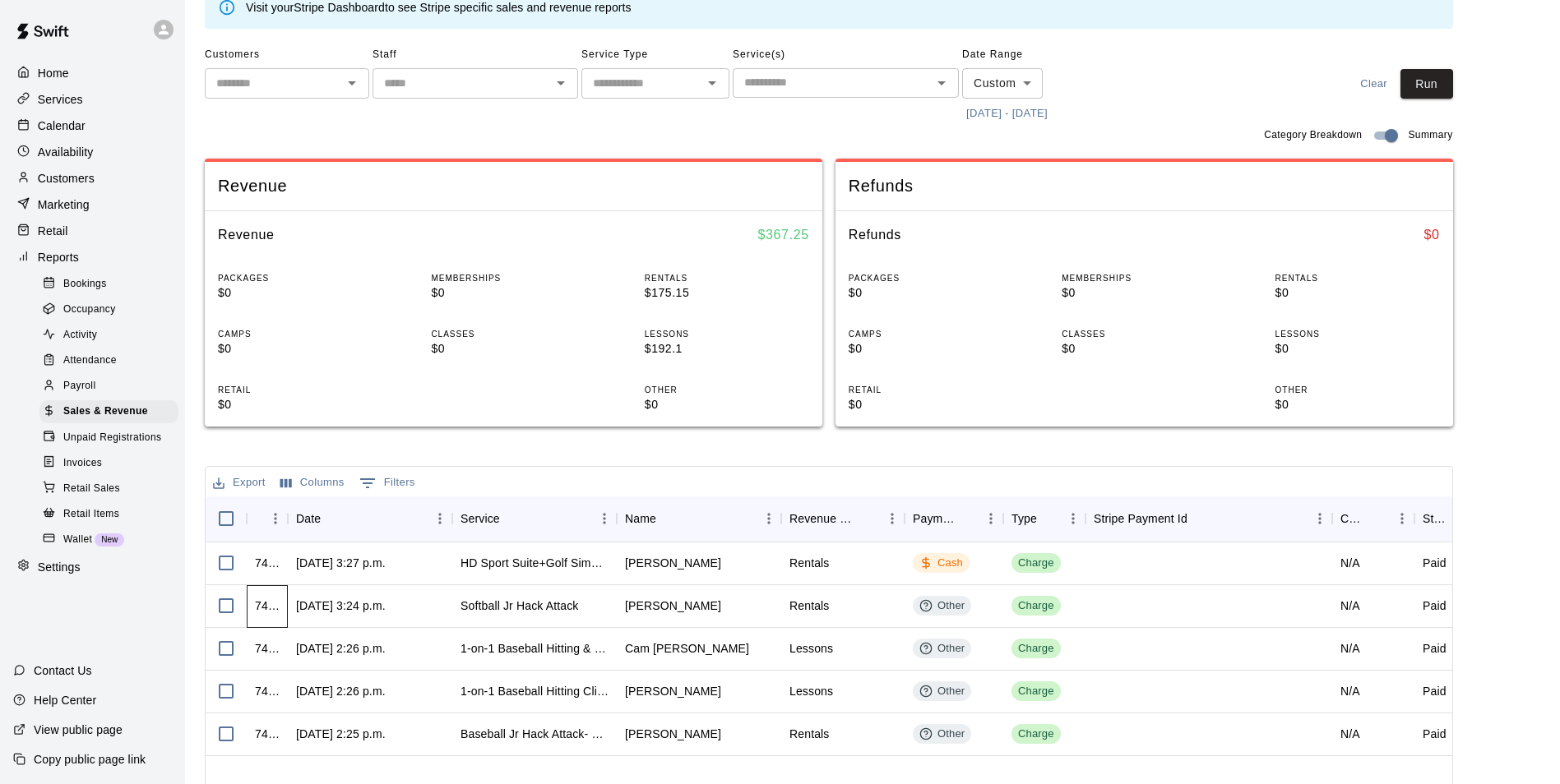
drag, startPoint x: 295, startPoint y: 609, endPoint x: 262, endPoint y: 606, distance: 33.1
click at [262, 606] on div "743309" at bounding box center [267, 606] width 25 height 16
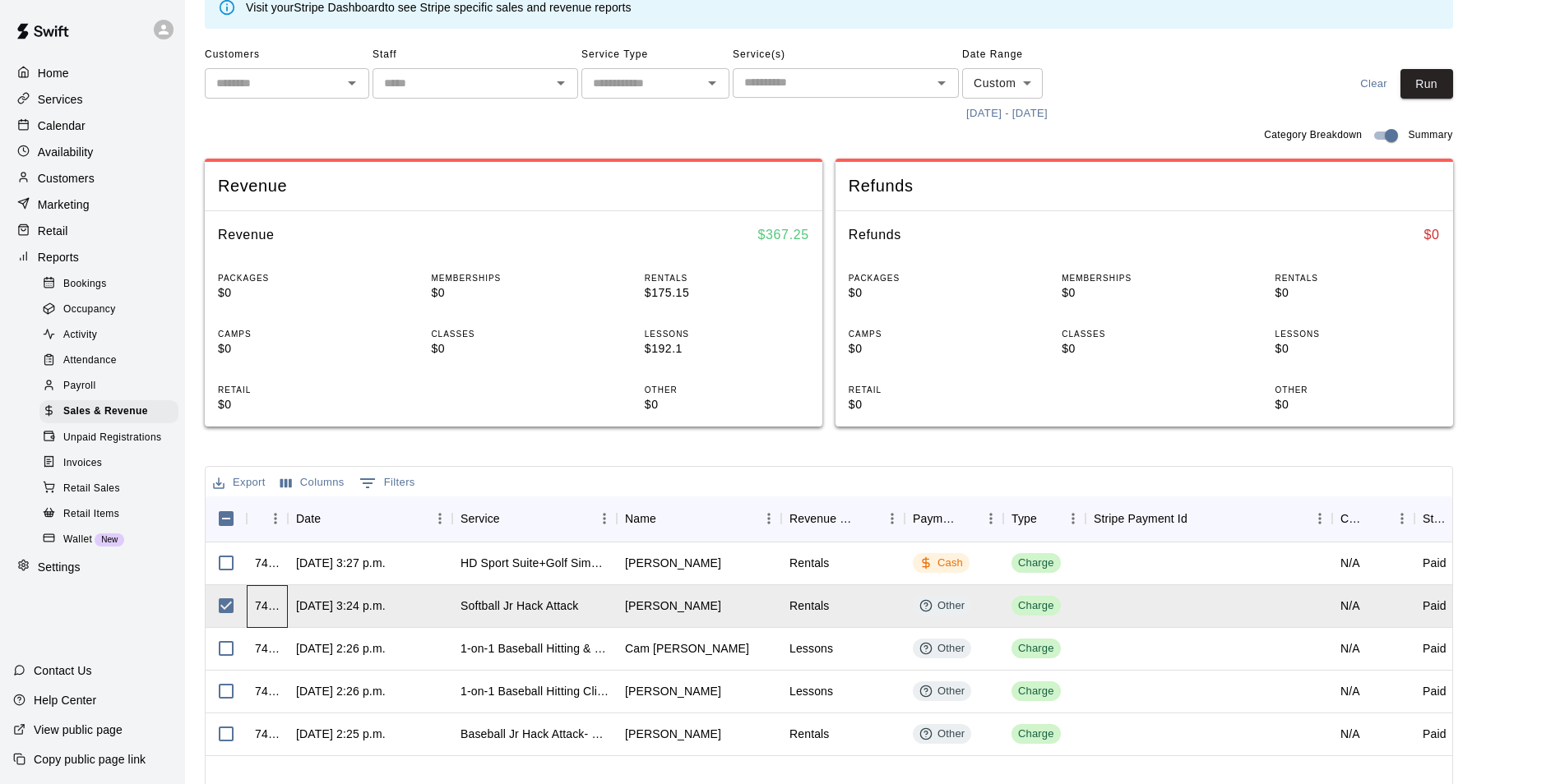
click at [263, 605] on div "743309" at bounding box center [267, 606] width 25 height 16
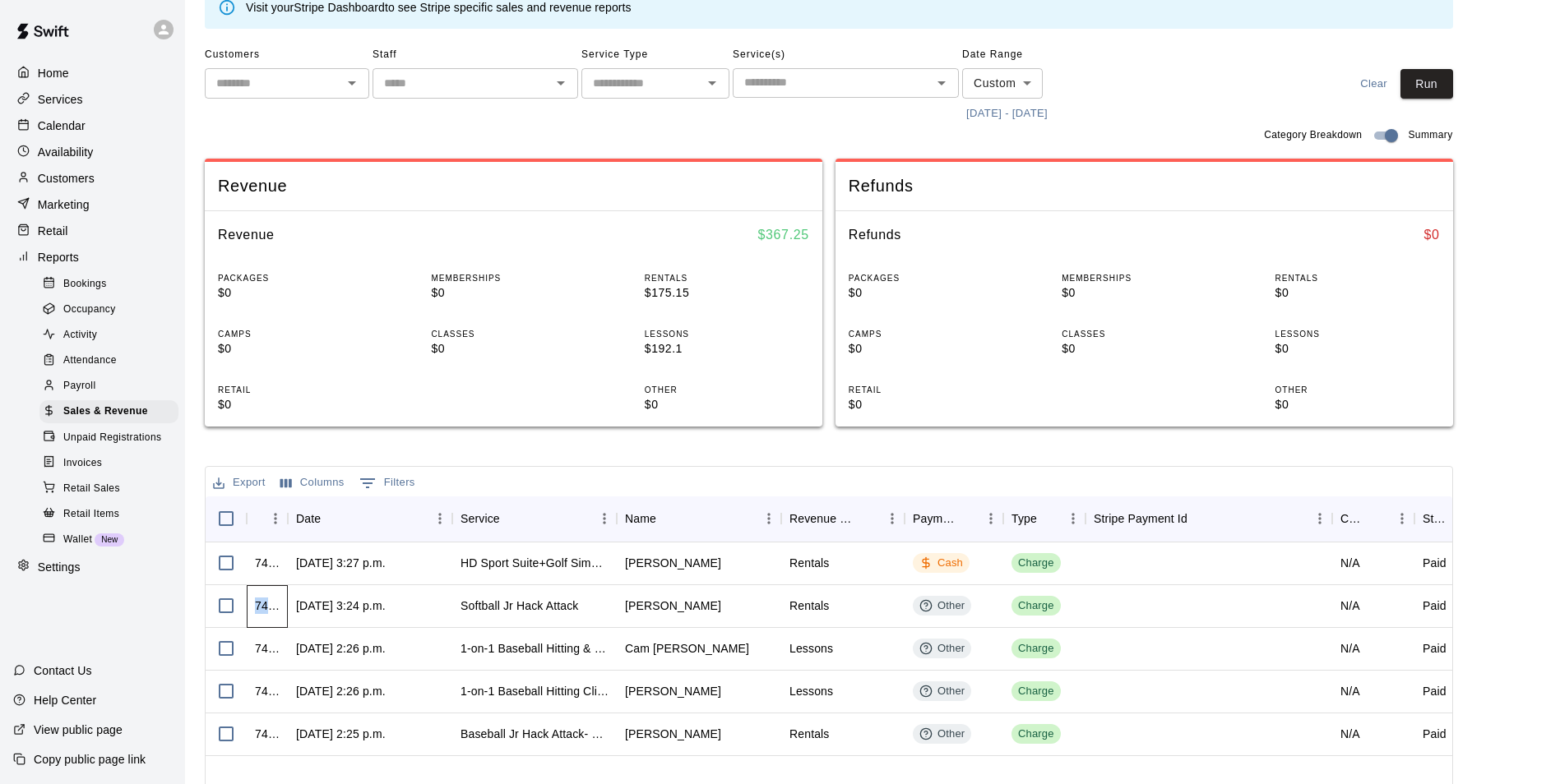
click at [265, 606] on div "743309" at bounding box center [267, 606] width 25 height 16
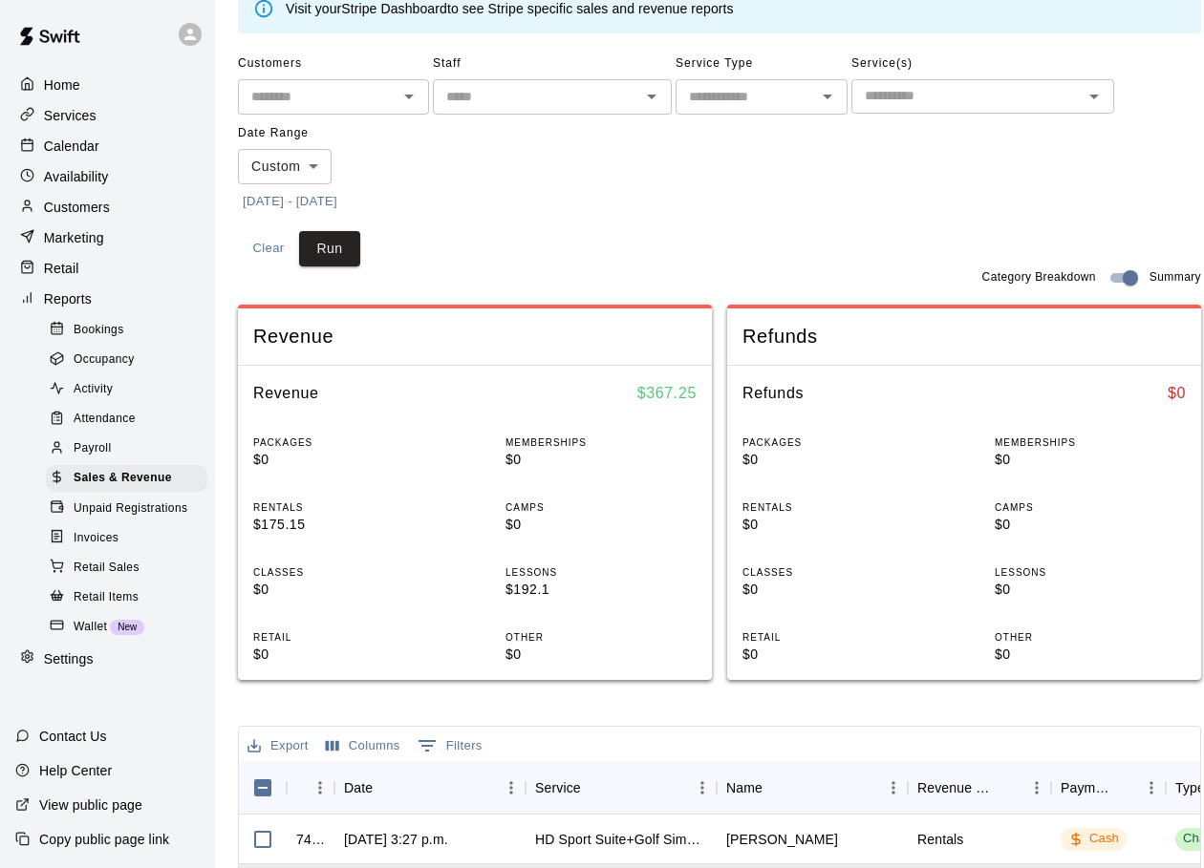
click at [98, 548] on span "Invoices" at bounding box center [96, 538] width 45 height 19
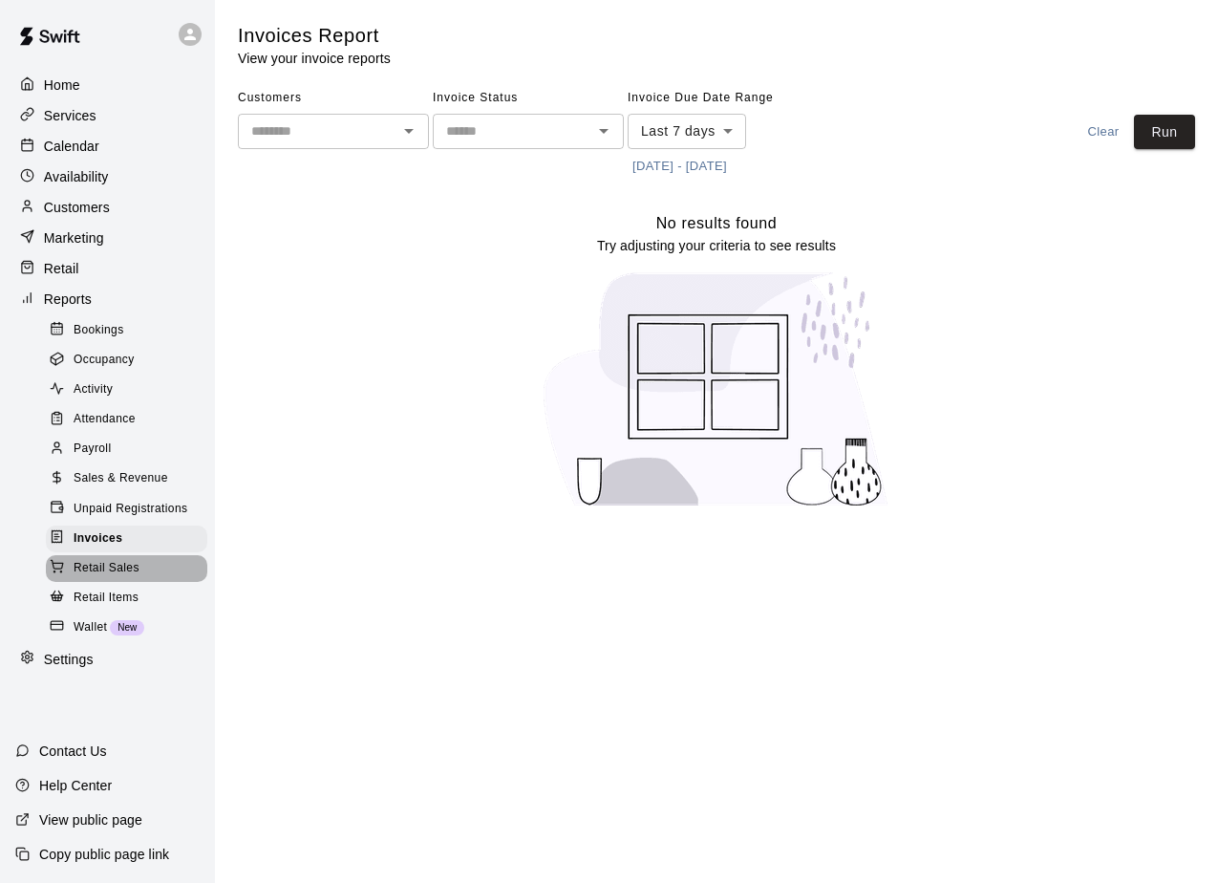
click at [127, 578] on span "Retail Sales" at bounding box center [107, 568] width 66 height 19
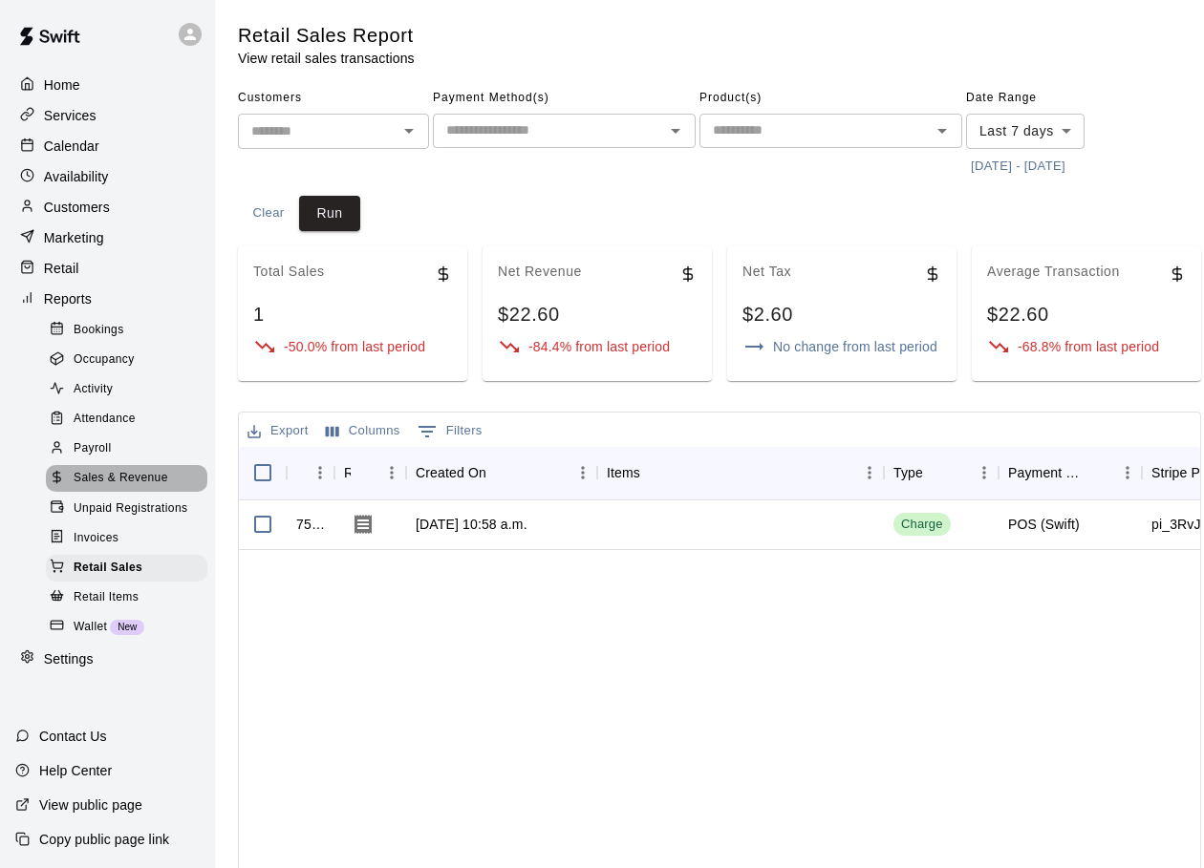
click at [157, 488] on span "Sales & Revenue" at bounding box center [121, 478] width 95 height 19
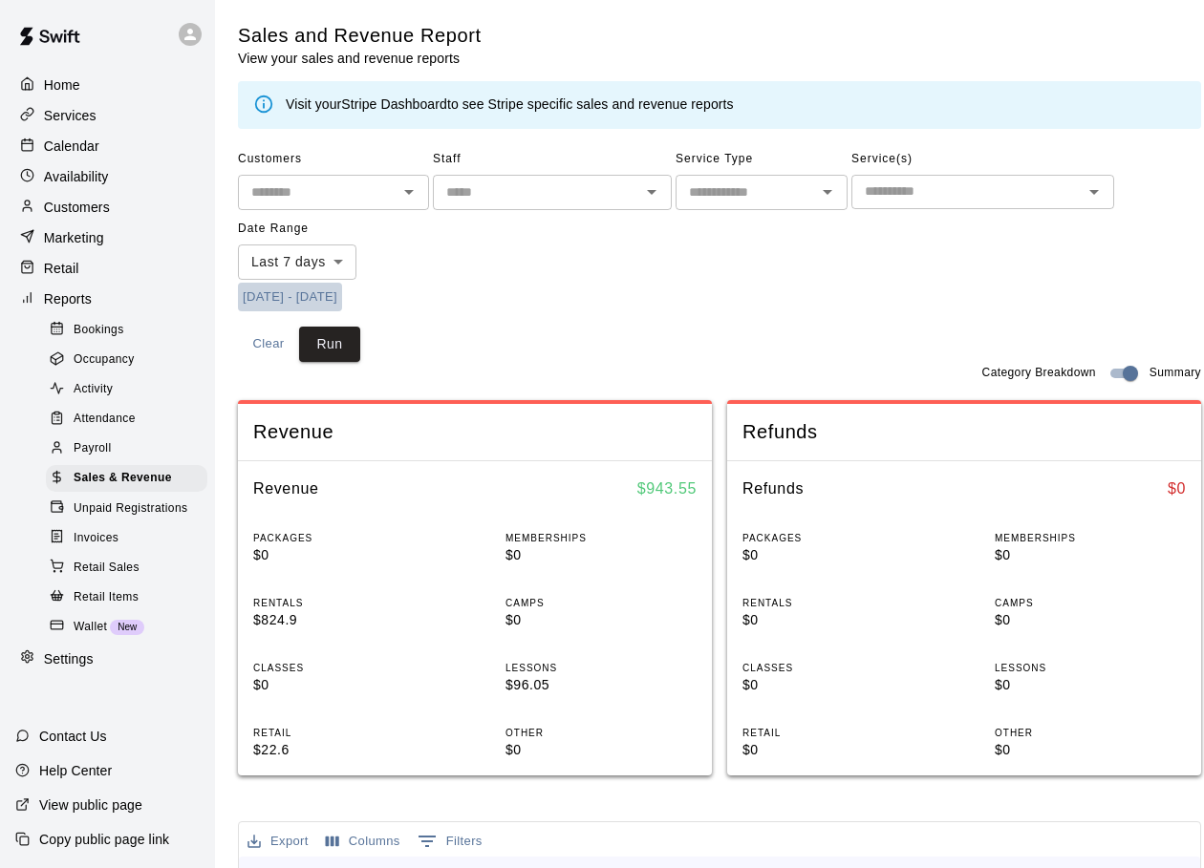
click at [319, 291] on button "[DATE] - [DATE]" at bounding box center [290, 298] width 104 height 30
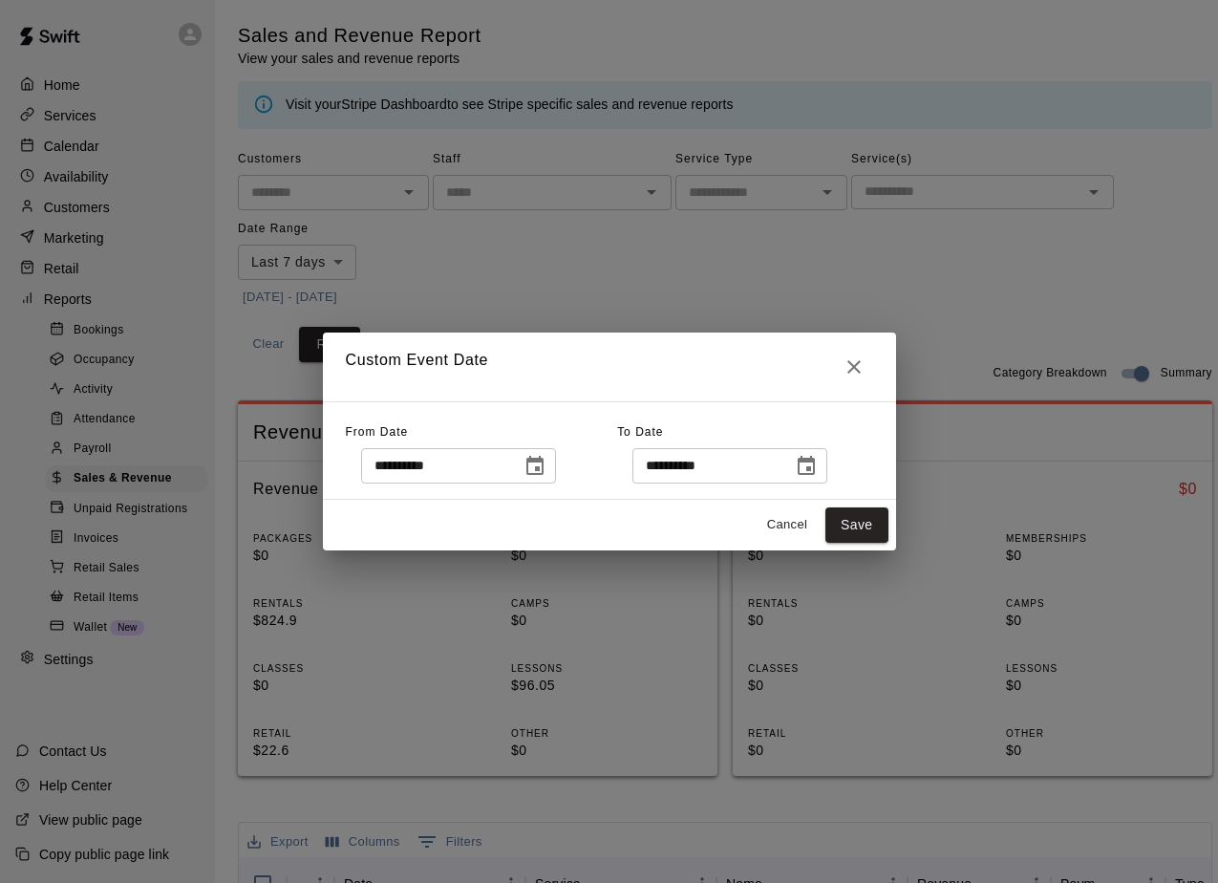
click at [544, 466] on icon "Choose date, selected date is Aug 11, 2025" at bounding box center [534, 465] width 17 height 19
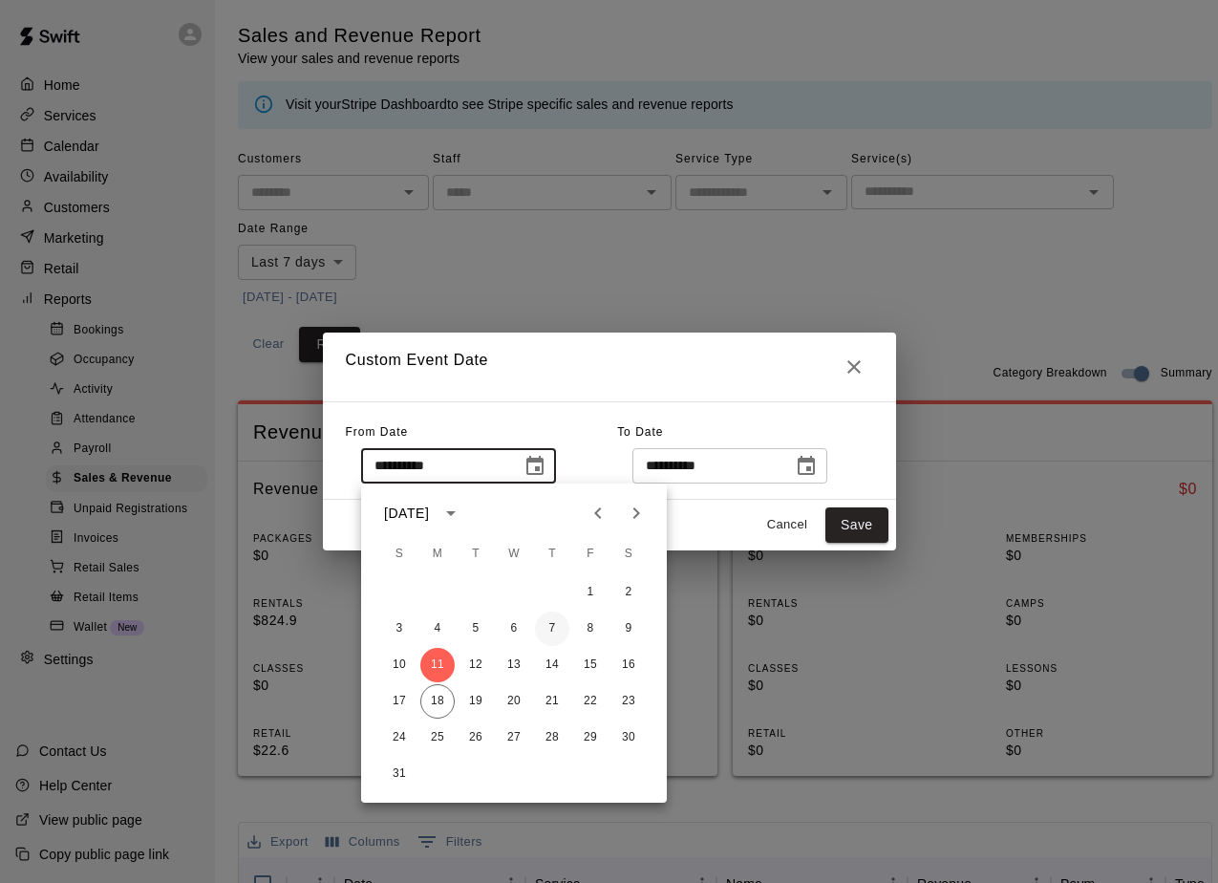
click at [548, 626] on button "7" at bounding box center [552, 628] width 34 height 34
type input "**********"
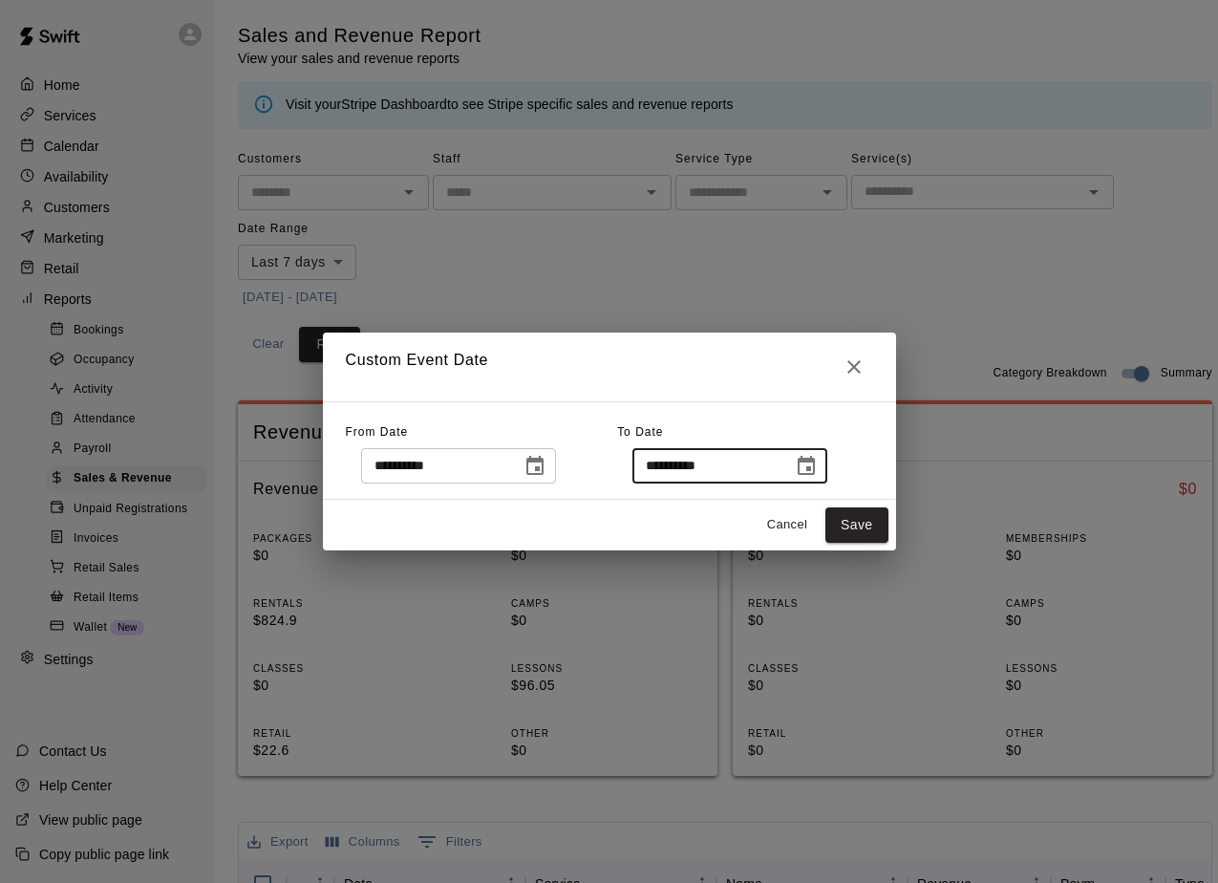
click at [725, 460] on input "**********" at bounding box center [705, 465] width 147 height 35
click at [818, 468] on icon "Choose date, selected date is Aug 18, 2025" at bounding box center [806, 466] width 23 height 23
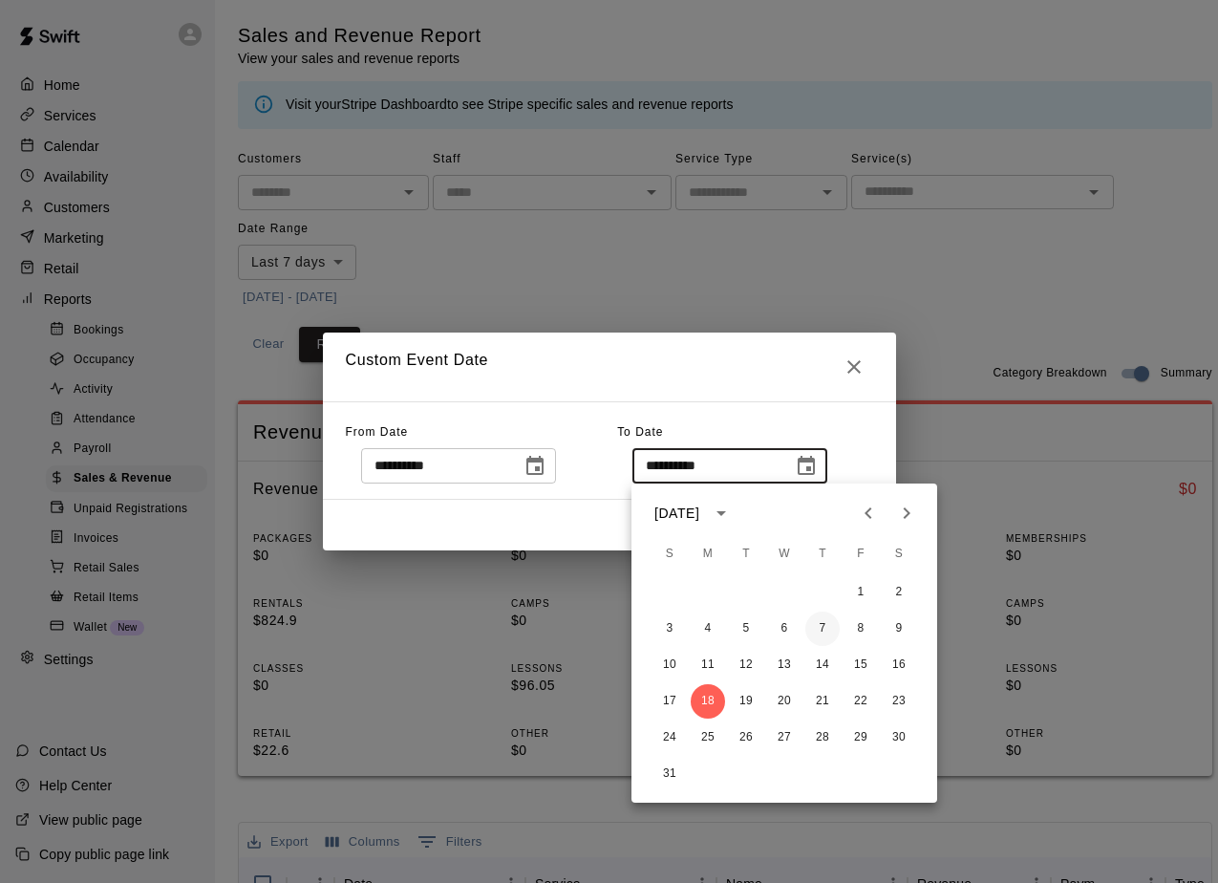
click at [819, 625] on button "7" at bounding box center [822, 628] width 34 height 34
type input "**********"
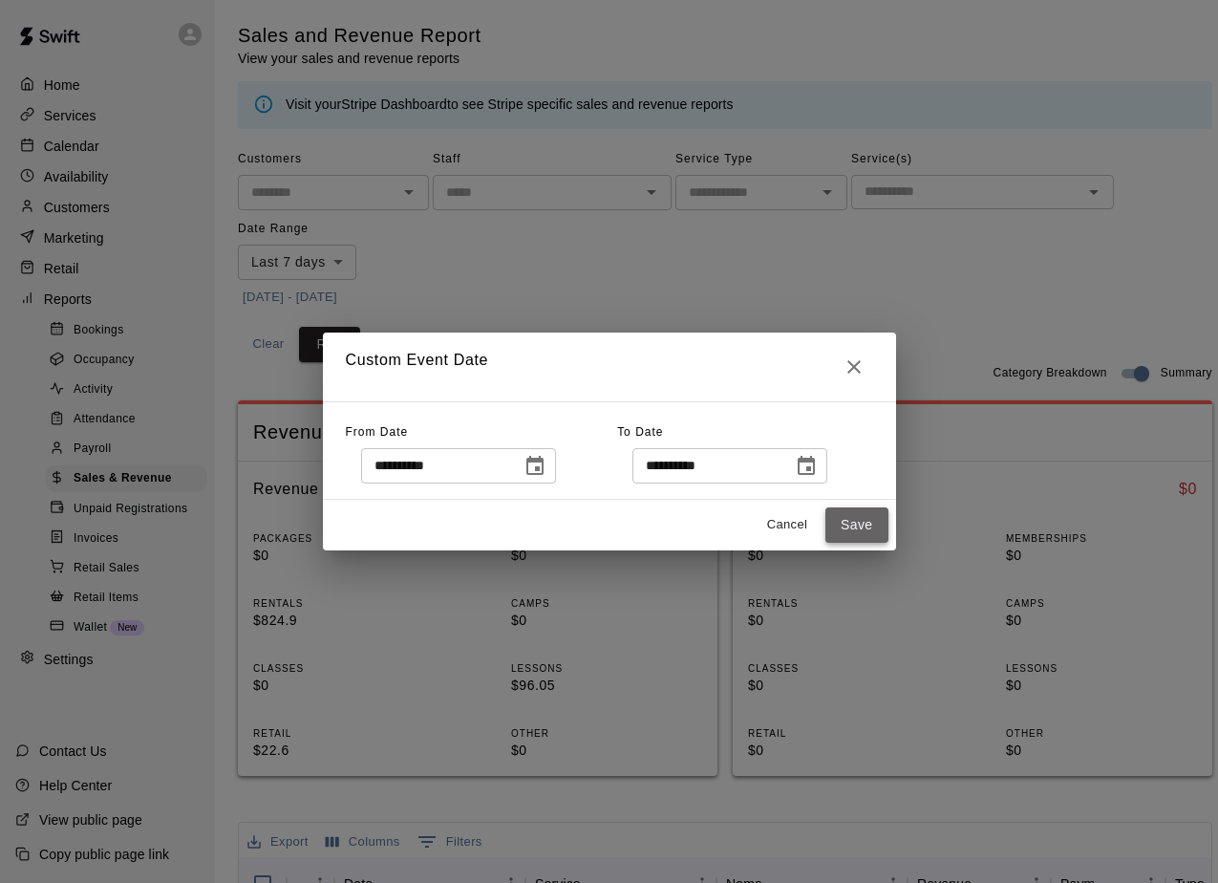
click at [863, 522] on button "Save" at bounding box center [856, 524] width 63 height 35
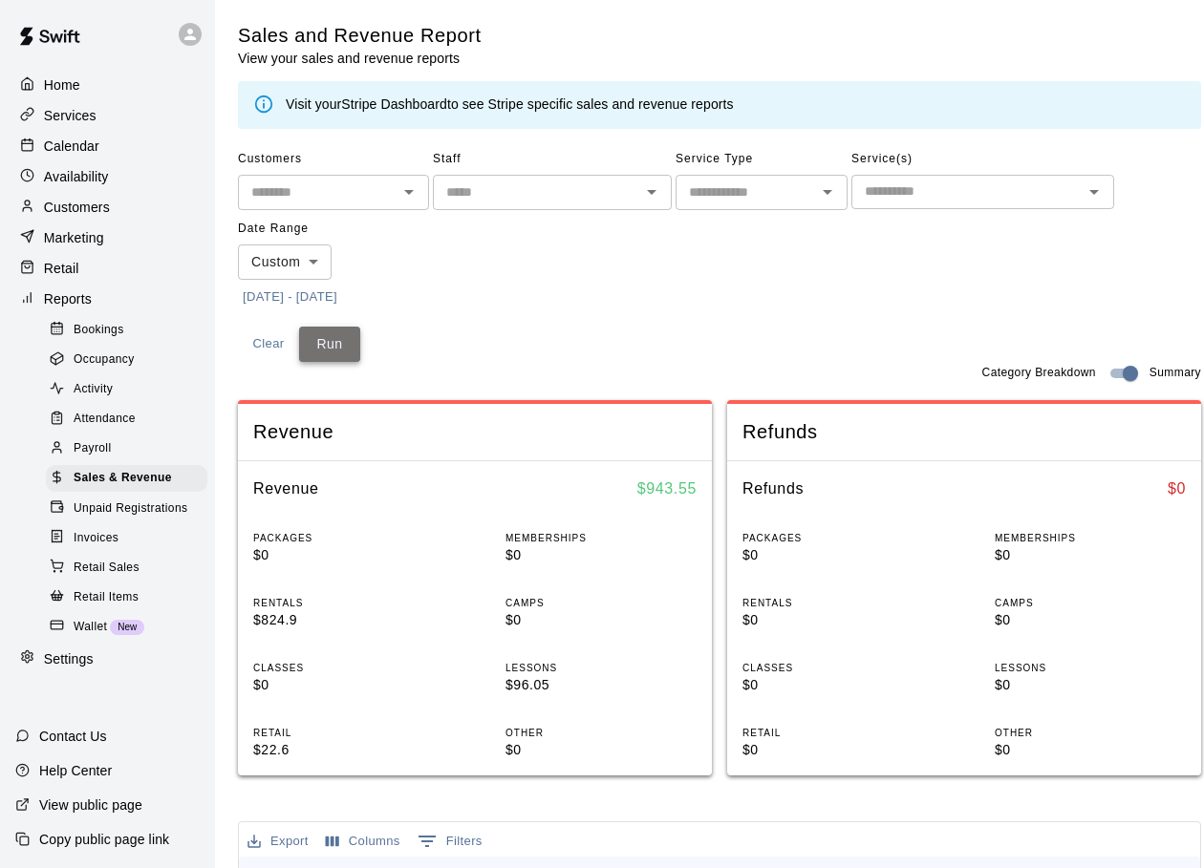
click at [323, 341] on button "Run" at bounding box center [329, 344] width 61 height 35
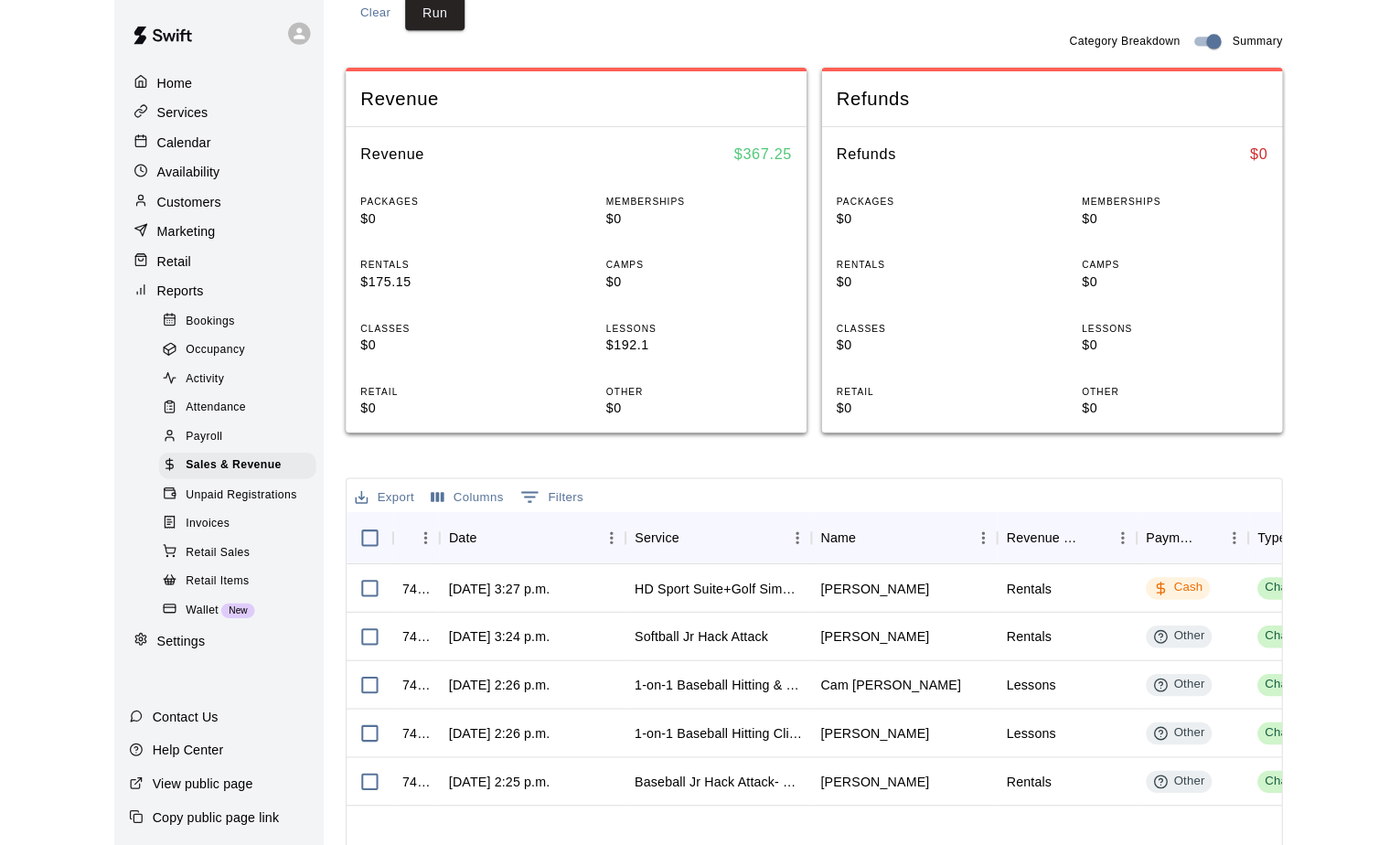
scroll to position [366, 0]
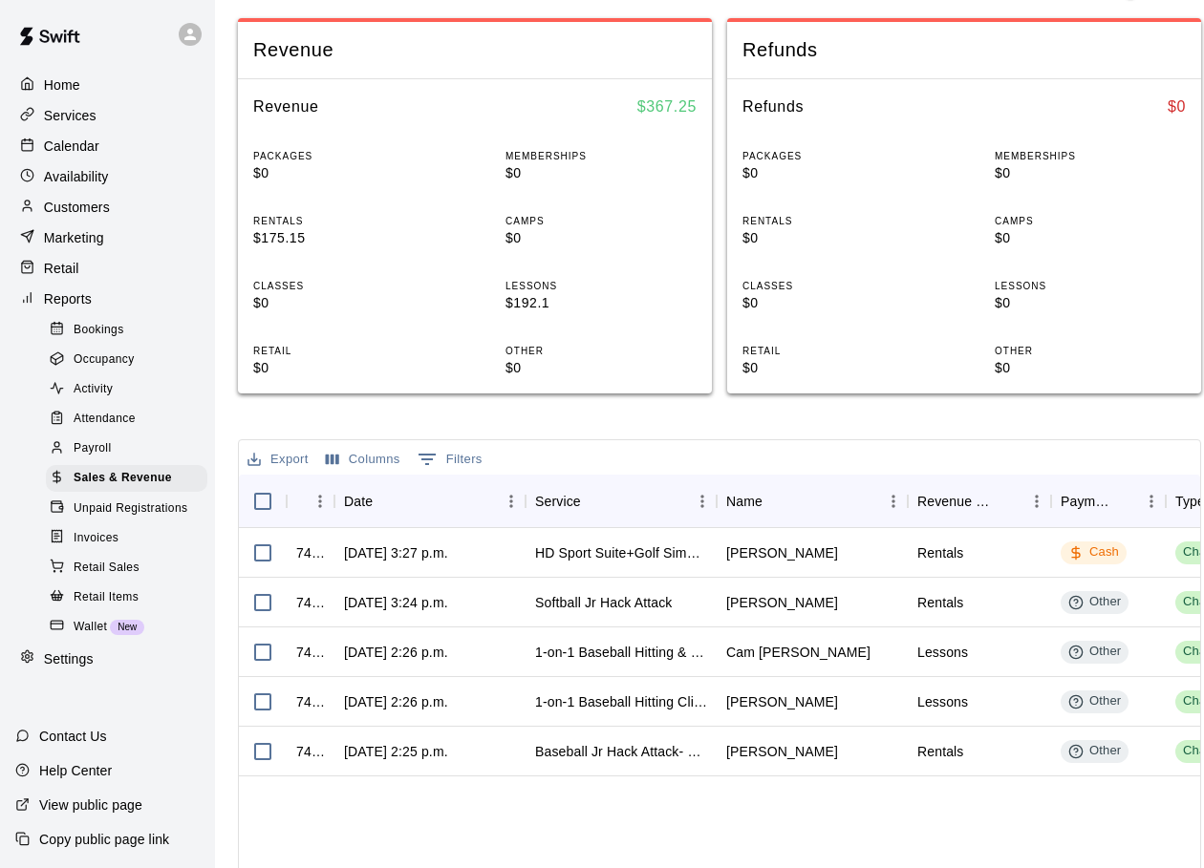
drag, startPoint x: 613, startPoint y: 866, endPoint x: 717, endPoint y: 887, distance: 106.2
click at [717, 887] on html "Home Services Calendar Availability Customers Marketing Retail Reports Bookings…" at bounding box center [602, 367] width 1204 height 1498
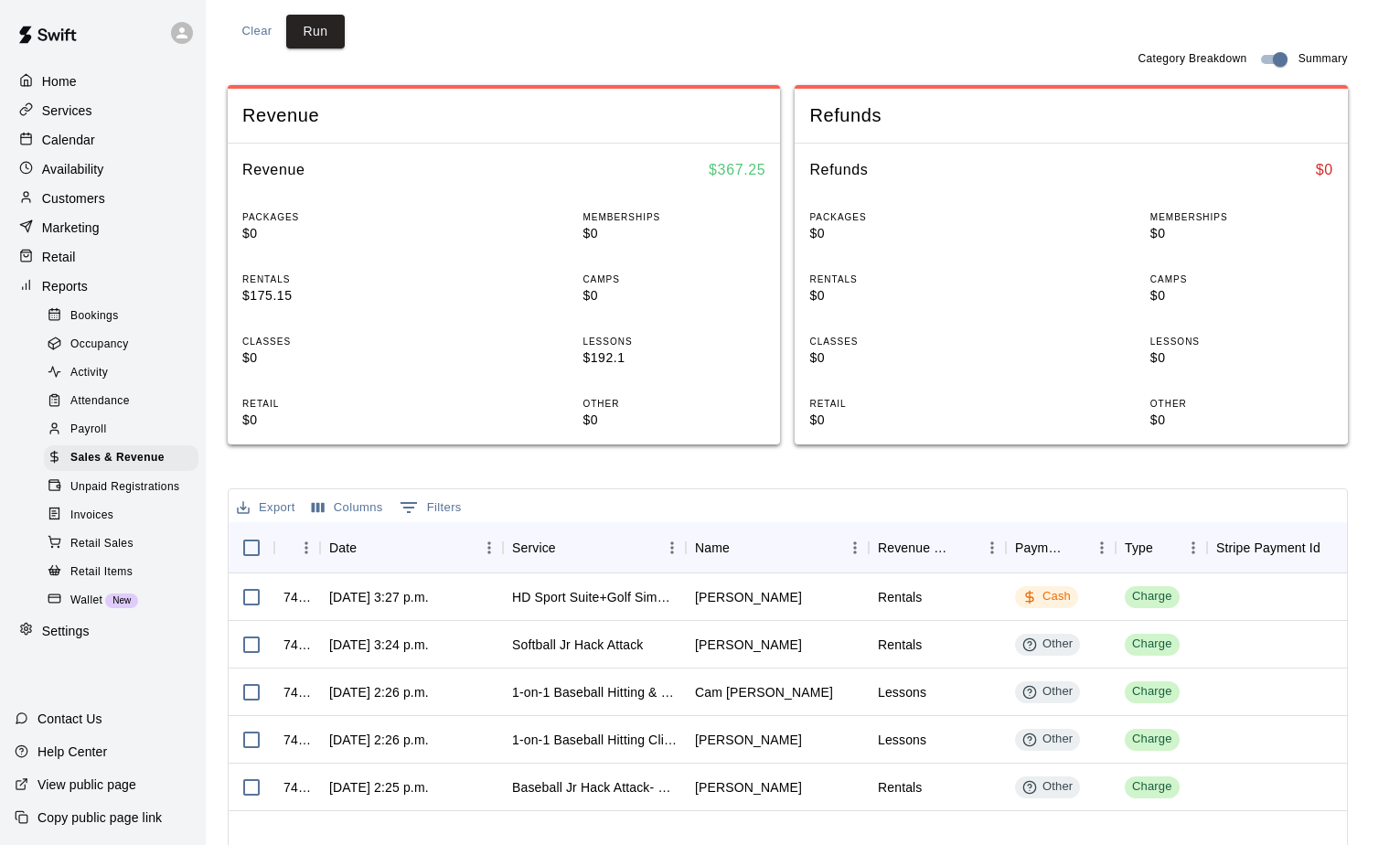
scroll to position [275, 0]
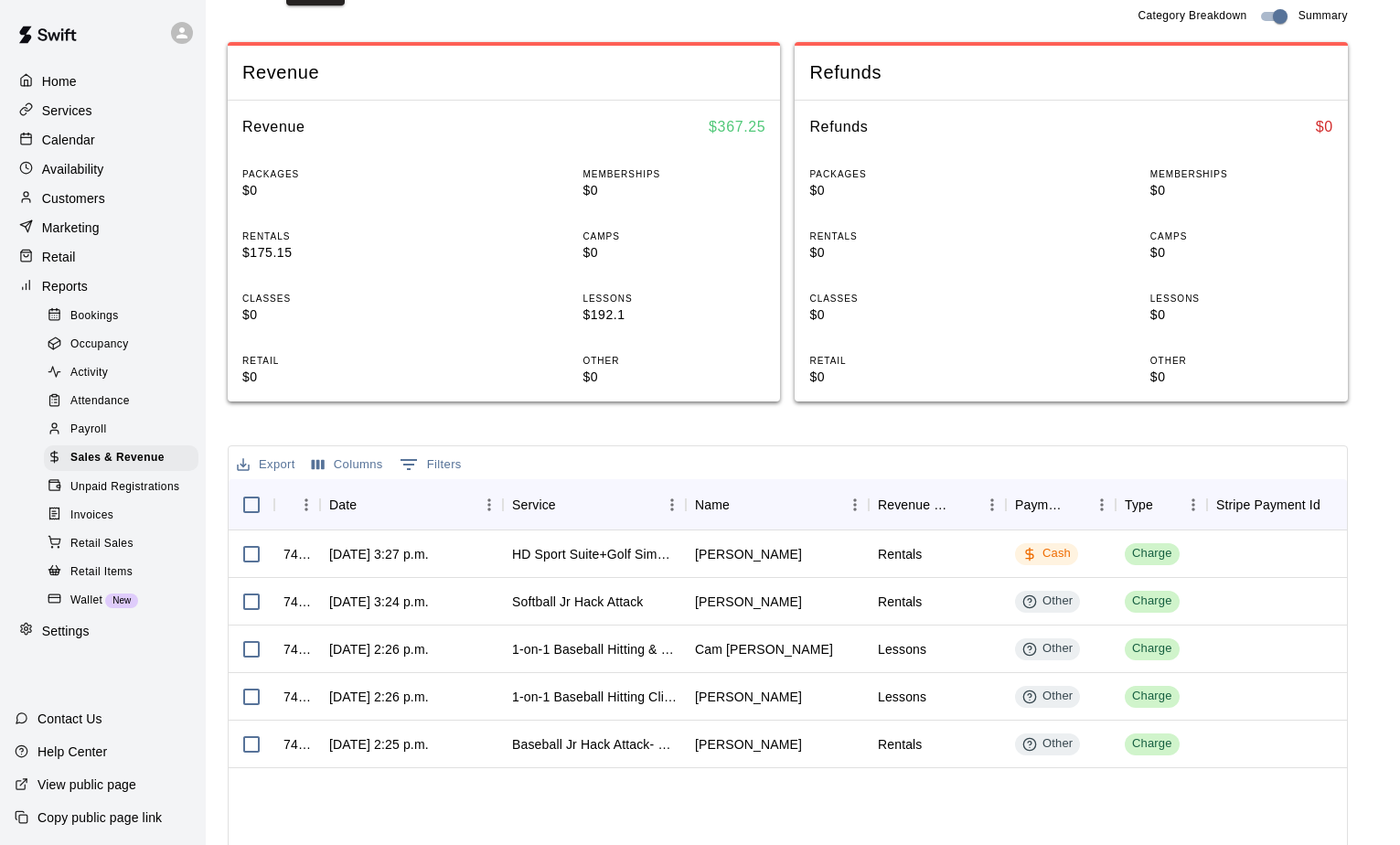
click at [1112, 90] on div "Refunds" at bounding box center [1070, 73] width 552 height 54
click at [125, 467] on span "Sales & Revenue" at bounding box center [118, 457] width 94 height 18
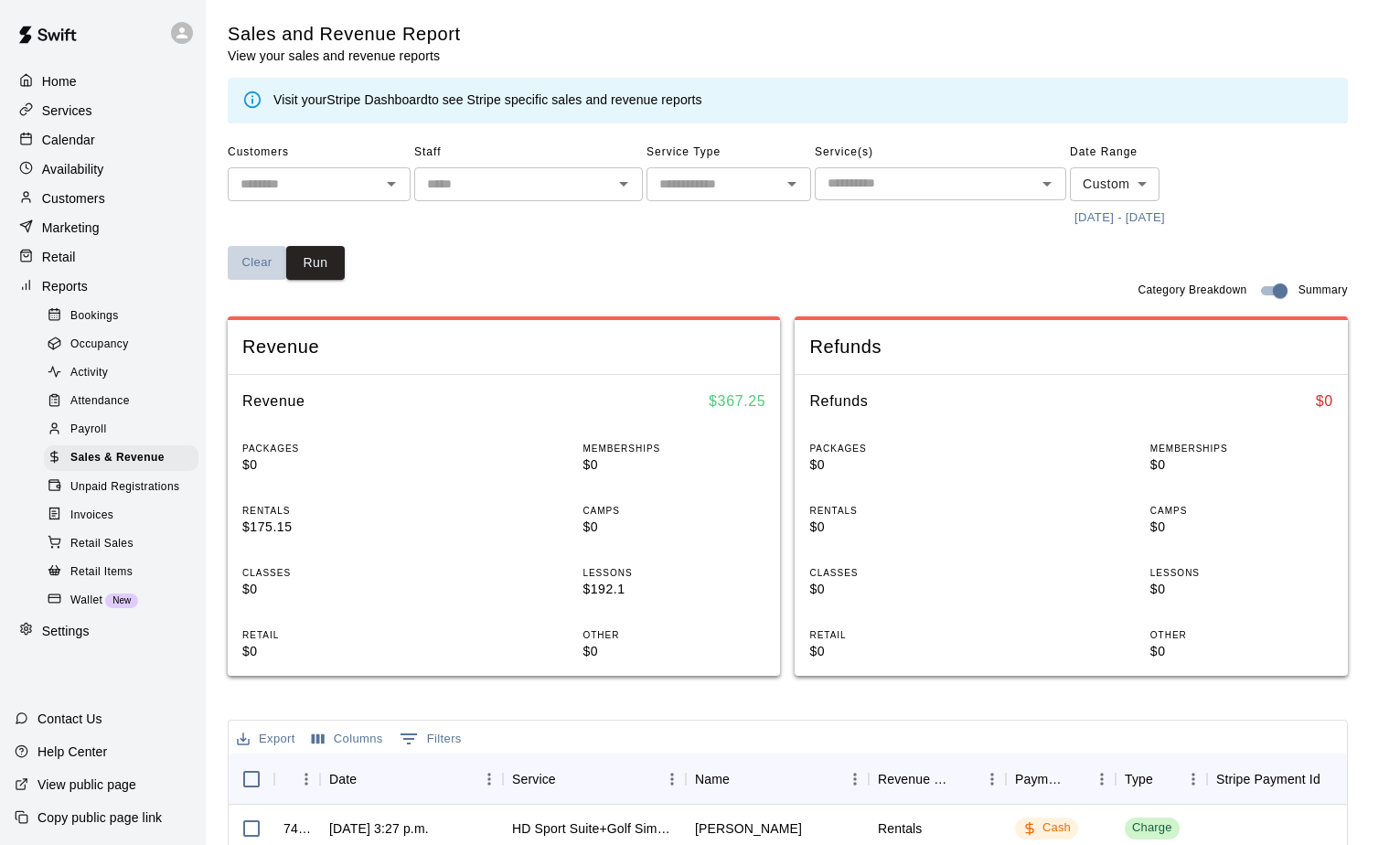
click at [247, 263] on button "Clear" at bounding box center [256, 262] width 58 height 33
type input "****"
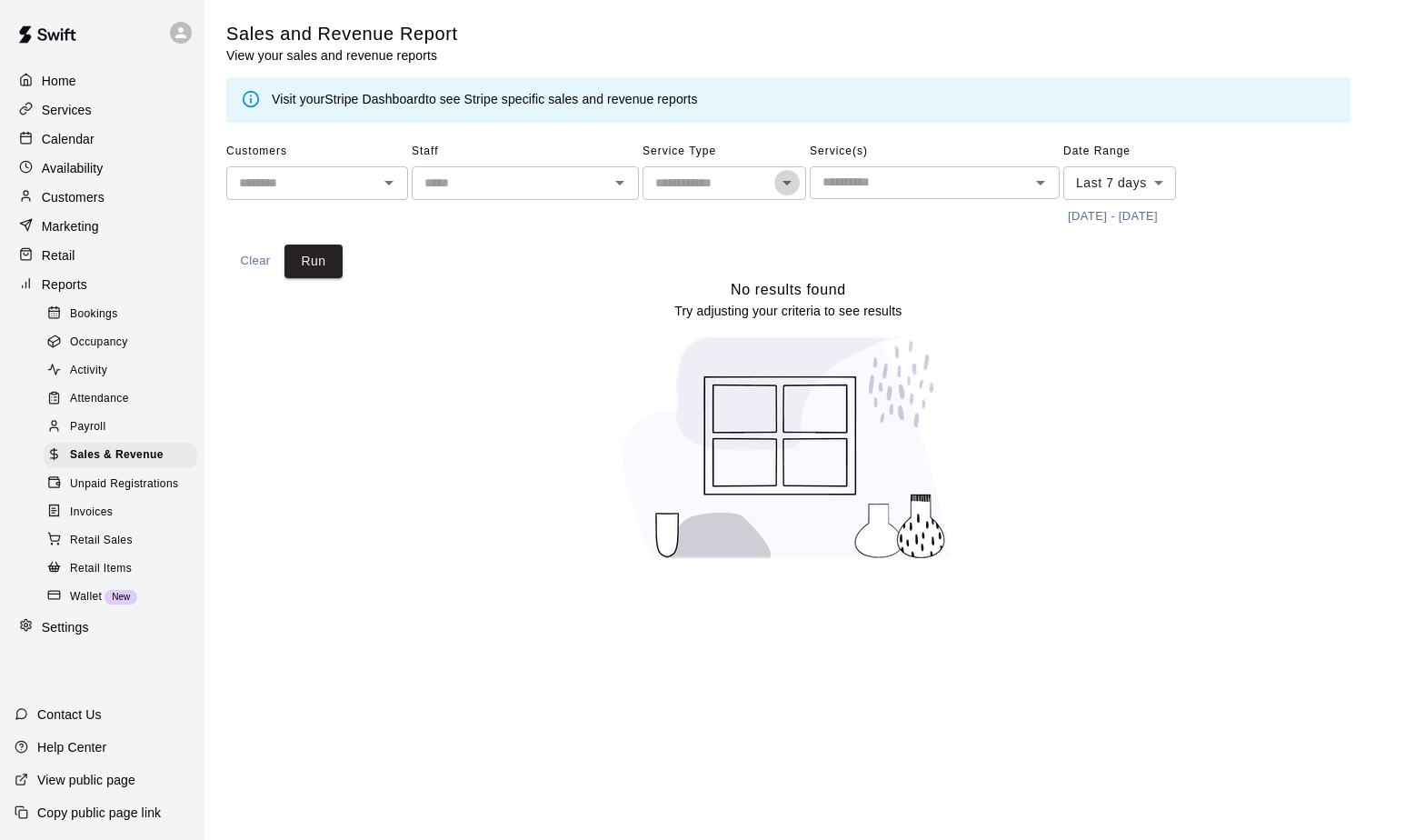
click at [790, 184] on icon "Open" at bounding box center [787, 183] width 22 height 22
click at [96, 464] on span "Sales & Revenue" at bounding box center [117, 455] width 93 height 18
click at [304, 261] on button "Run" at bounding box center [313, 261] width 58 height 33
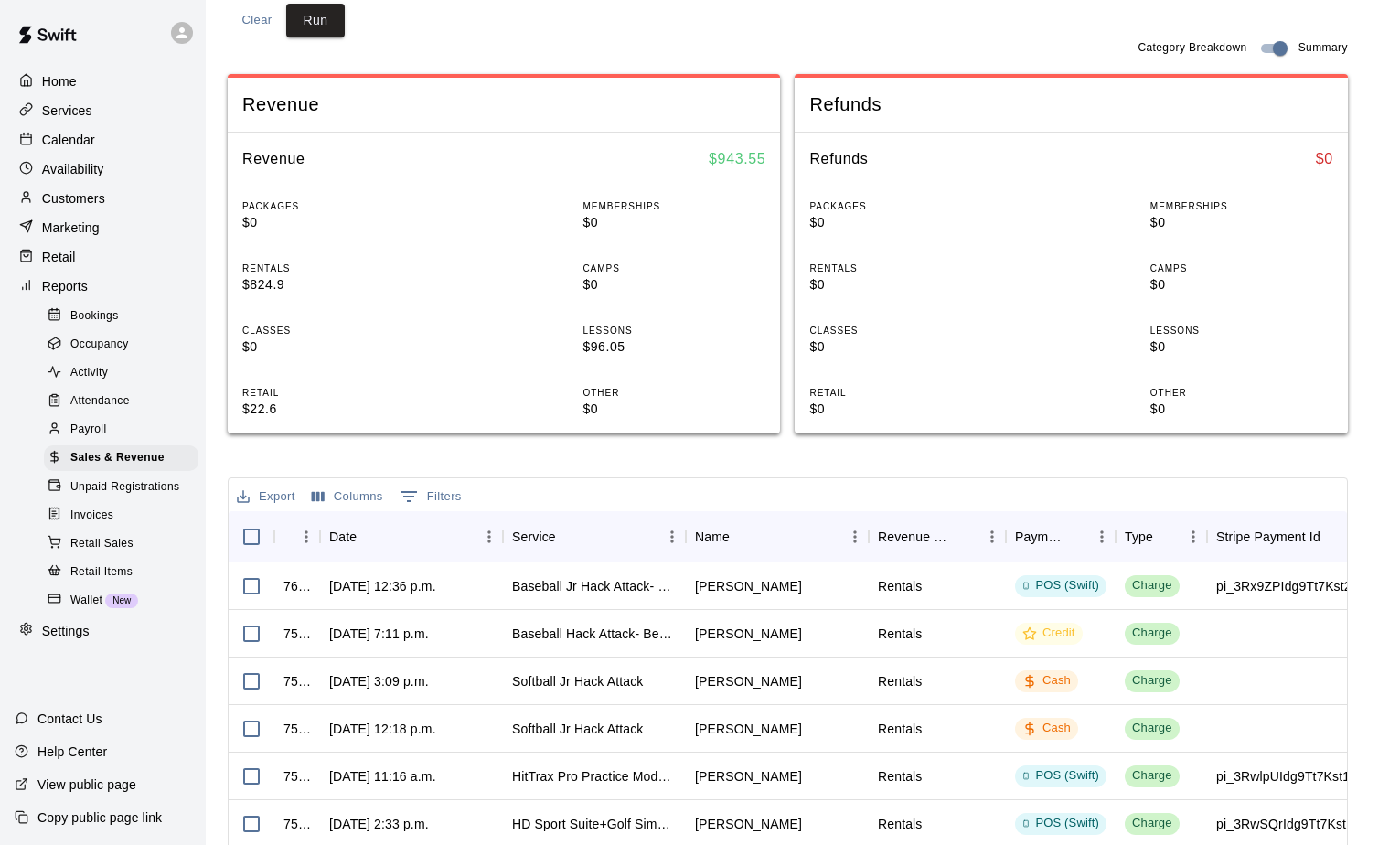
scroll to position [275, 0]
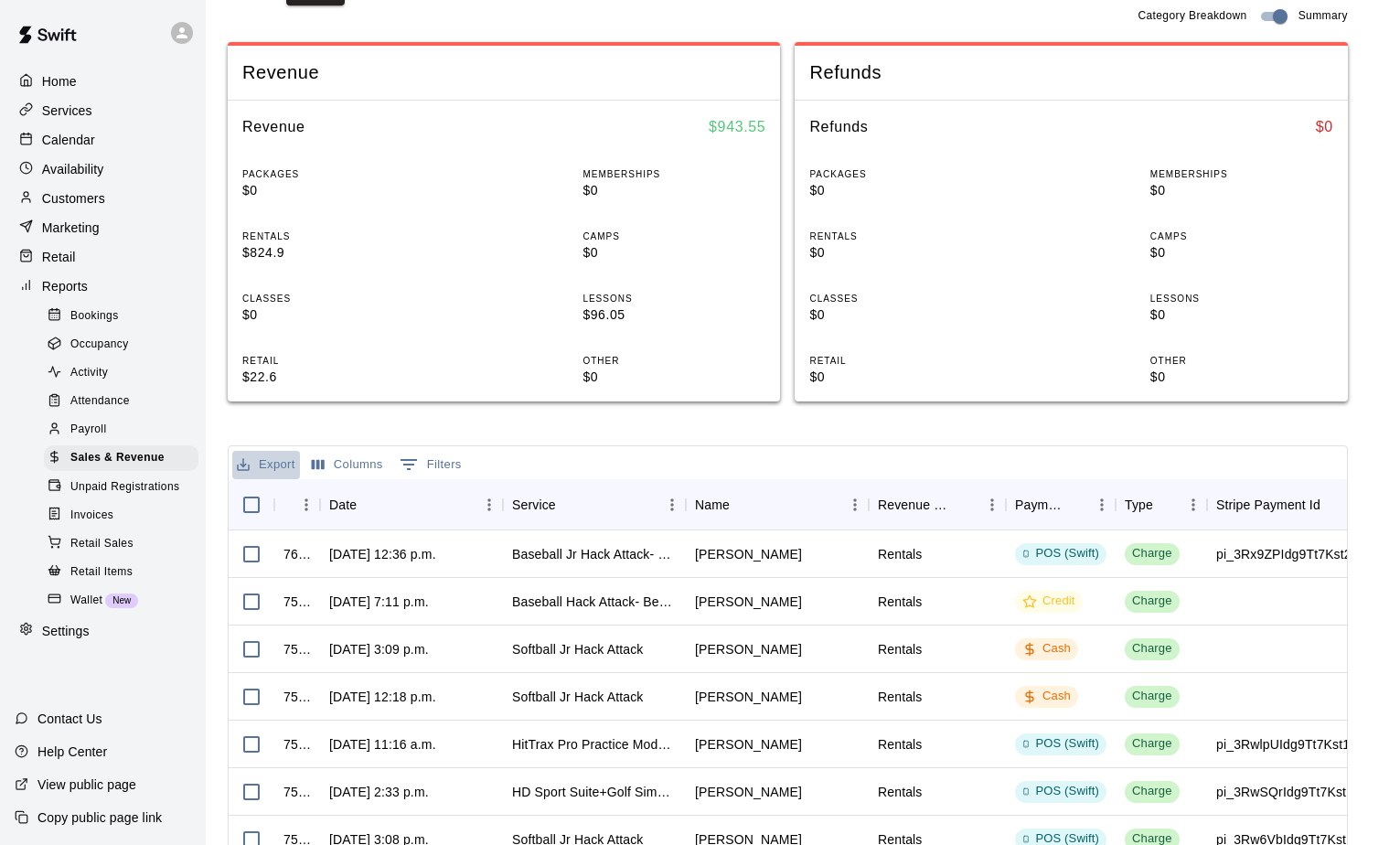
click at [270, 465] on button "Export" at bounding box center [266, 465] width 68 height 29
click at [267, 500] on li "Download as CSV" at bounding box center [302, 501] width 141 height 31
click at [267, 500] on li "Download as CSV" at bounding box center [285, 492] width 106 height 17
click at [900, 440] on div "Sales and Revenue Report View your sales and revenue reports Visit your Stripe …" at bounding box center [788, 416] width 1120 height 1338
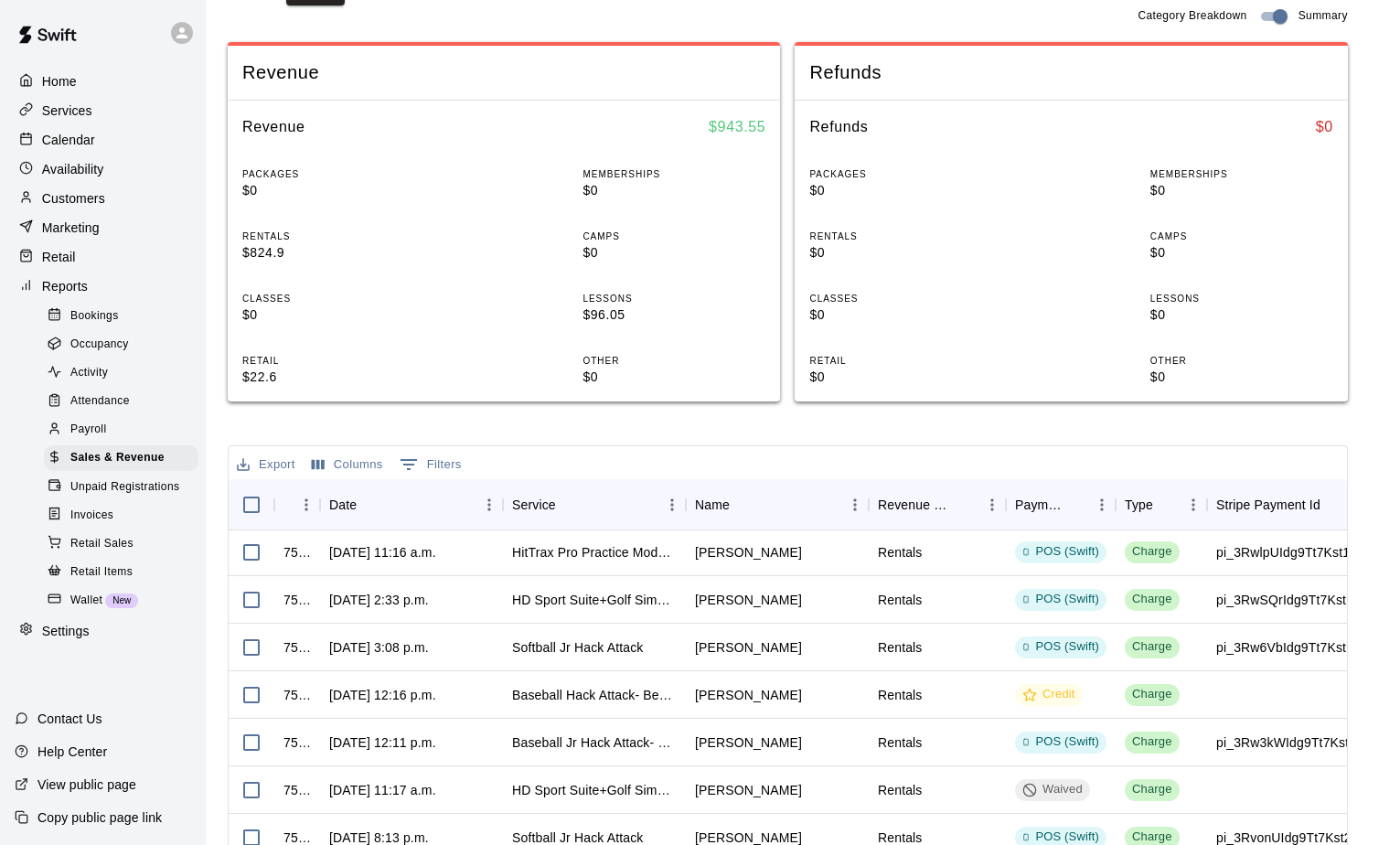
scroll to position [366, 0]
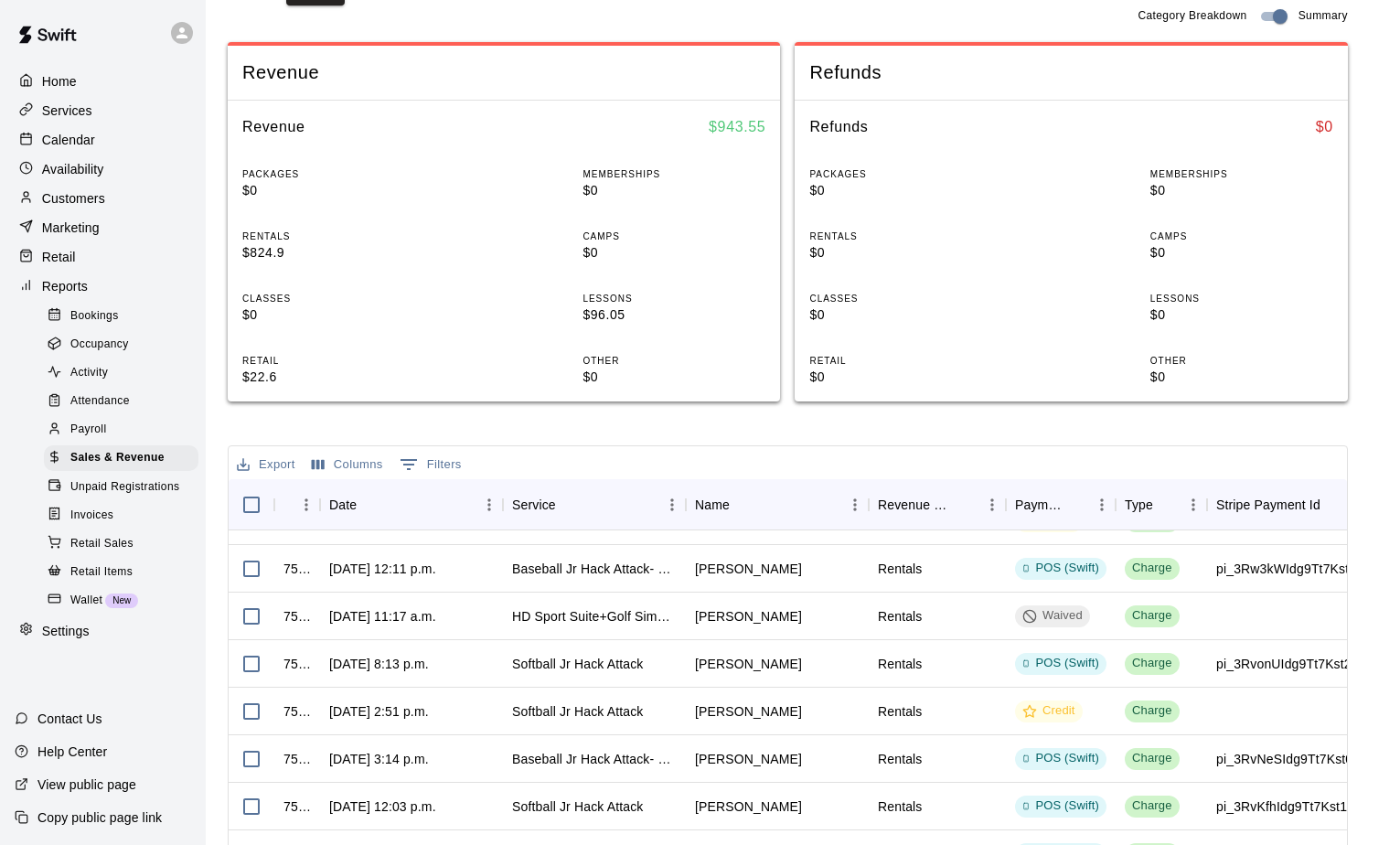
click at [1011, 219] on div "PACKAGES $0 MEMBERSHIPS $0 RENTALS $0 CAMPS $0 CLASSES $0 LESSONS $0 RETAIL $0 …" at bounding box center [1070, 278] width 552 height 249
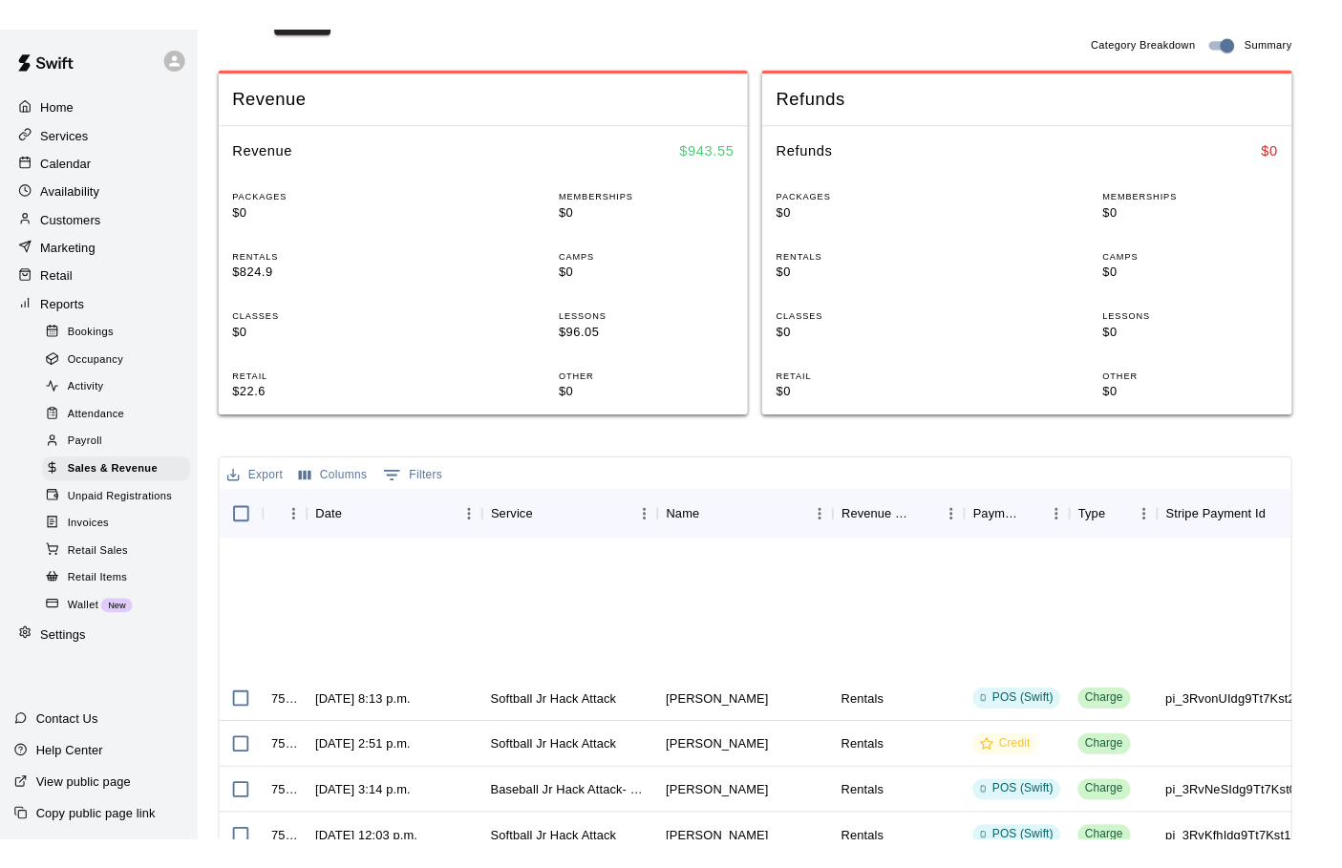
scroll to position [345, 0]
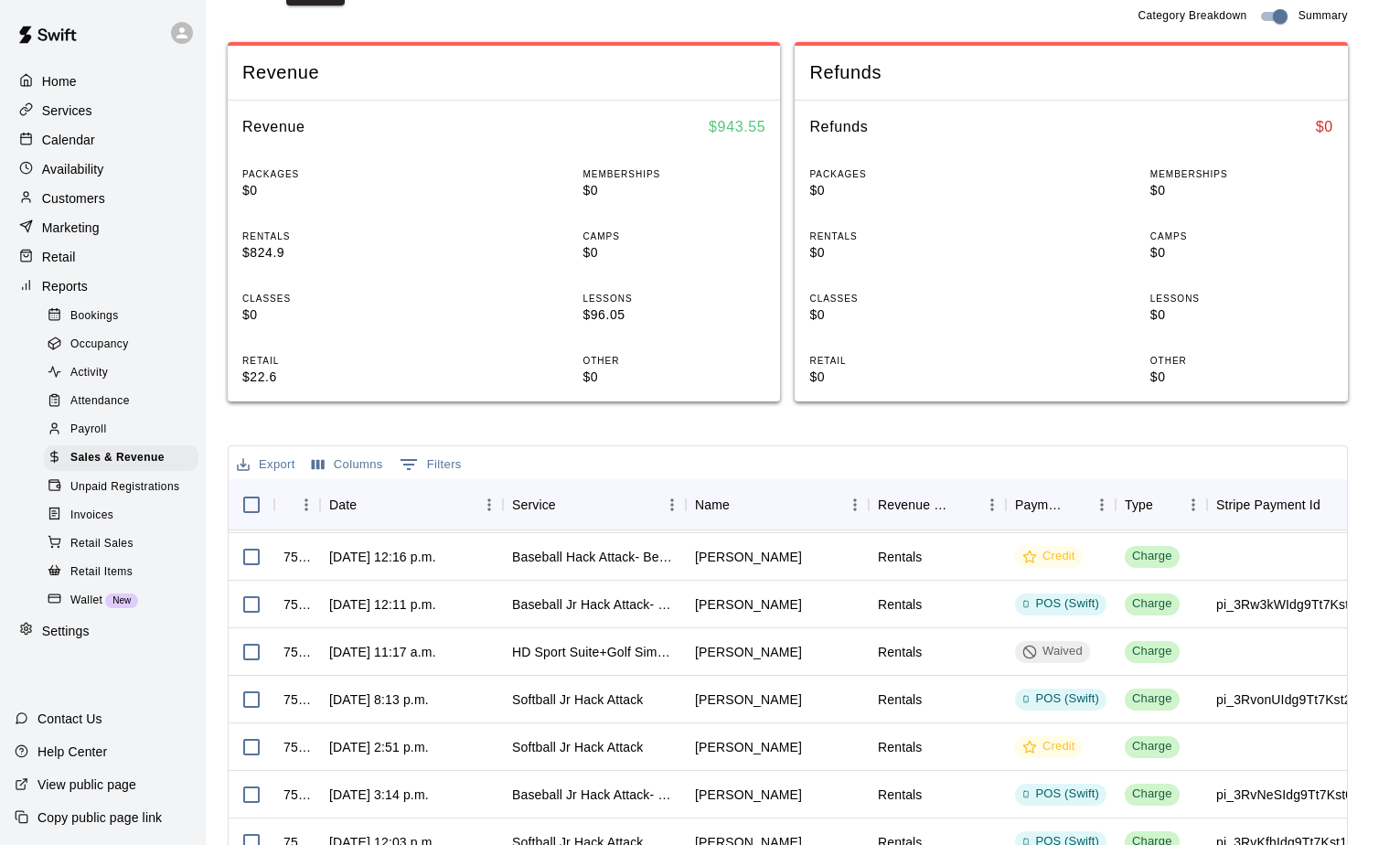
click at [1011, 150] on div "Refunds $ 0" at bounding box center [1070, 126] width 552 height 53
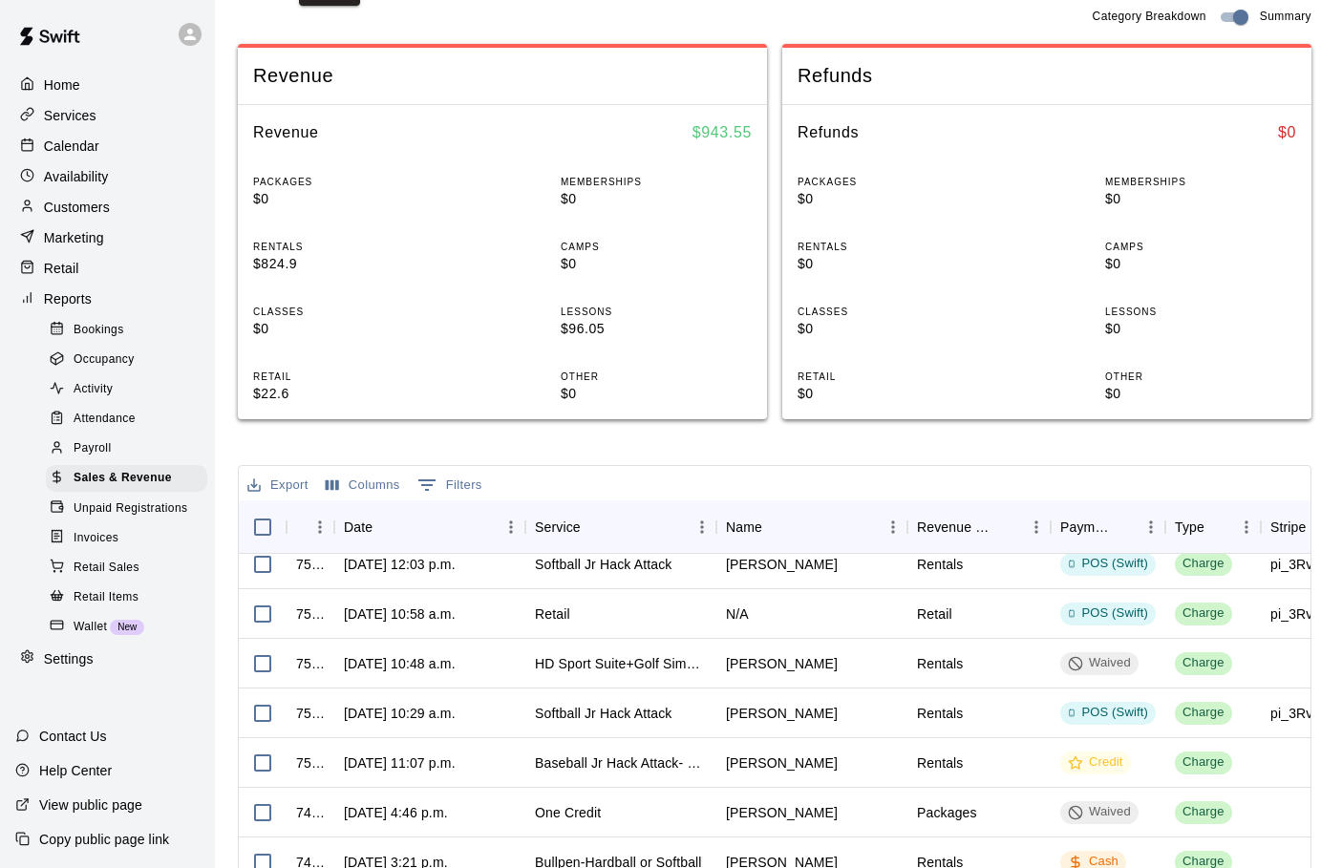
scroll to position [631, 0]
